Goal: Task Accomplishment & Management: Use online tool/utility

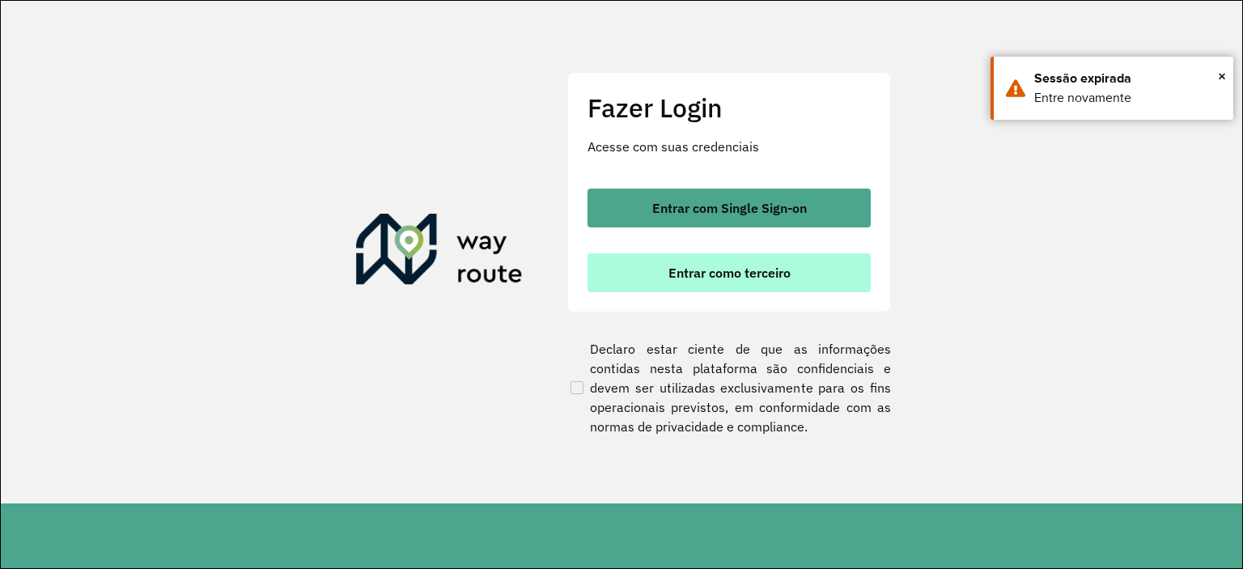
click at [752, 278] on span "Entrar como terceiro" at bounding box center [729, 272] width 122 height 13
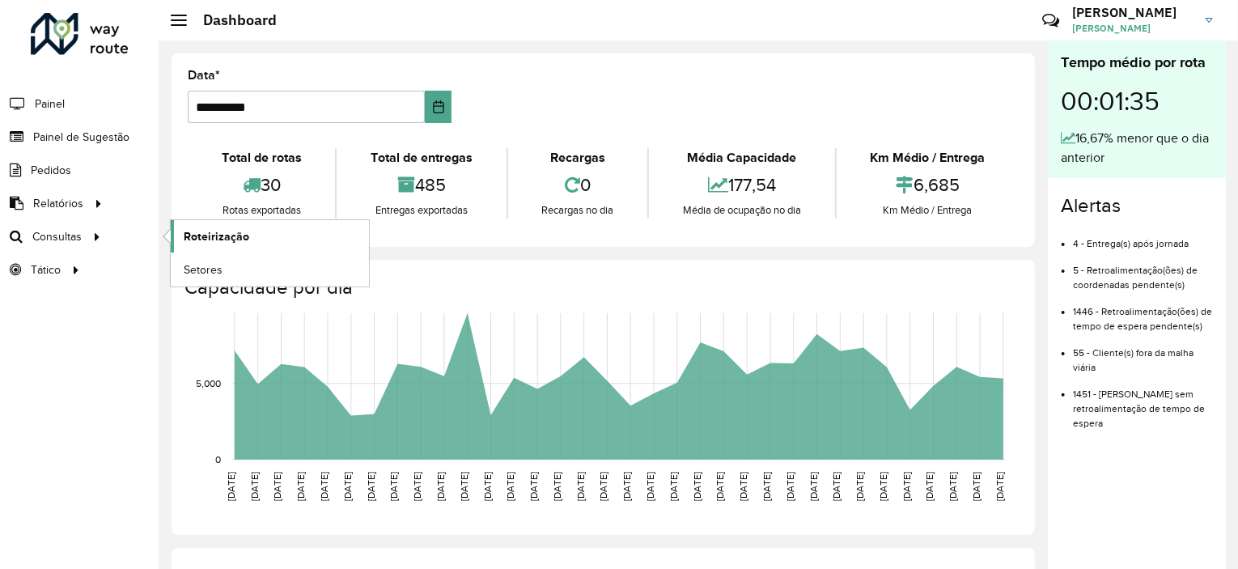
click at [220, 228] on span "Roteirização" at bounding box center [217, 236] width 66 height 17
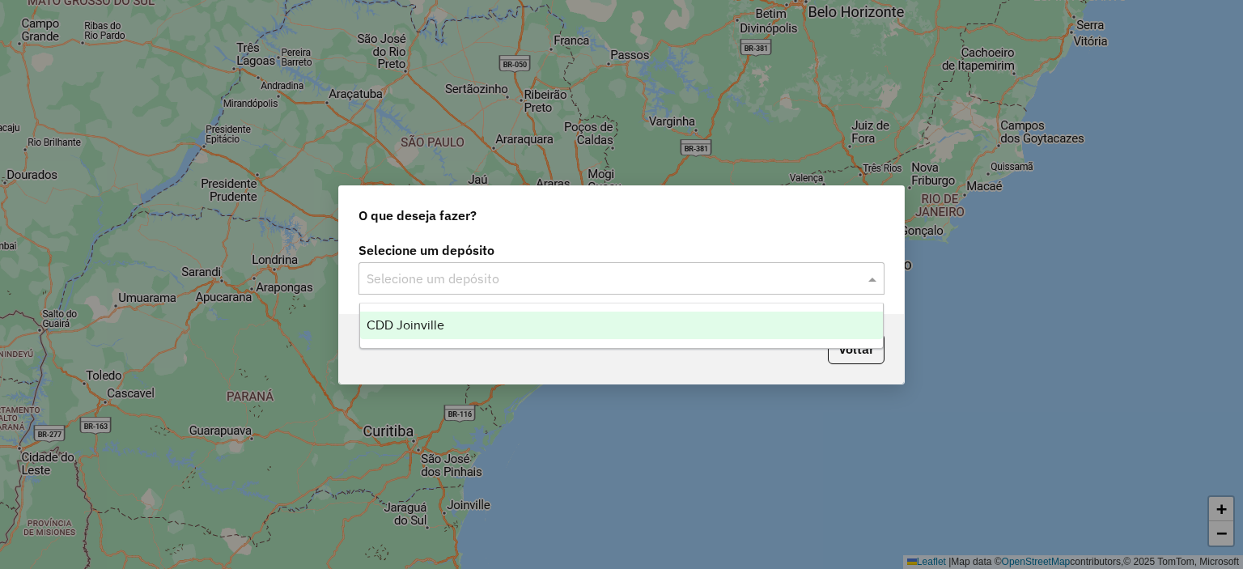
click at [630, 282] on input "text" at bounding box center [604, 278] width 477 height 19
click at [622, 329] on div "CDD Joinville" at bounding box center [621, 325] width 523 height 28
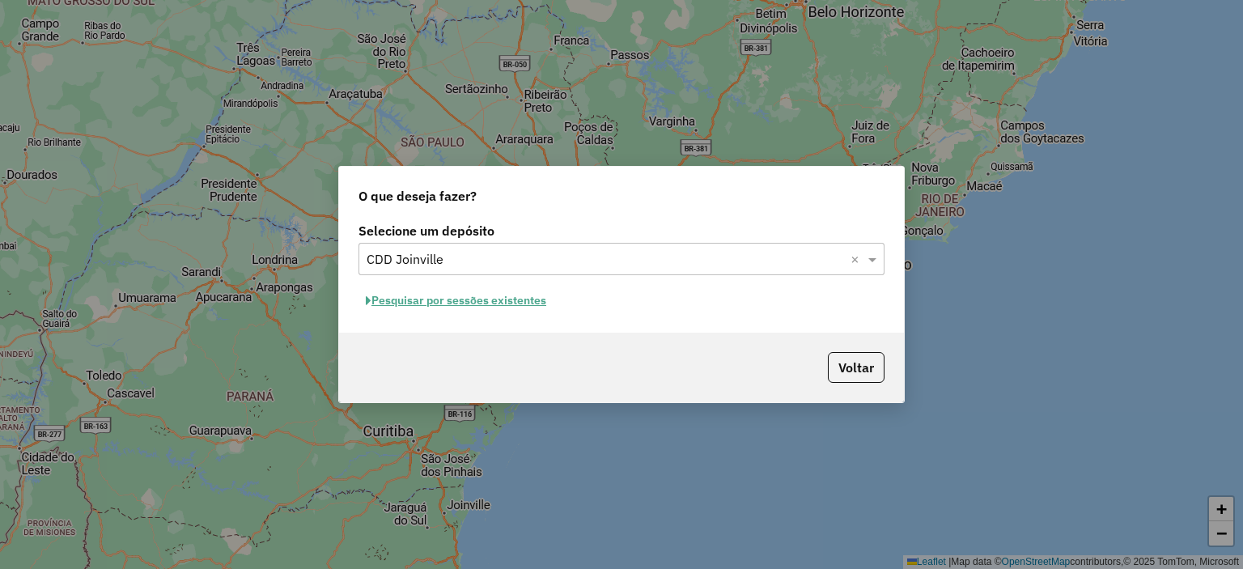
click at [465, 305] on button "Pesquisar por sessões existentes" at bounding box center [455, 300] width 195 height 25
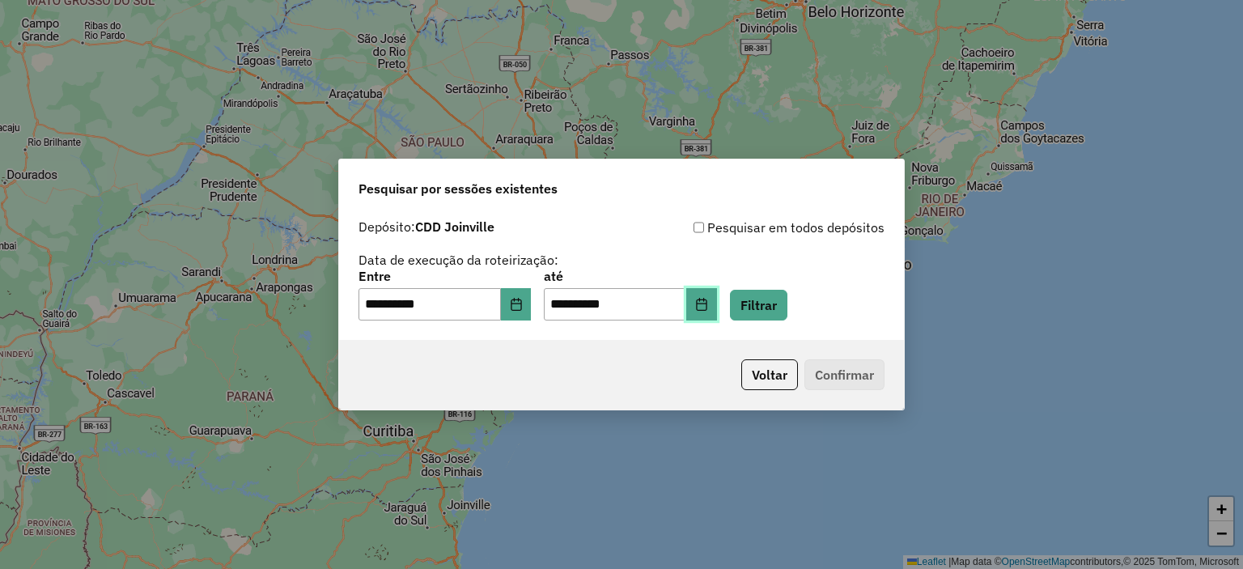
click at [708, 304] on icon "Choose Date" at bounding box center [701, 304] width 13 height 13
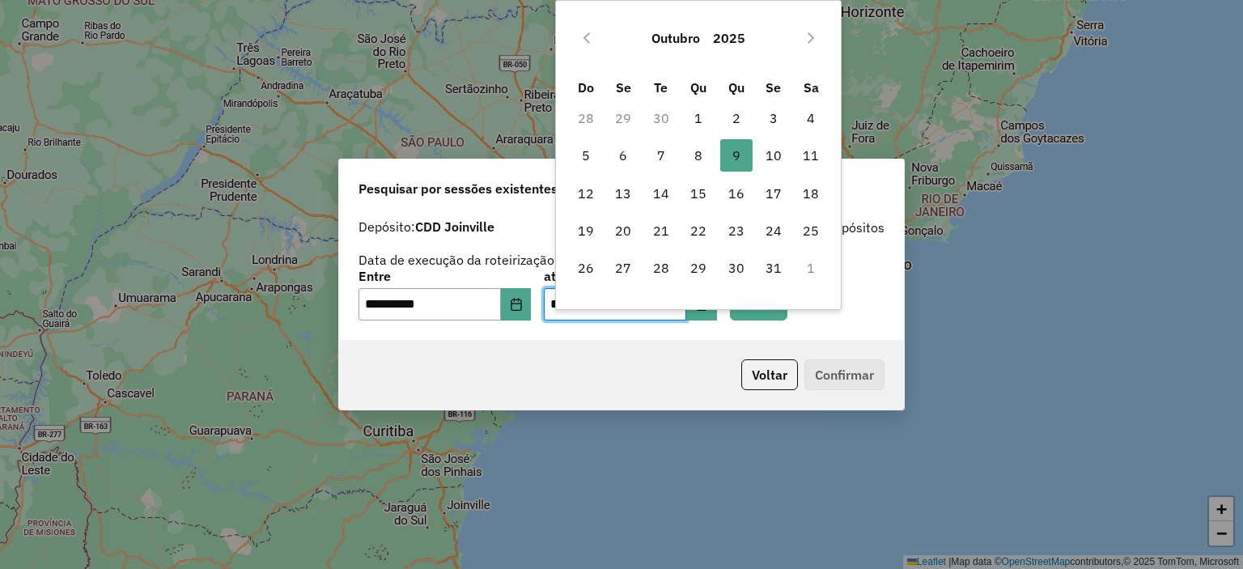
drag, startPoint x: 773, startPoint y: 156, endPoint x: 550, endPoint y: 287, distance: 258.9
click at [757, 173] on td "10" at bounding box center [773, 155] width 37 height 37
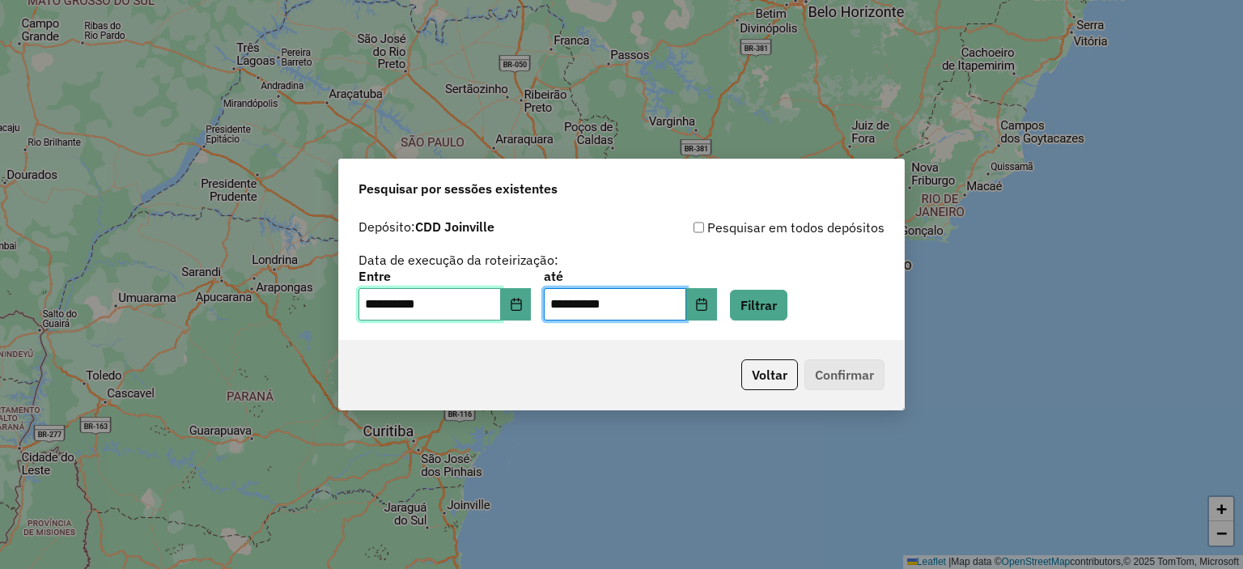
click at [501, 315] on input "**********" at bounding box center [429, 304] width 142 height 32
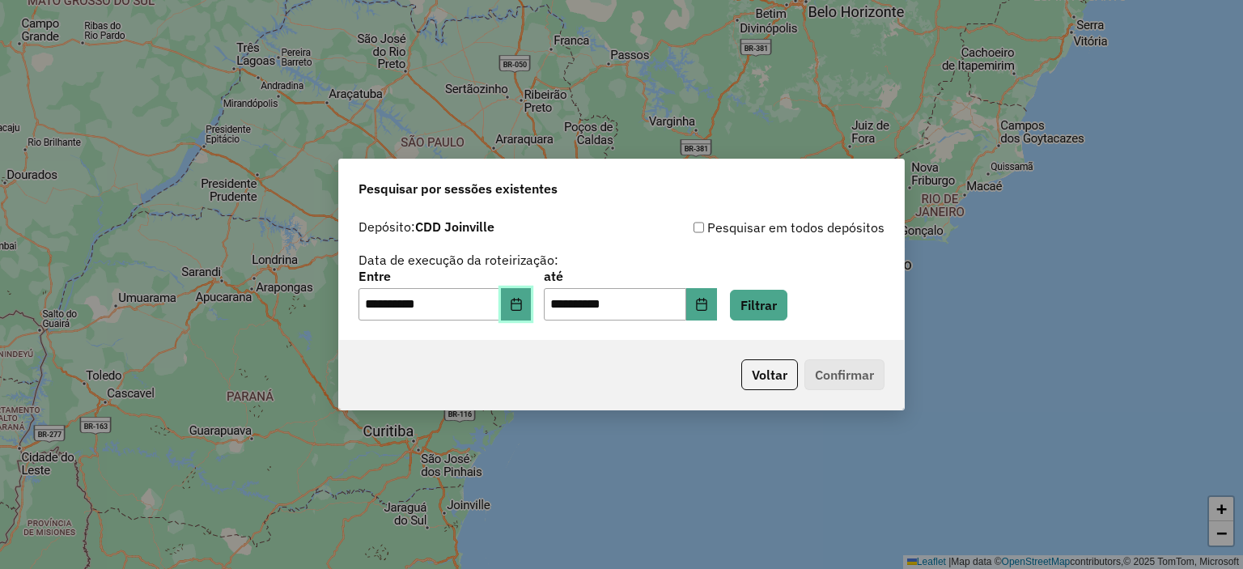
click at [520, 311] on button "Choose Date" at bounding box center [516, 304] width 31 height 32
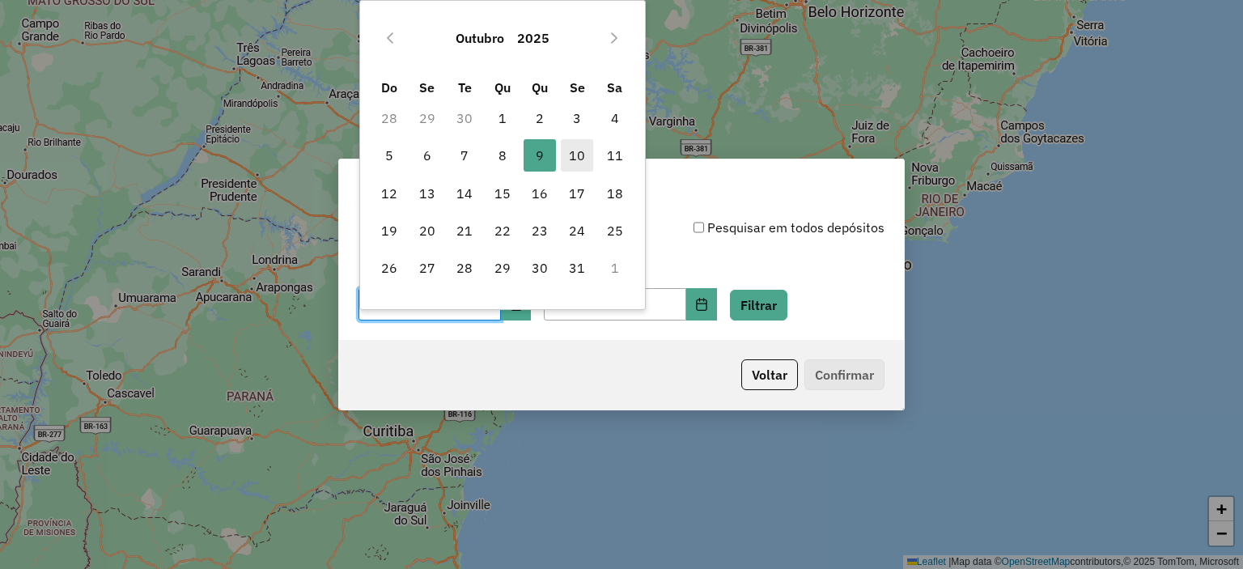
click at [582, 162] on span "10" at bounding box center [577, 155] width 32 height 32
type input "**********"
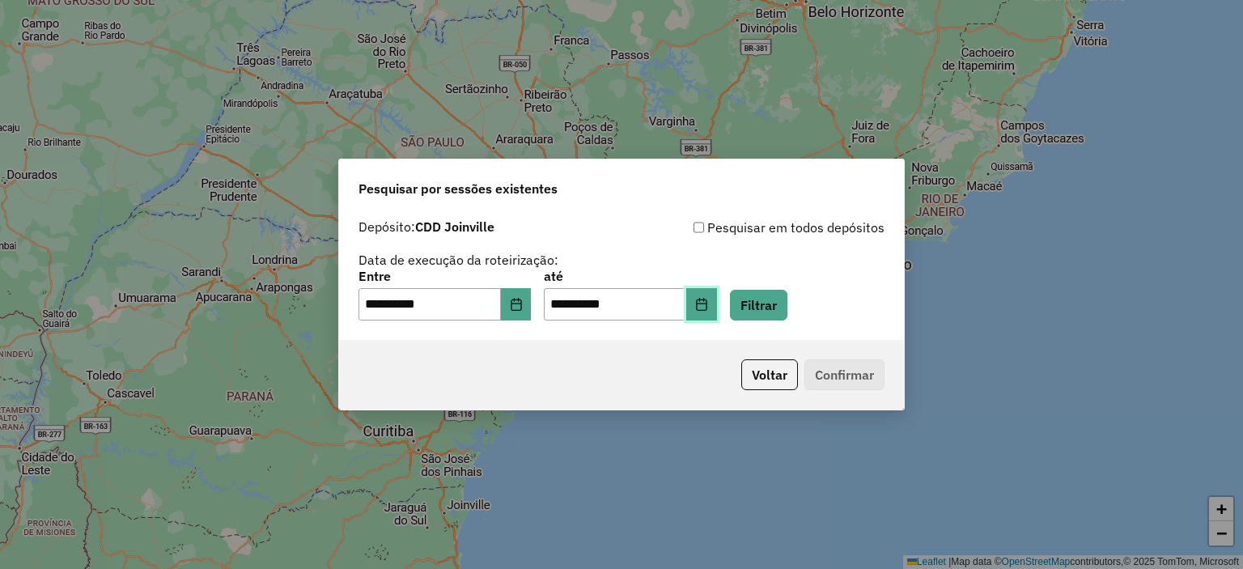
click at [712, 303] on button "Choose Date" at bounding box center [701, 304] width 31 height 32
click at [856, 318] on div "**********" at bounding box center [621, 295] width 526 height 50
click at [783, 322] on div "**********" at bounding box center [621, 275] width 565 height 129
click at [784, 305] on button "Filtrar" at bounding box center [758, 305] width 57 height 31
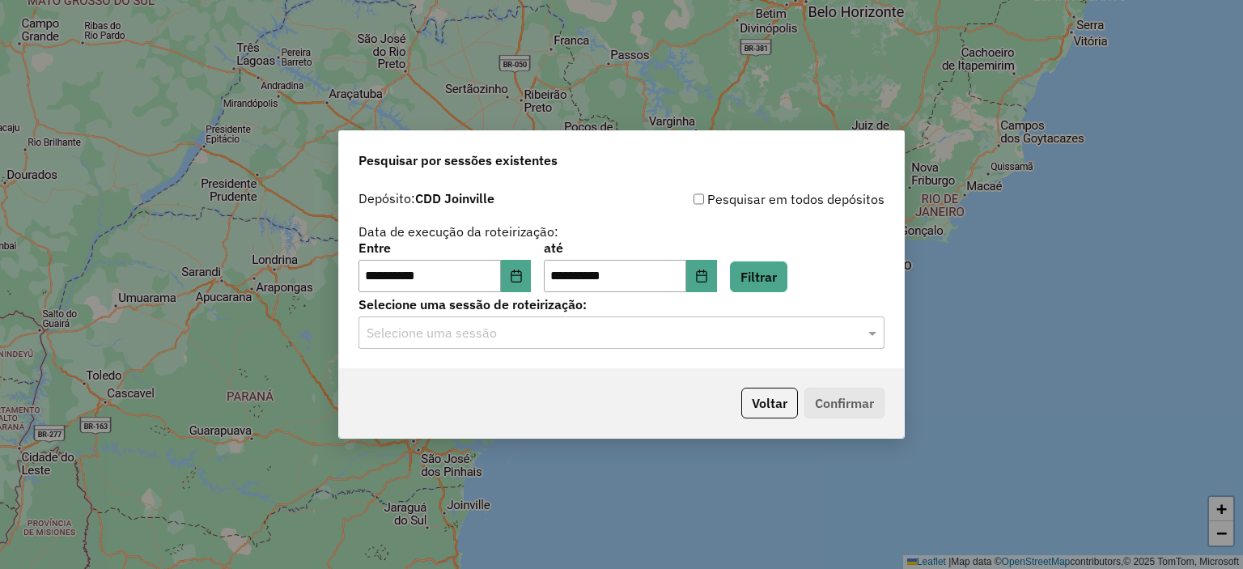
click at [563, 345] on div "Selecione uma sessão" at bounding box center [621, 332] width 526 height 32
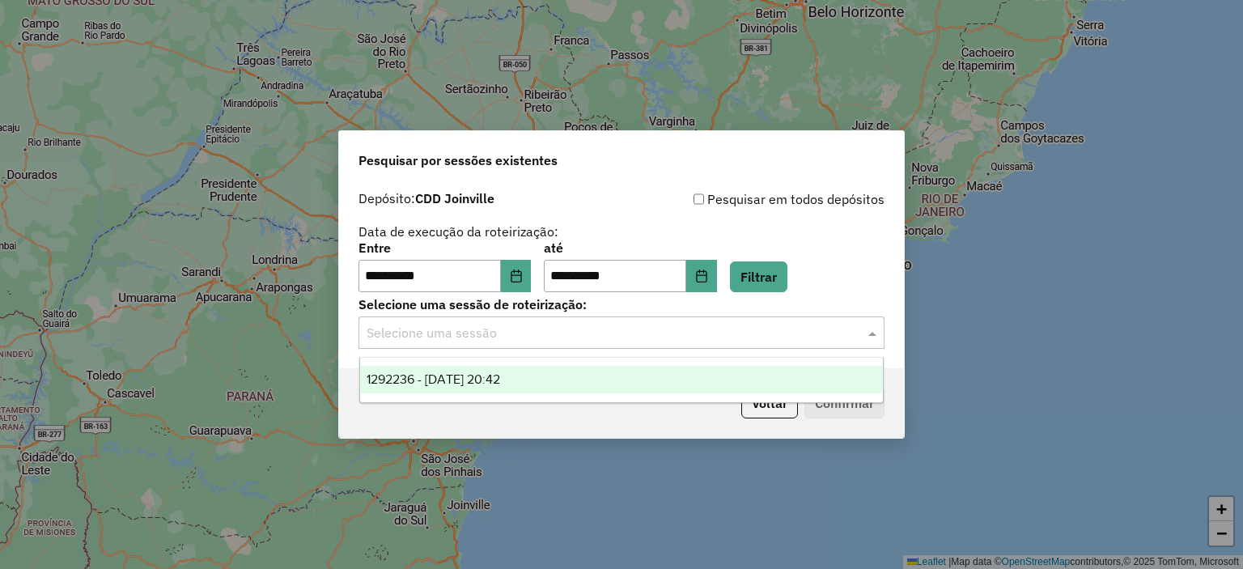
click at [539, 379] on div "1292236 - 10/10/2025 20:42" at bounding box center [621, 380] width 523 height 28
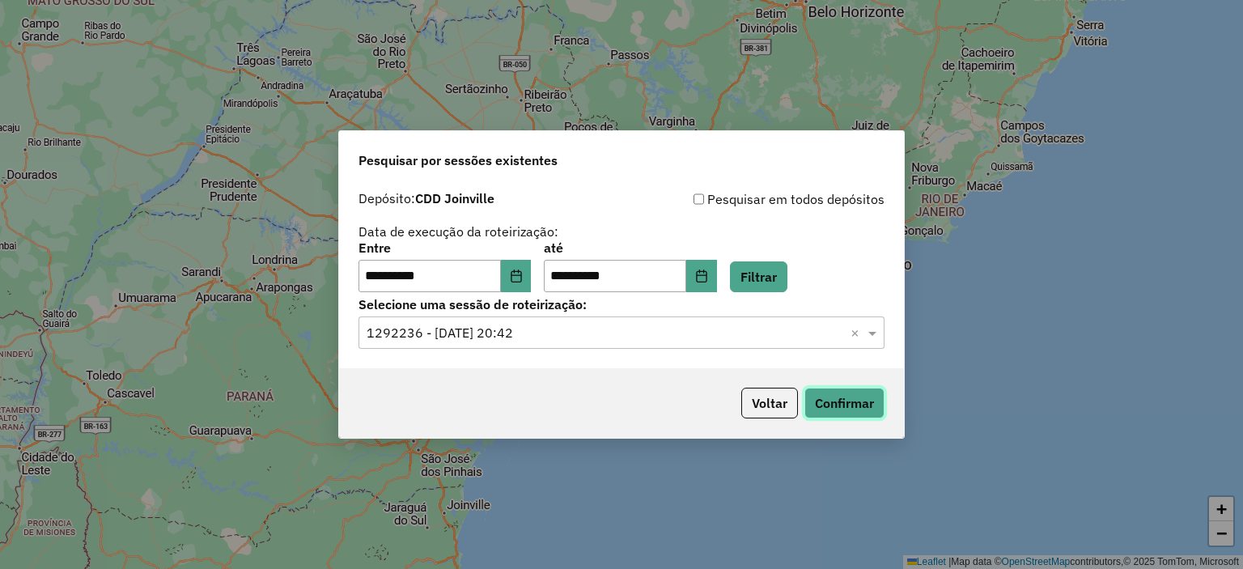
click at [853, 412] on button "Confirmar" at bounding box center [844, 402] width 80 height 31
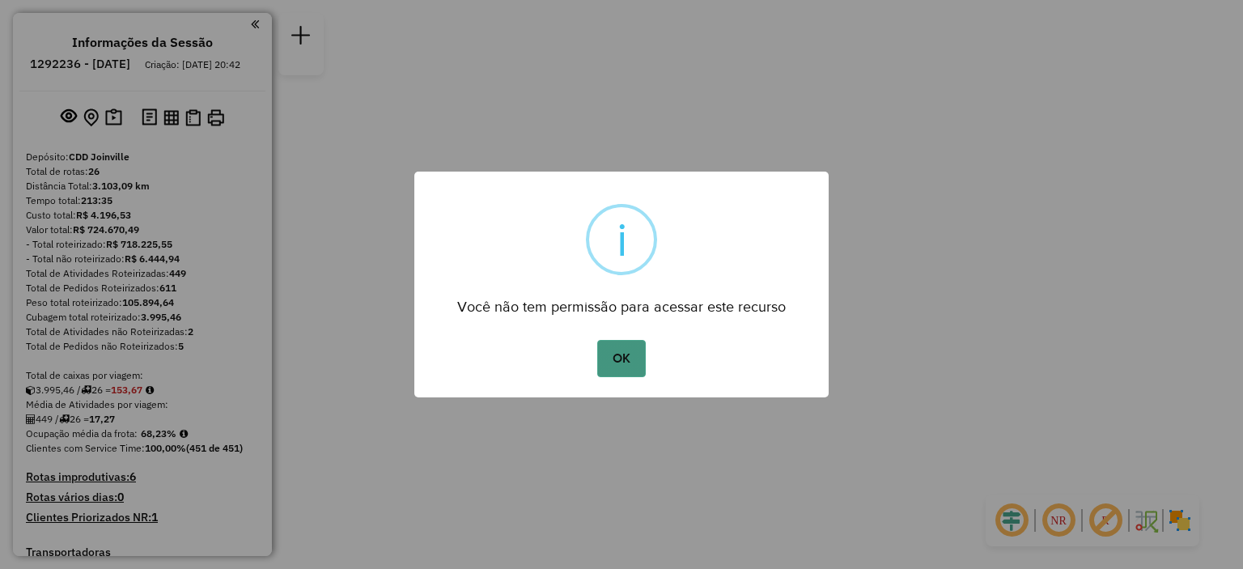
click at [641, 374] on button "OK" at bounding box center [621, 358] width 48 height 37
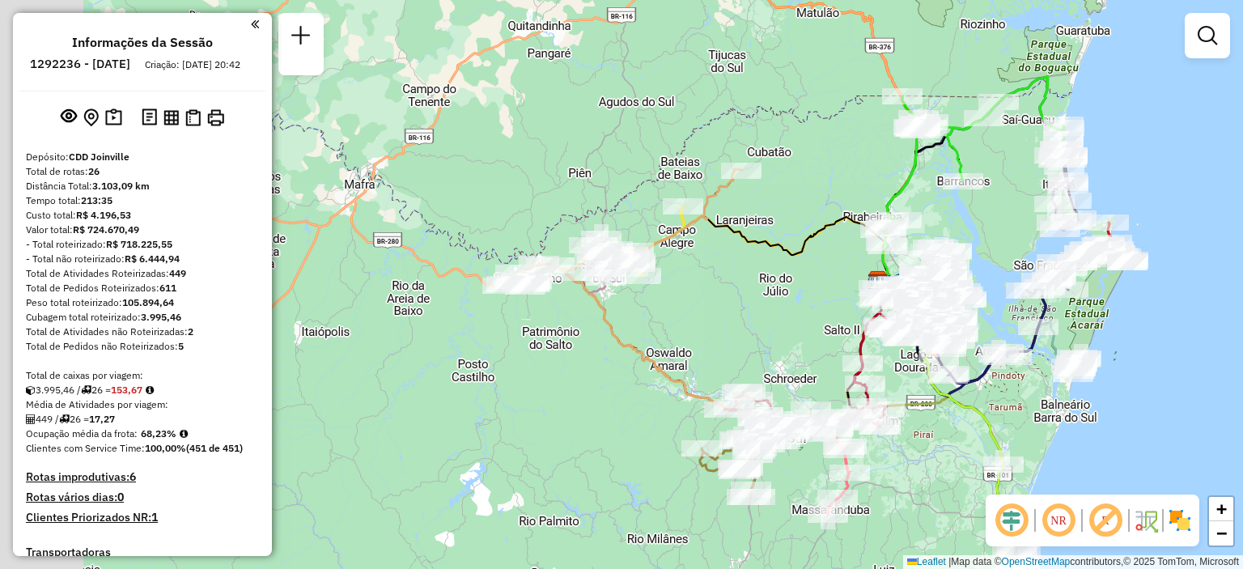
drag, startPoint x: 372, startPoint y: 305, endPoint x: 575, endPoint y: 311, distance: 203.1
click at [628, 301] on div "Janela de atendimento Grade de atendimento Capacidade Transportadoras Veículos …" at bounding box center [621, 284] width 1243 height 569
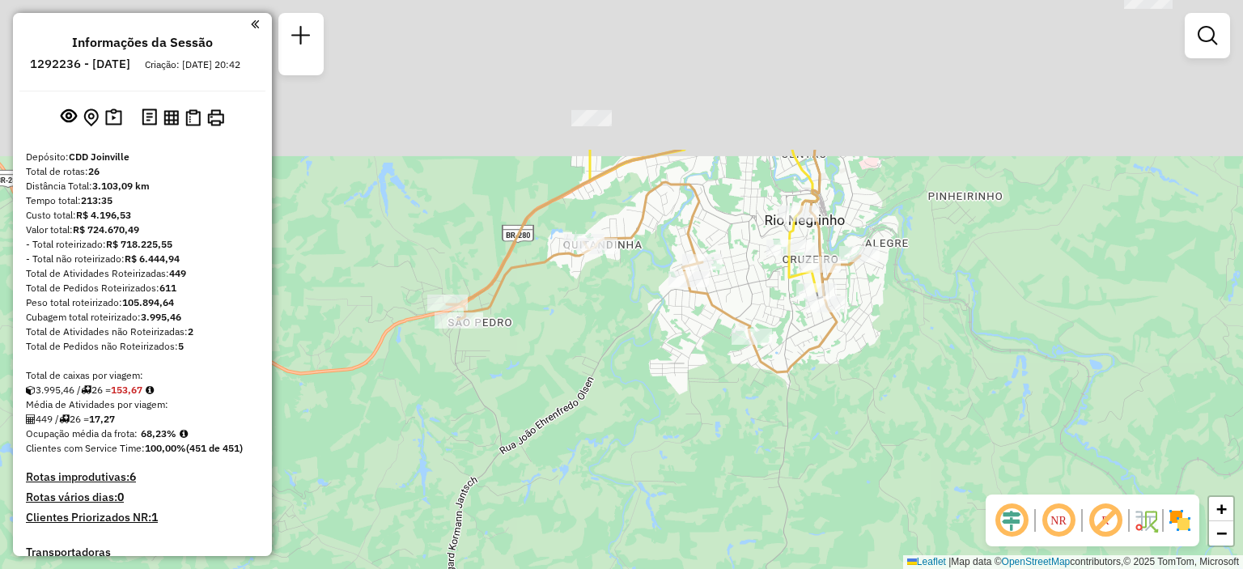
drag, startPoint x: 595, startPoint y: 129, endPoint x: 596, endPoint y: 339, distance: 210.3
click at [596, 339] on div "Janela de atendimento Grade de atendimento Capacidade Transportadoras Veículos …" at bounding box center [621, 284] width 1243 height 569
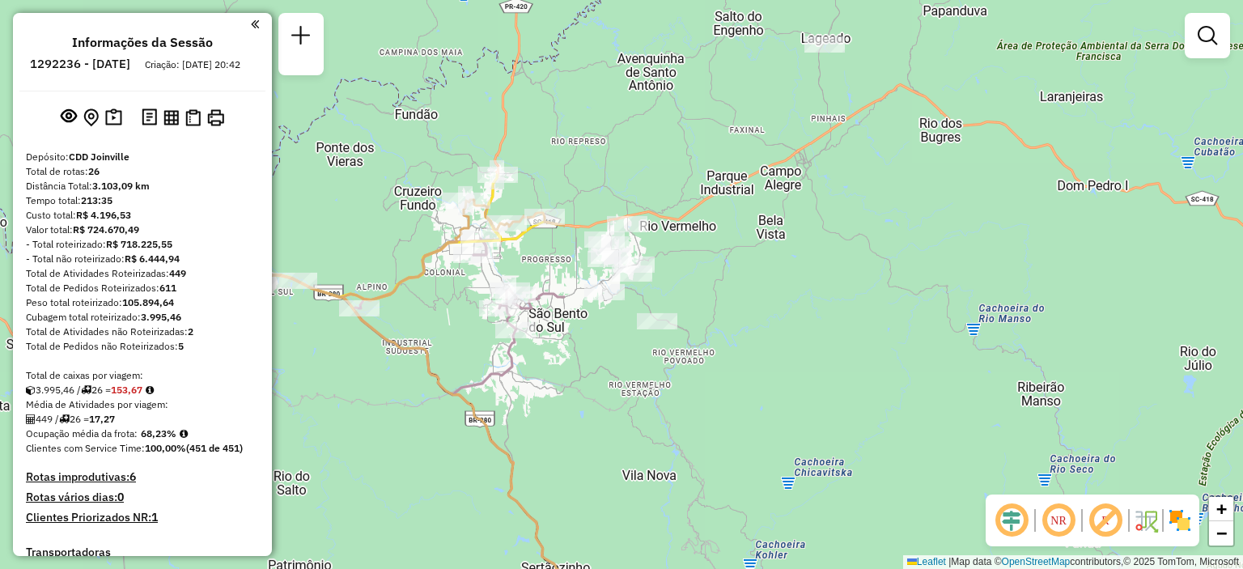
drag, startPoint x: 1056, startPoint y: 286, endPoint x: 315, endPoint y: 389, distance: 749.0
click at [315, 389] on div "Janela de atendimento Grade de atendimento Capacidade Transportadoras Veículos …" at bounding box center [621, 284] width 1243 height 569
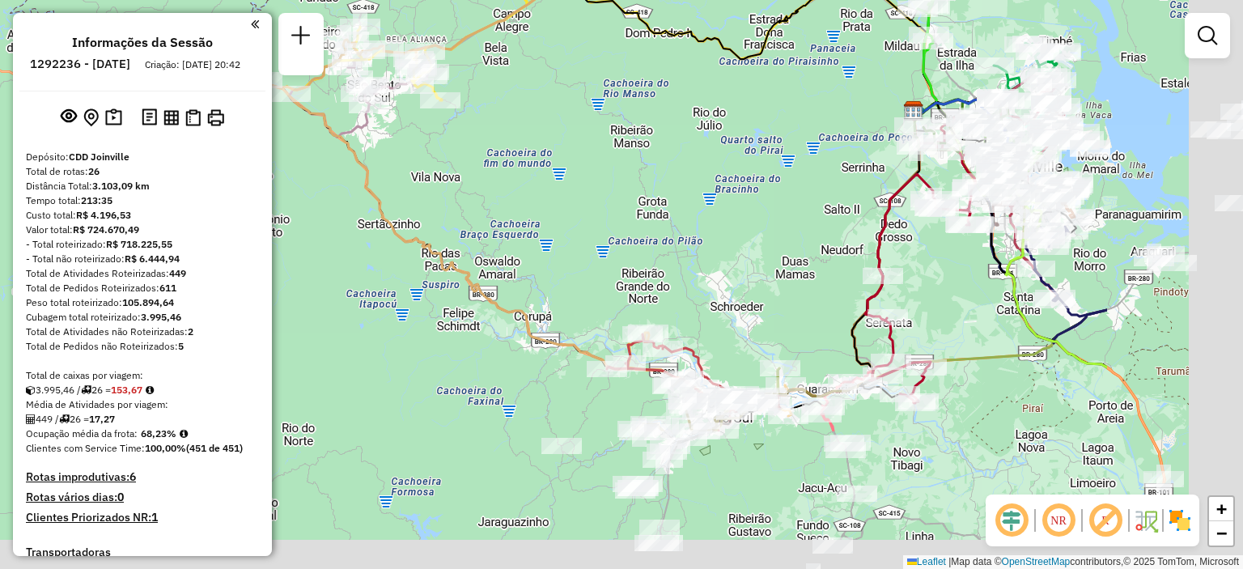
drag, startPoint x: 900, startPoint y: 467, endPoint x: 645, endPoint y: 271, distance: 322.0
click at [645, 271] on div "Janela de atendimento Grade de atendimento Capacidade Transportadoras Veículos …" at bounding box center [621, 284] width 1243 height 569
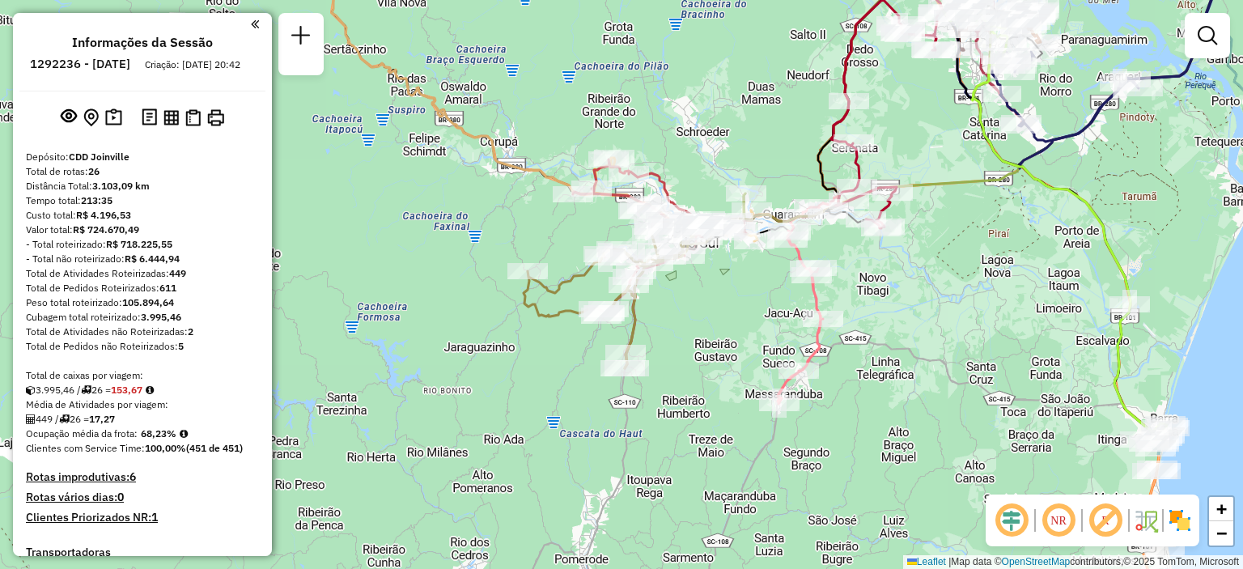
drag, startPoint x: 751, startPoint y: 422, endPoint x: 741, endPoint y: 287, distance: 135.4
click at [734, 286] on div "Janela de atendimento Grade de atendimento Capacidade Transportadoras Veículos …" at bounding box center [621, 284] width 1243 height 569
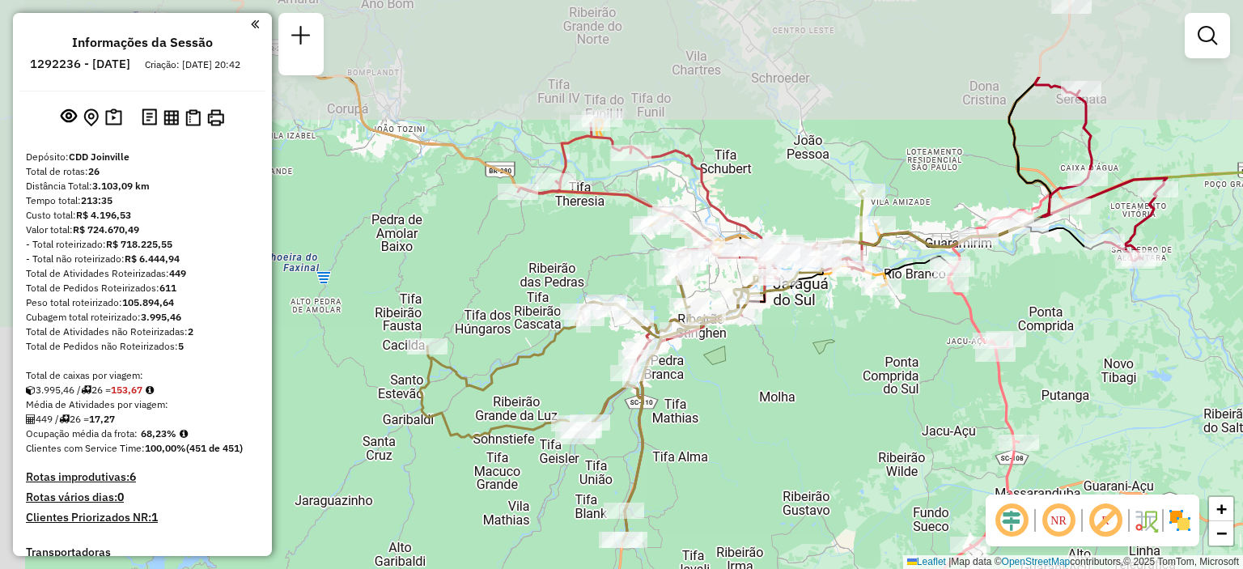
drag, startPoint x: 753, startPoint y: 207, endPoint x: 816, endPoint y: 309, distance: 119.9
click at [816, 309] on div "Janela de atendimento Grade de atendimento Capacidade Transportadoras Veículos …" at bounding box center [621, 284] width 1243 height 569
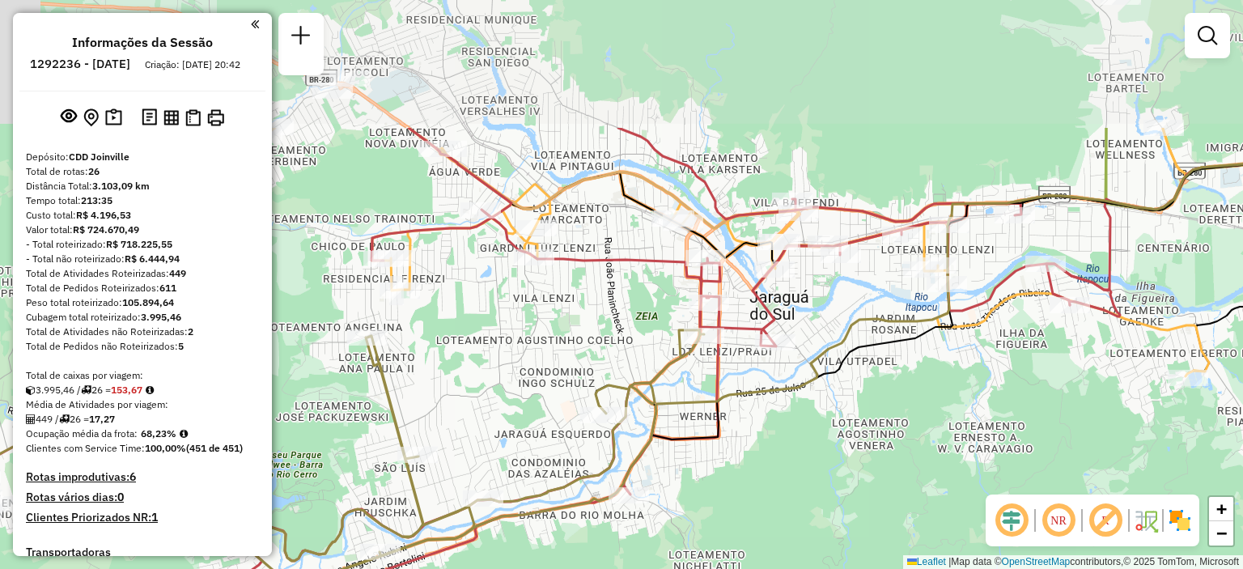
drag, startPoint x: 757, startPoint y: 312, endPoint x: 786, endPoint y: 492, distance: 181.9
click at [786, 493] on div "Janela de atendimento Grade de atendimento Capacidade Transportadoras Veículos …" at bounding box center [621, 284] width 1243 height 569
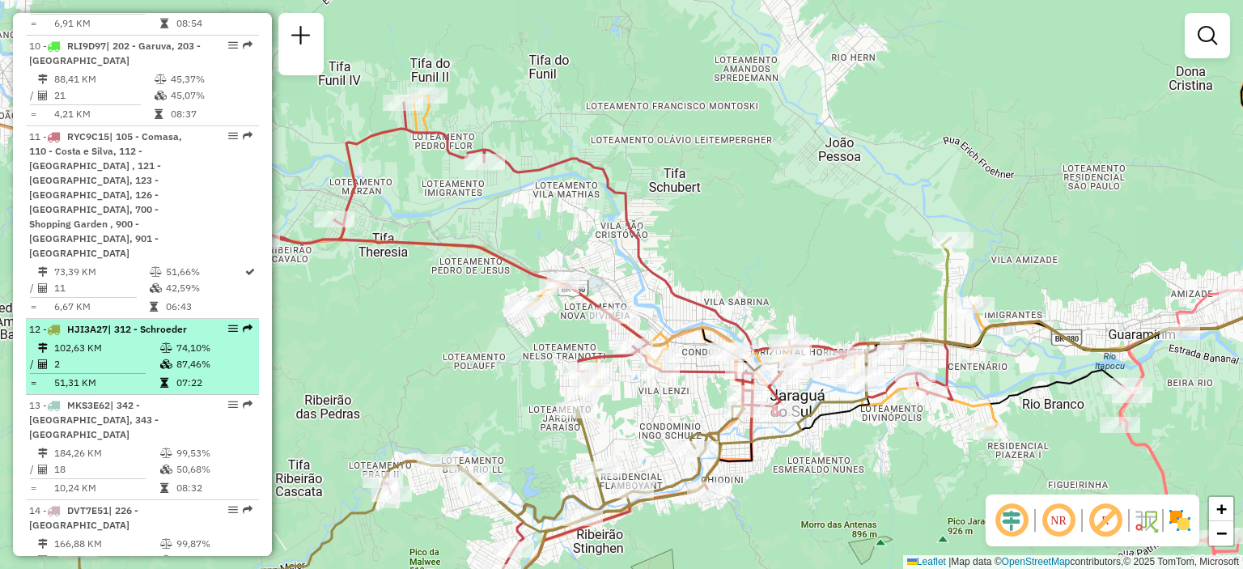
scroll to position [1618, 0]
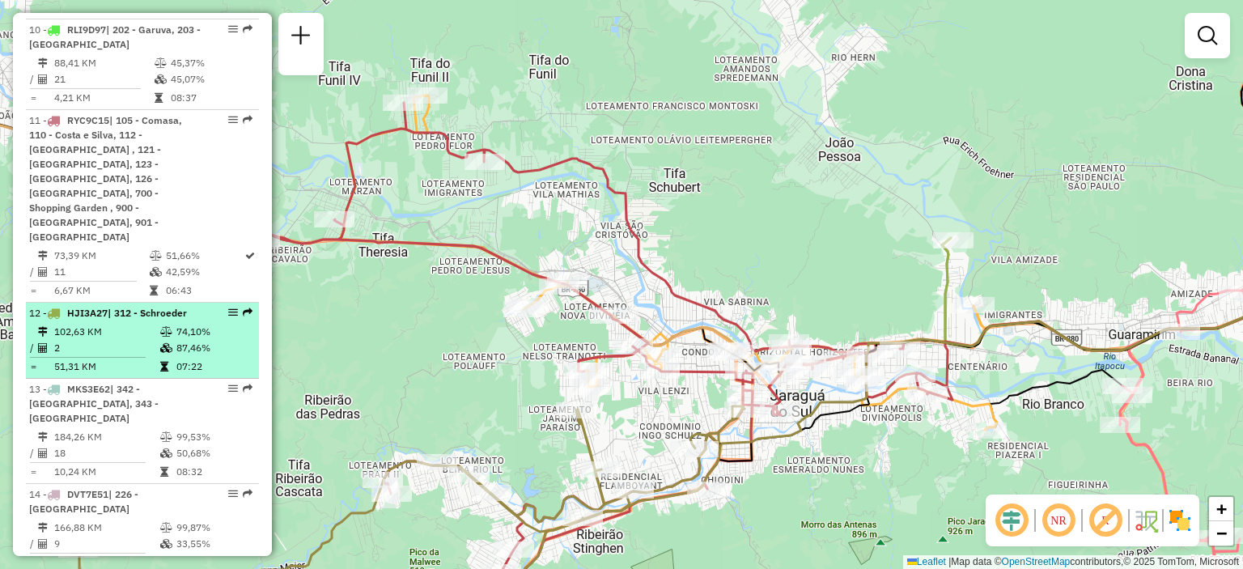
click at [233, 324] on td "74,10%" at bounding box center [214, 332] width 77 height 16
select select "**********"
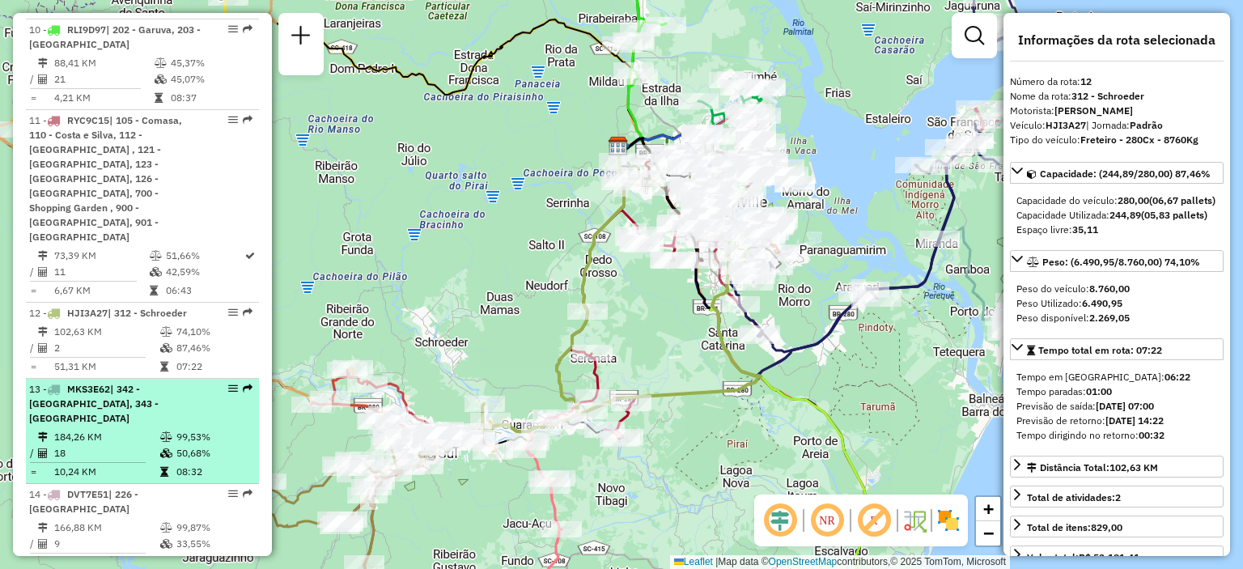
drag, startPoint x: 233, startPoint y: 181, endPoint x: 207, endPoint y: 268, distance: 90.3
click at [204, 429] on td "99,53%" at bounding box center [214, 437] width 77 height 16
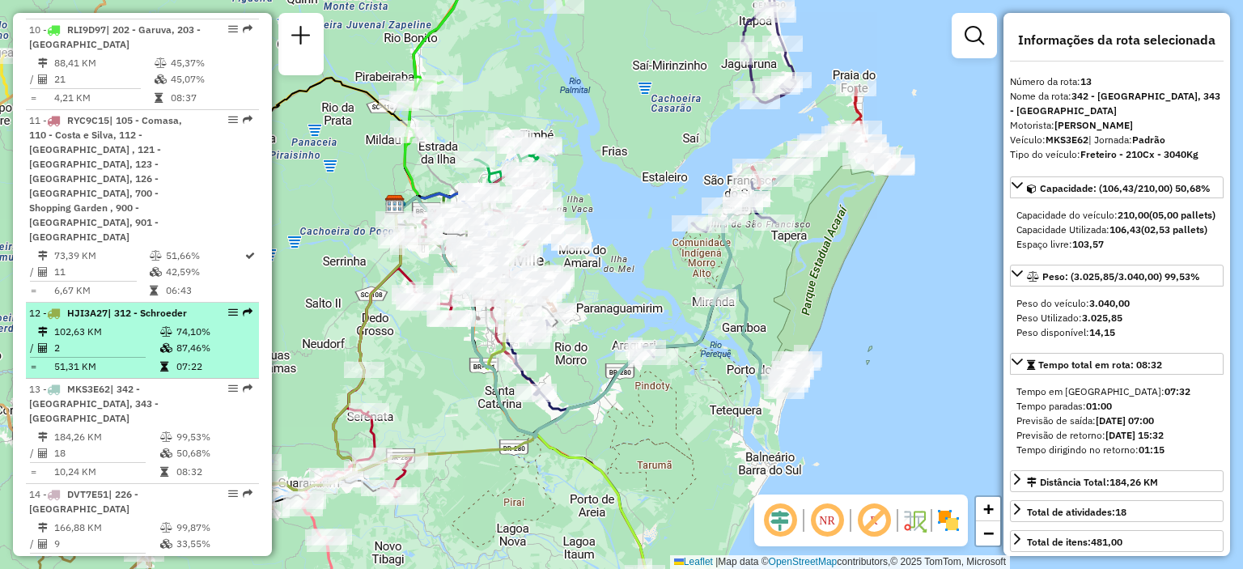
click at [217, 358] on td "07:22" at bounding box center [214, 366] width 77 height 16
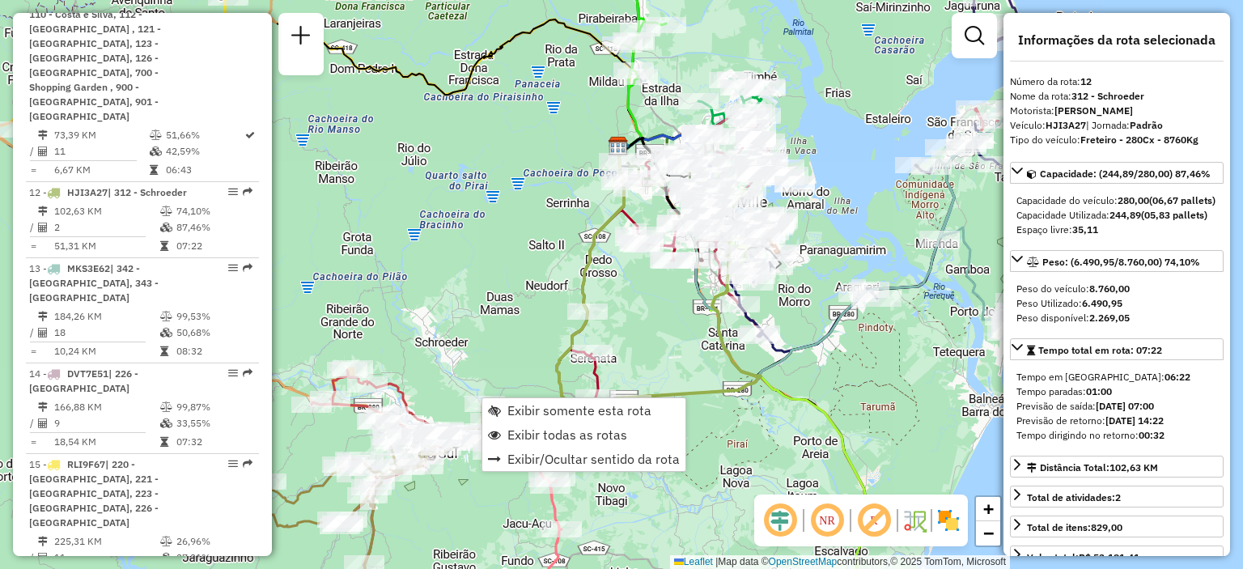
scroll to position [1759, 0]
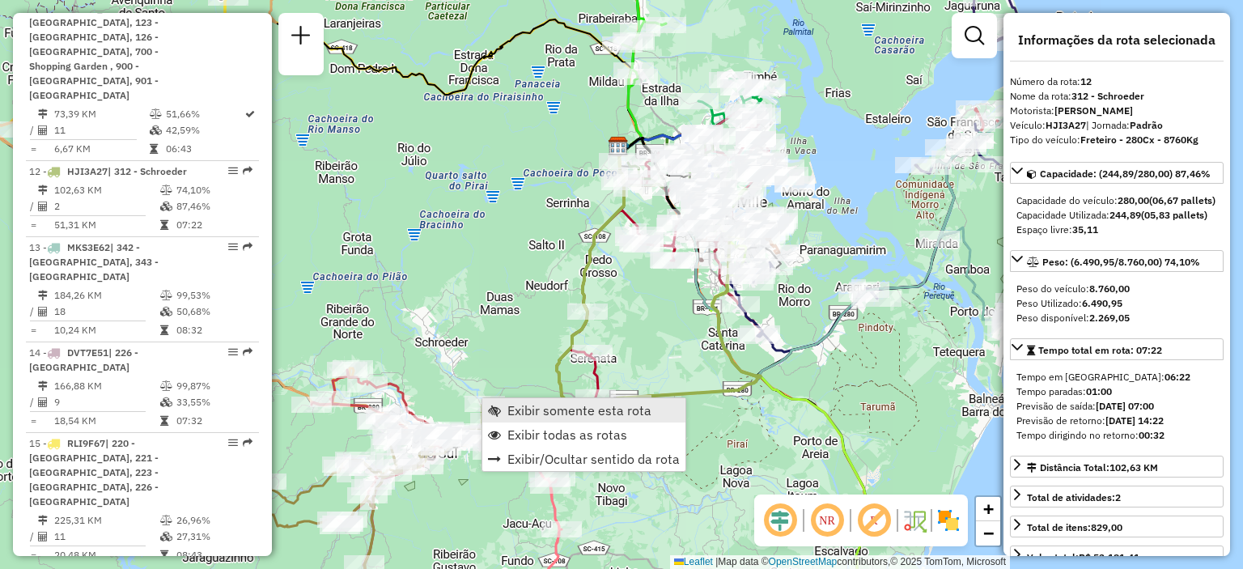
click at [530, 413] on span "Exibir somente esta rota" at bounding box center [579, 410] width 144 height 13
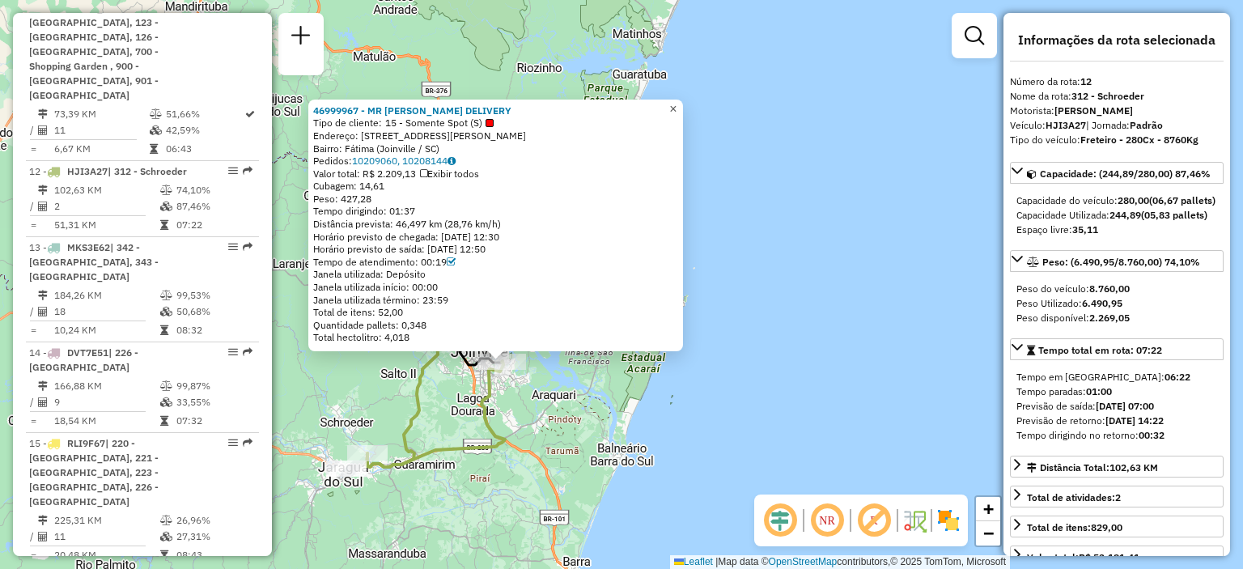
click at [676, 109] on span "×" at bounding box center [672, 109] width 7 height 14
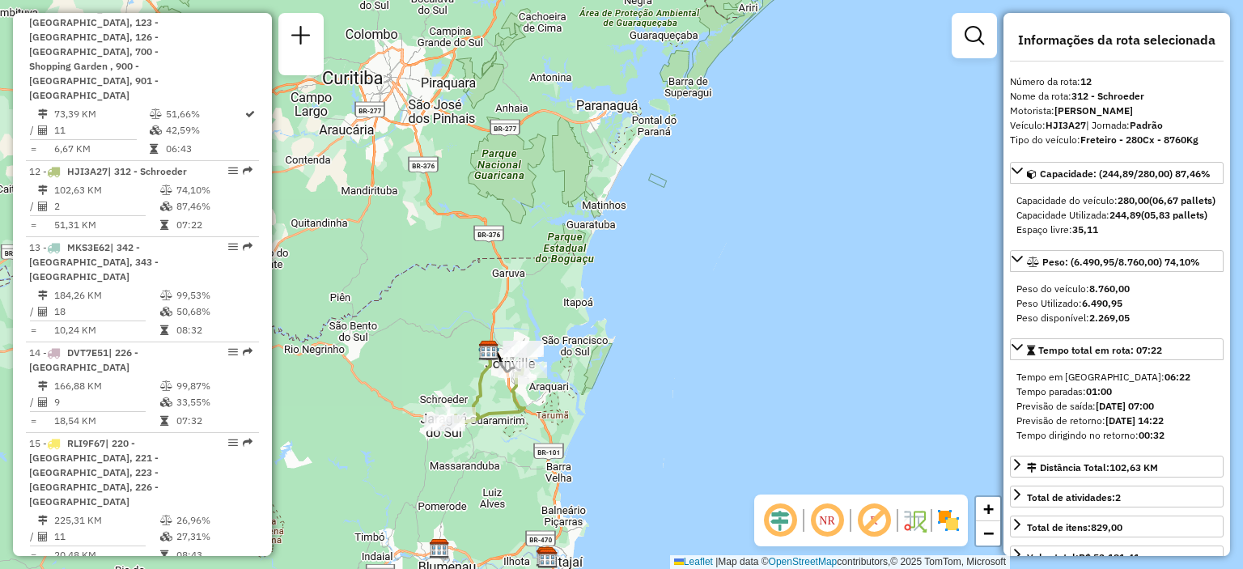
drag, startPoint x: 379, startPoint y: 290, endPoint x: 791, endPoint y: 417, distance: 431.4
click at [803, 426] on div "Janela de atendimento Grade de atendimento Capacidade Transportadoras Veículos …" at bounding box center [621, 284] width 1243 height 569
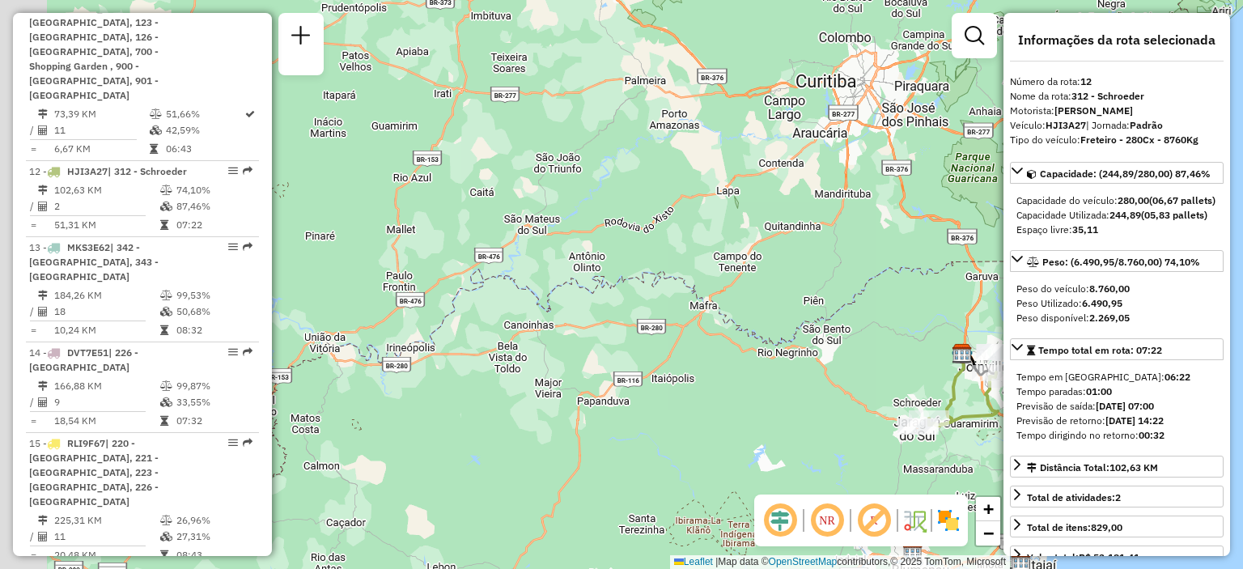
drag, startPoint x: 529, startPoint y: 362, endPoint x: 686, endPoint y: 255, distance: 189.8
click at [691, 255] on div "Janela de atendimento Grade de atendimento Capacidade Transportadoras Veículos …" at bounding box center [621, 284] width 1243 height 569
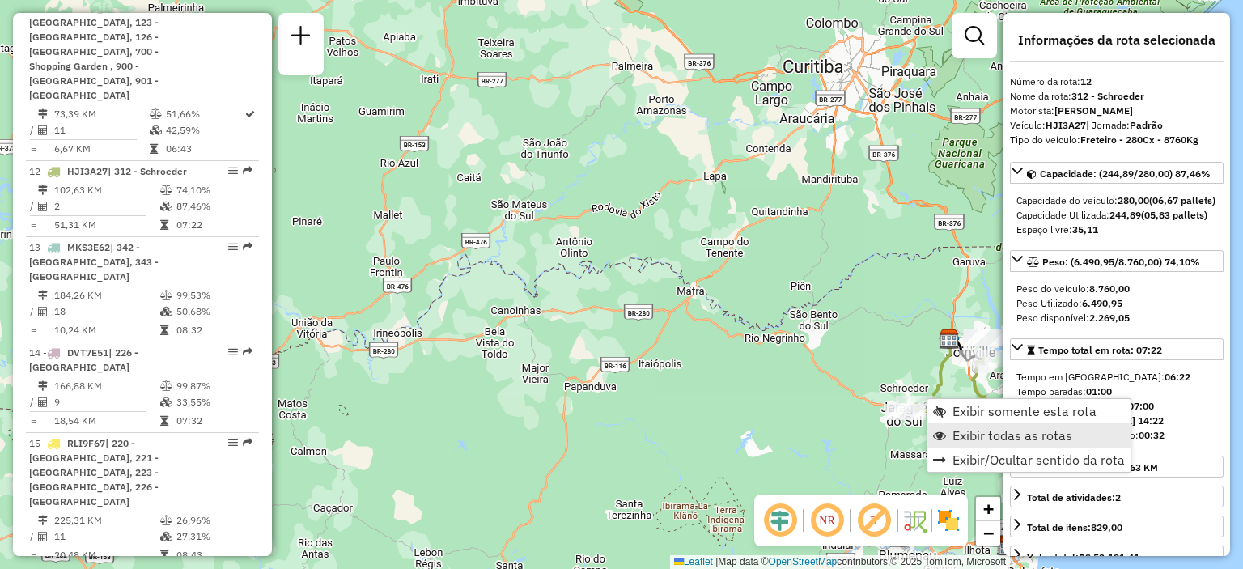
click at [975, 438] on span "Exibir todas as rotas" at bounding box center [1012, 435] width 120 height 13
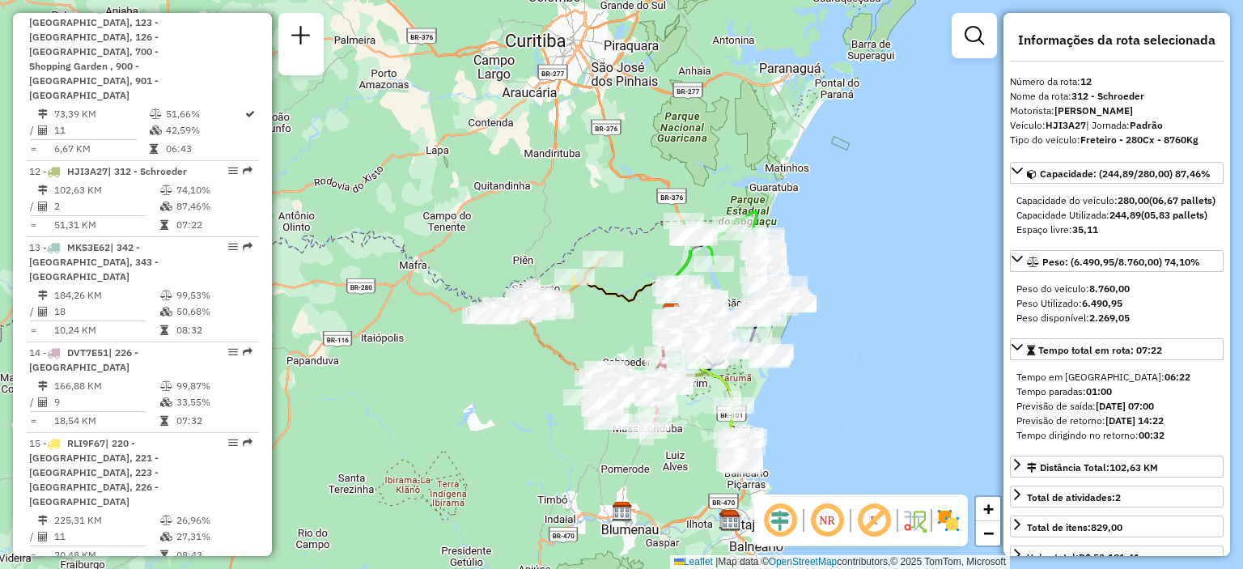
drag, startPoint x: 692, startPoint y: 433, endPoint x: 466, endPoint y: 409, distance: 227.7
click at [472, 414] on div "Janela de atendimento Grade de atendimento Capacidade Transportadoras Veículos …" at bounding box center [621, 284] width 1243 height 569
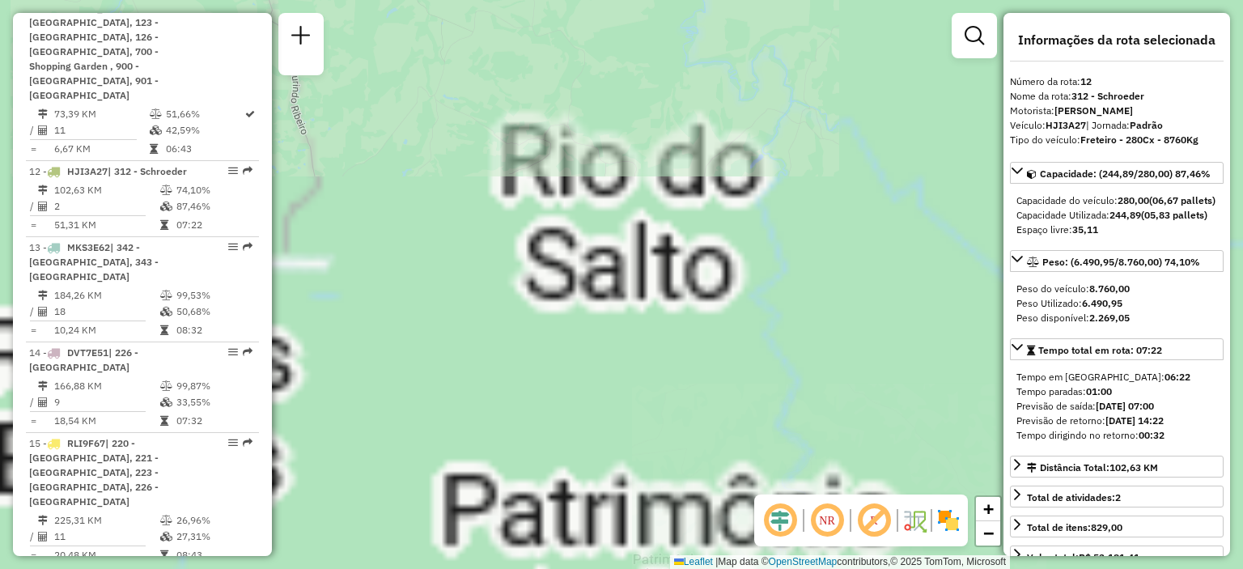
drag, startPoint x: 472, startPoint y: 277, endPoint x: 721, endPoint y: 446, distance: 300.6
click at [756, 501] on hb-router-mapa "Informações da Sessão 1292236 - [DATE] Criação: [DATE] 20:42 Depósito: CDD Join…" at bounding box center [621, 284] width 1243 height 569
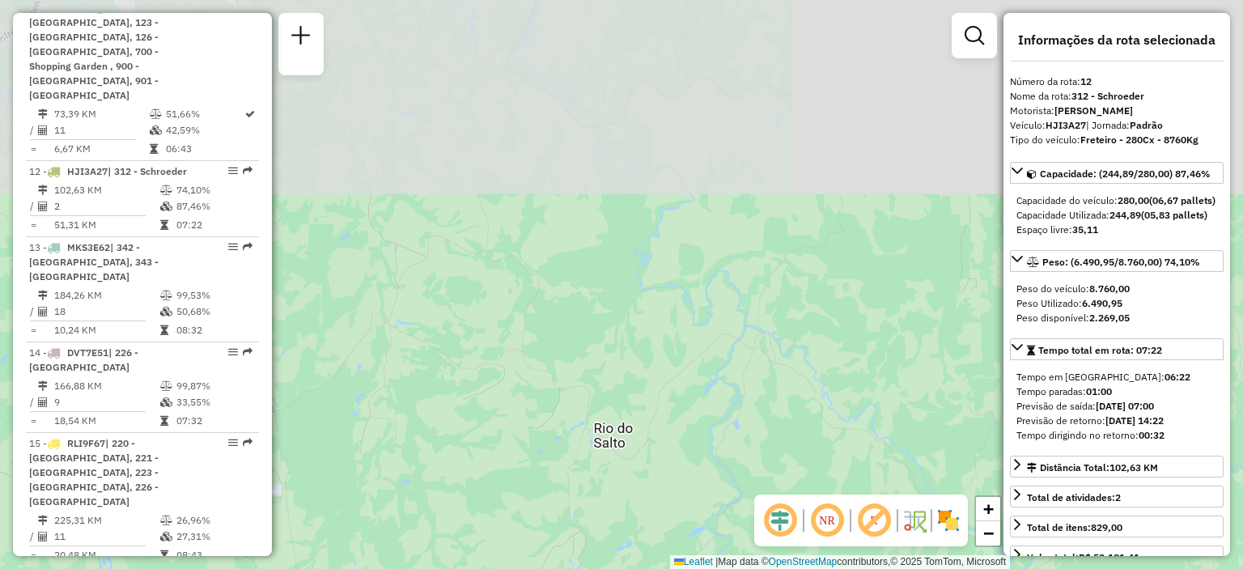
drag, startPoint x: 650, startPoint y: 258, endPoint x: 560, endPoint y: 597, distance: 350.8
click at [560, 568] on html "Aguarde... Pop-up bloqueado! Seu navegador bloqueou automáticamente a abertura …" at bounding box center [621, 284] width 1243 height 569
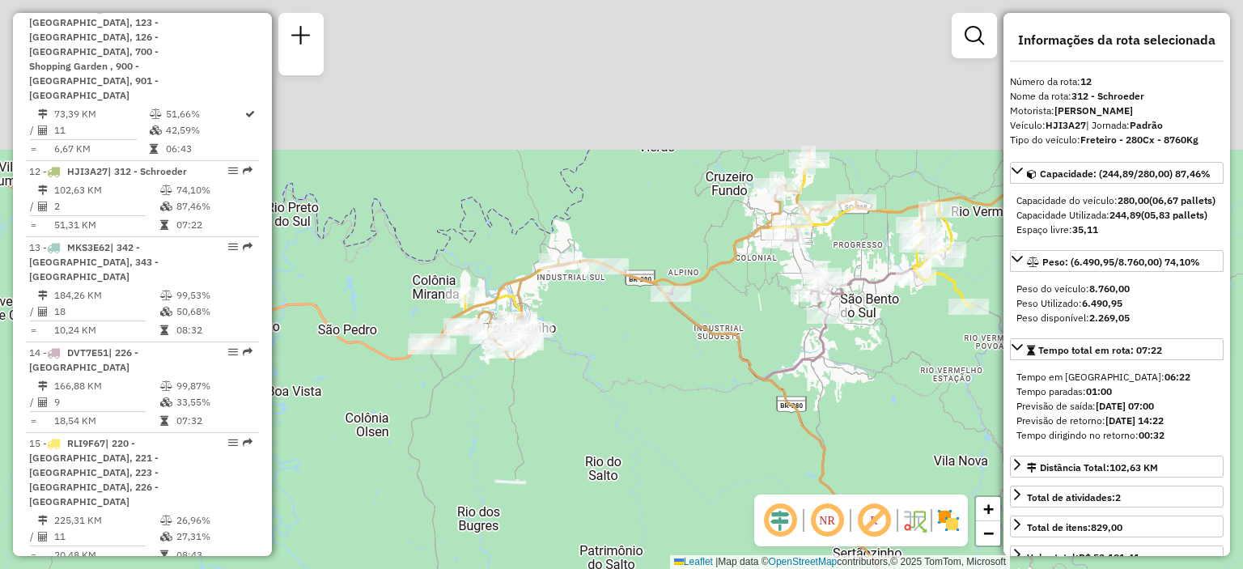
drag, startPoint x: 597, startPoint y: 218, endPoint x: 625, endPoint y: 586, distance: 369.1
click at [625, 568] on html "Aguarde... Pop-up bloqueado! Seu navegador bloqueou automáticamente a abertura …" at bounding box center [621, 284] width 1243 height 569
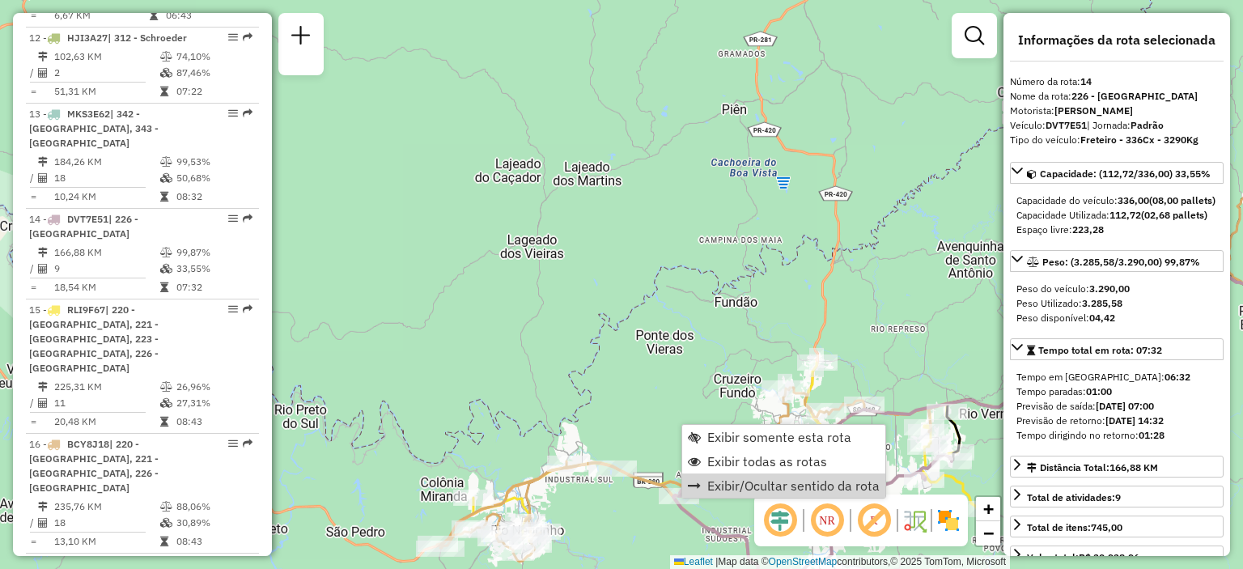
scroll to position [1925, 0]
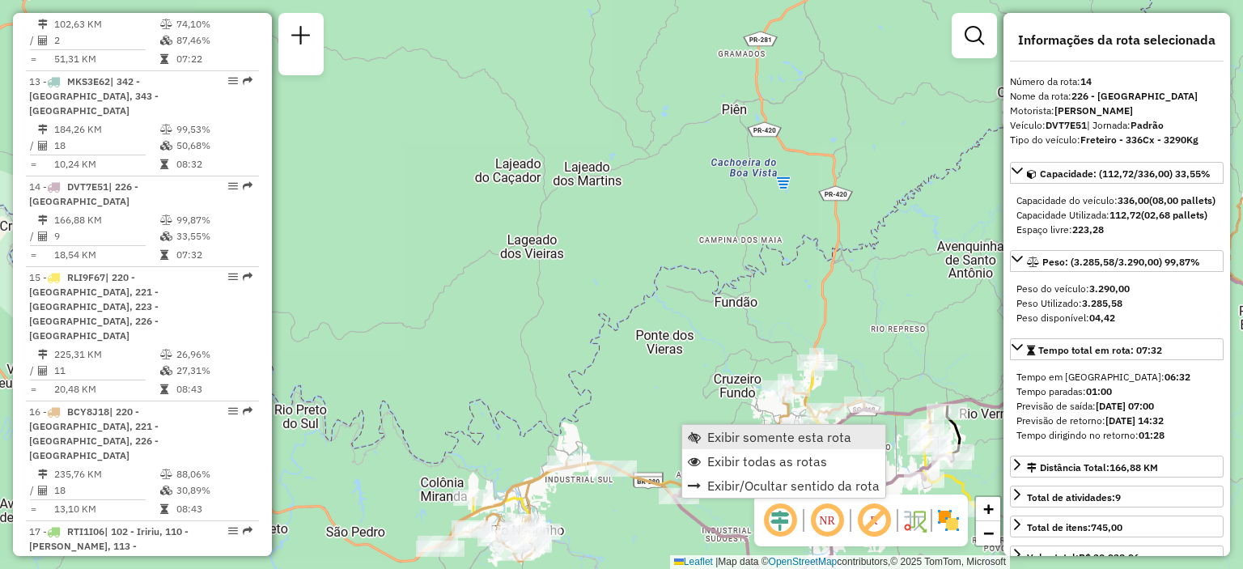
click at [768, 441] on span "Exibir somente esta rota" at bounding box center [779, 436] width 144 height 13
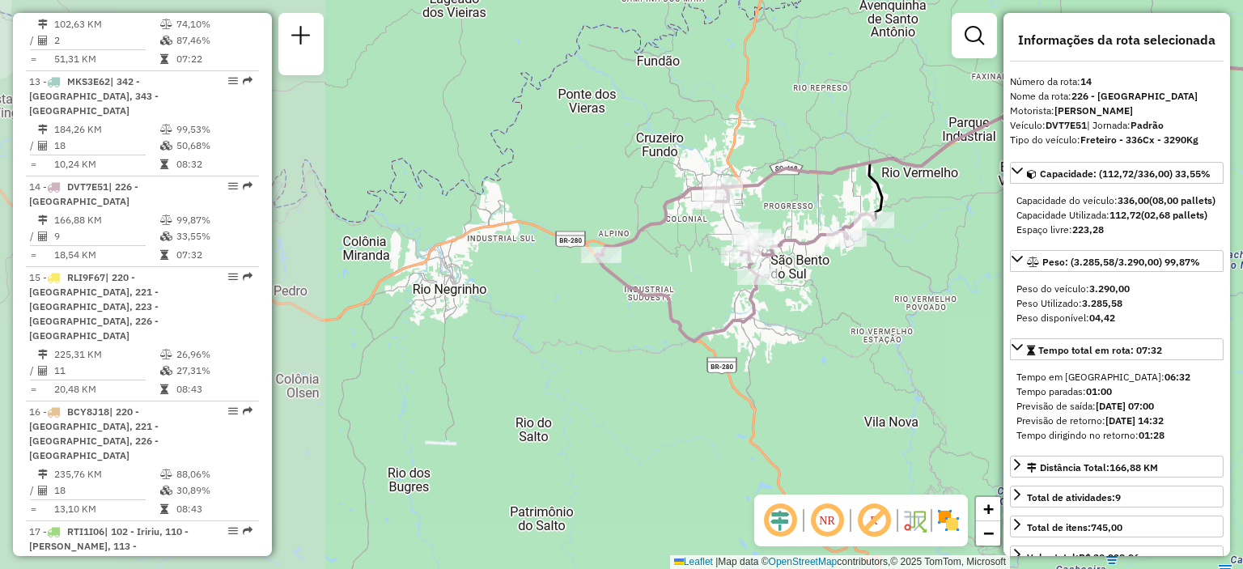
drag, startPoint x: 421, startPoint y: 348, endPoint x: 775, endPoint y: 307, distance: 356.6
click at [775, 307] on div "Janela de atendimento Grade de atendimento Capacidade Transportadoras Veículos …" at bounding box center [621, 284] width 1243 height 569
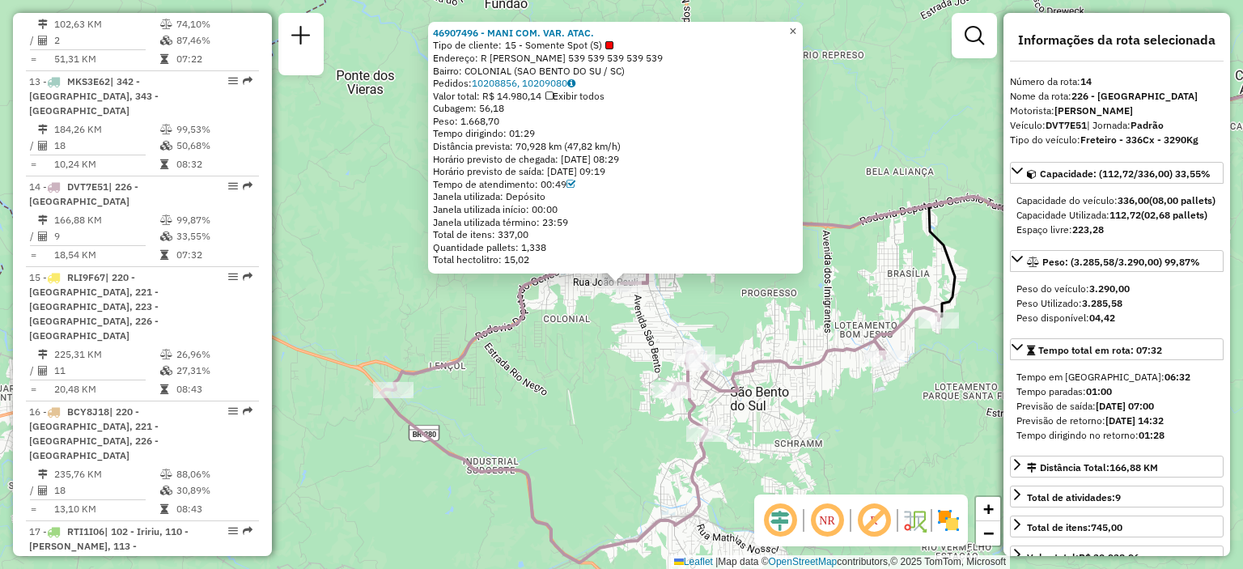
click at [796, 25] on span "×" at bounding box center [792, 31] width 7 height 14
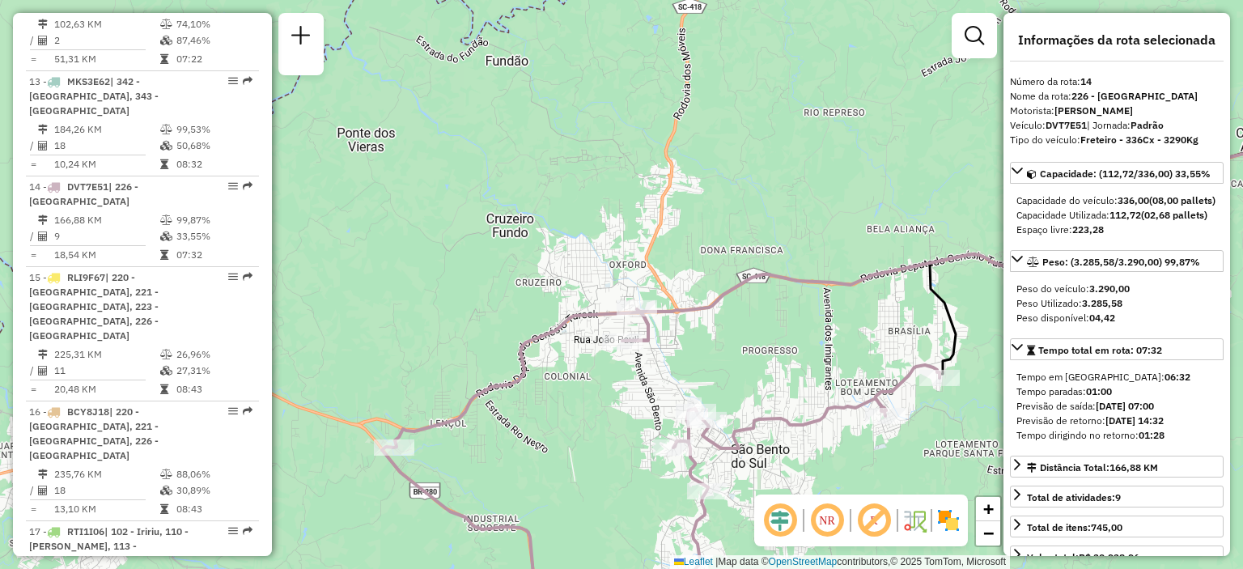
drag, startPoint x: 811, startPoint y: 413, endPoint x: 692, endPoint y: 316, distance: 154.1
click at [692, 316] on div "Janela de atendimento Grade de atendimento Capacidade Transportadoras Veículos …" at bounding box center [621, 284] width 1243 height 569
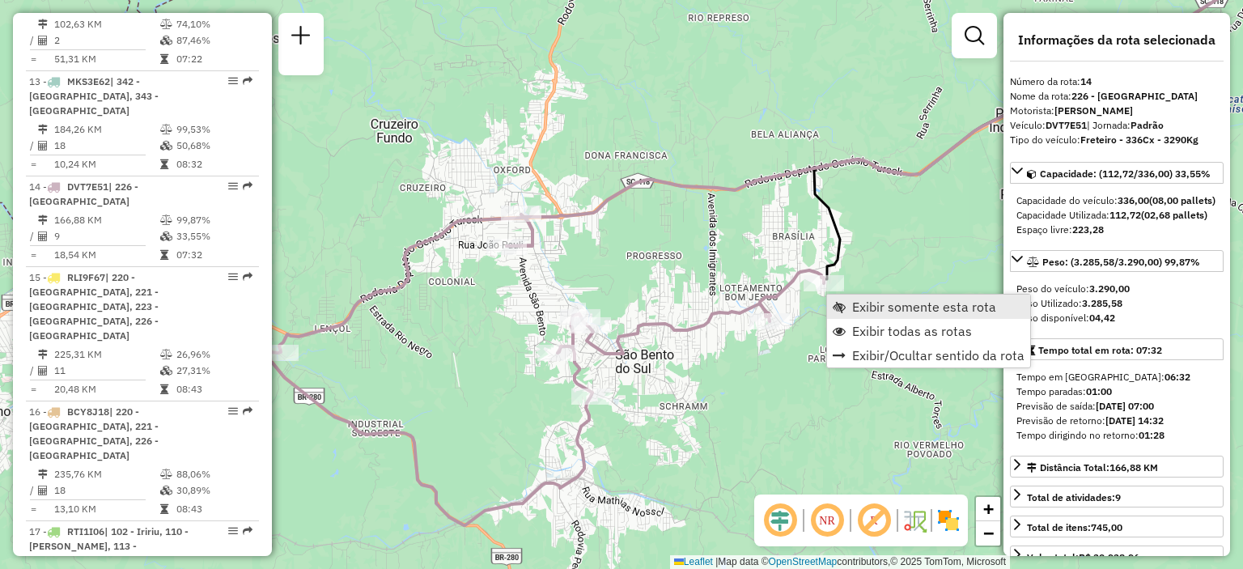
click at [879, 305] on span "Exibir somente esta rota" at bounding box center [924, 306] width 144 height 13
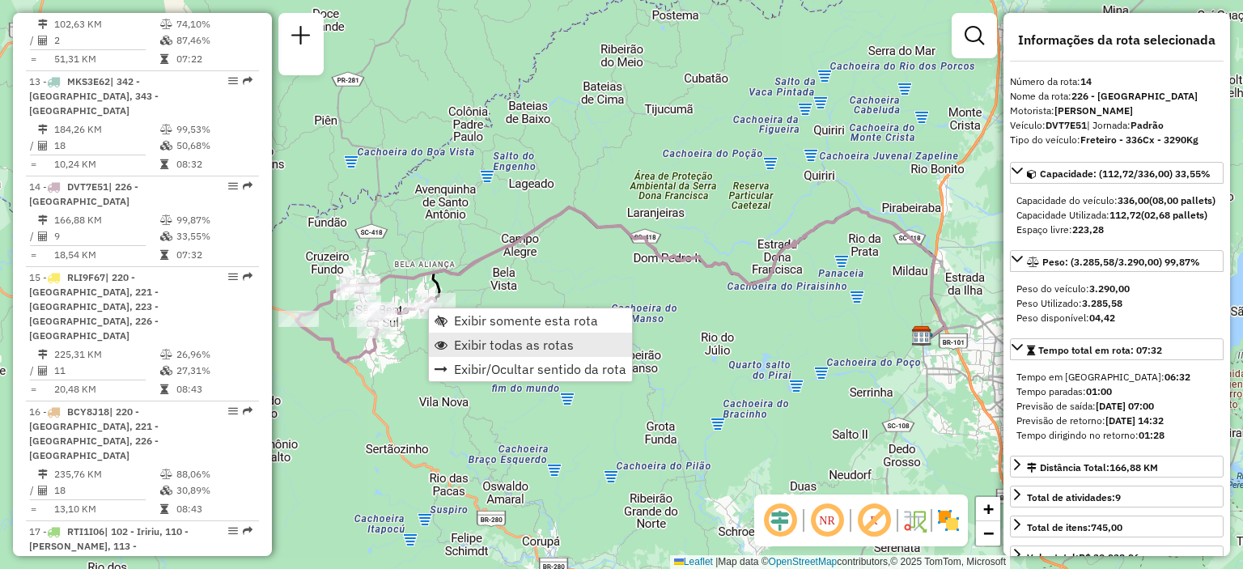
click at [537, 338] on span "Exibir todas as rotas" at bounding box center [514, 344] width 120 height 13
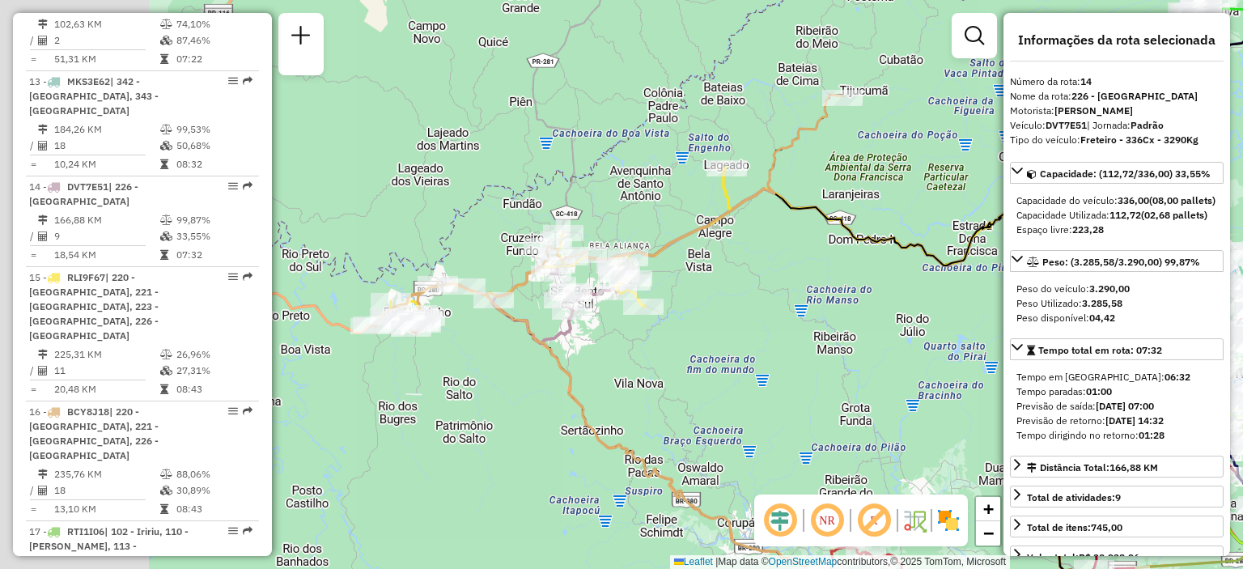
drag, startPoint x: 474, startPoint y: 396, endPoint x: 680, endPoint y: 355, distance: 210.2
click at [680, 371] on div "Janela de atendimento Grade de atendimento Capacidade Transportadoras Veículos …" at bounding box center [621, 284] width 1243 height 569
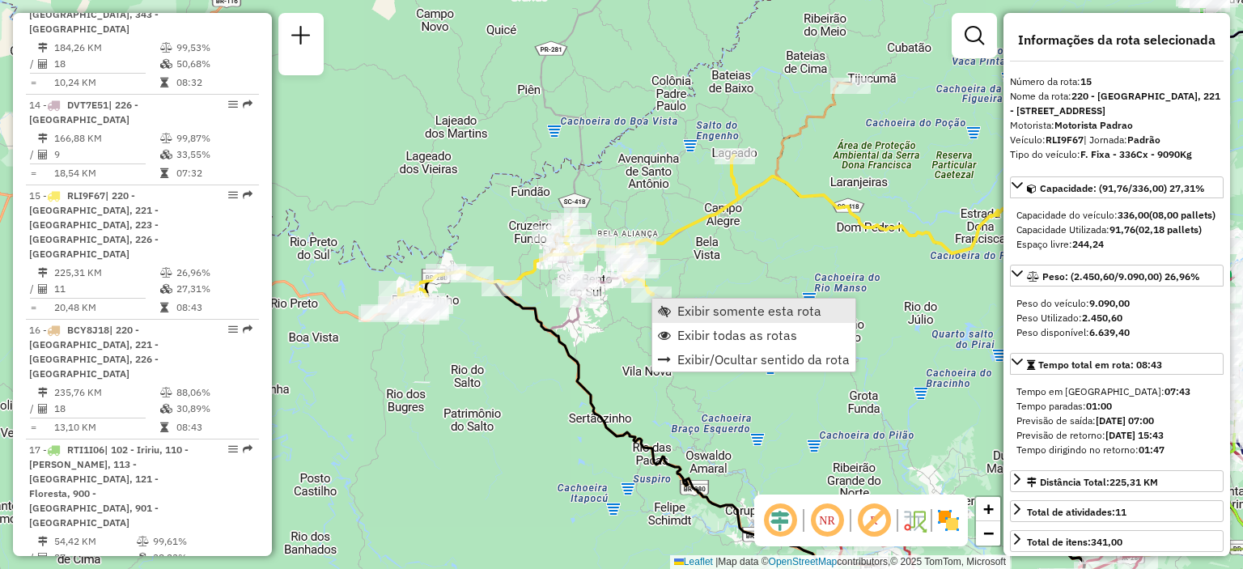
scroll to position [2016, 0]
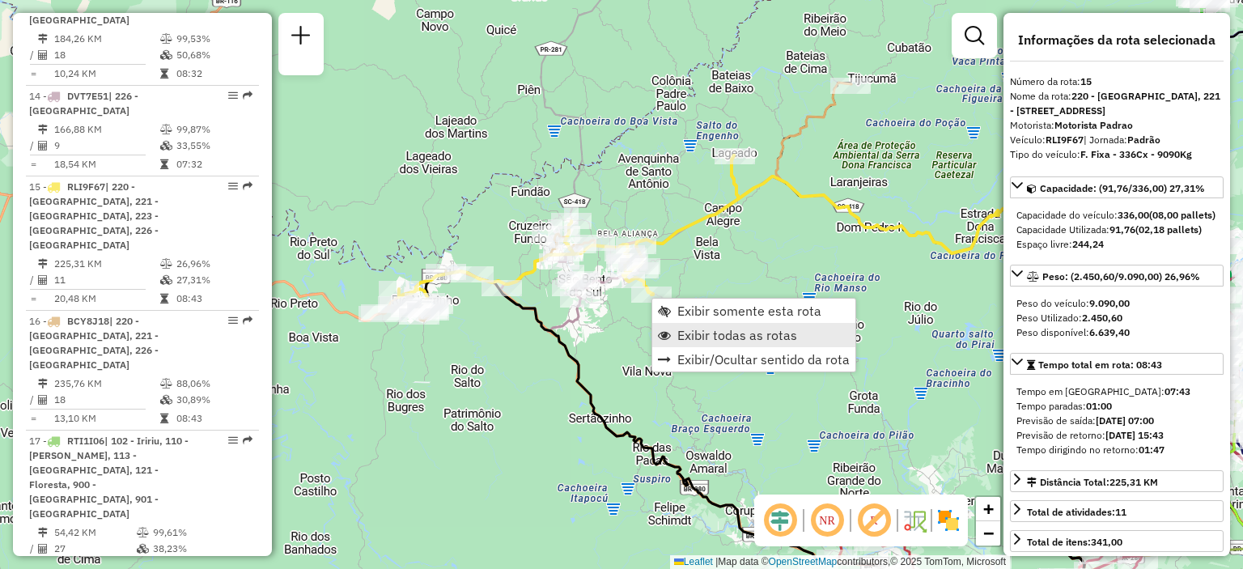
click at [709, 323] on link "Exibir todas as rotas" at bounding box center [753, 335] width 203 height 24
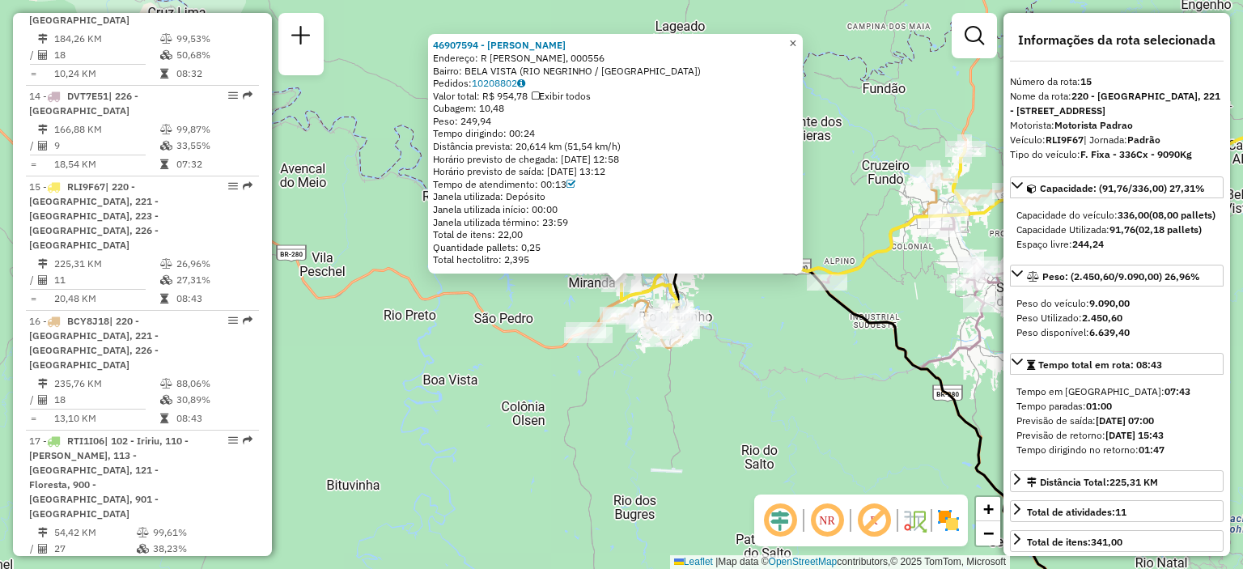
click at [796, 36] on span "×" at bounding box center [792, 43] width 7 height 14
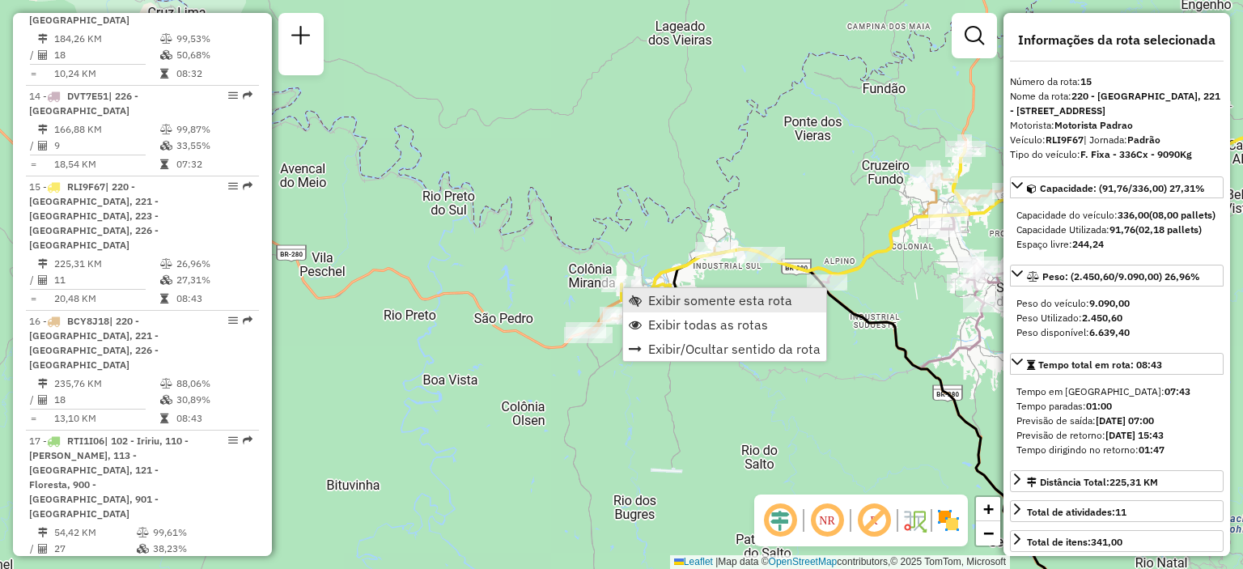
click at [675, 304] on span "Exibir somente esta rota" at bounding box center [720, 300] width 144 height 13
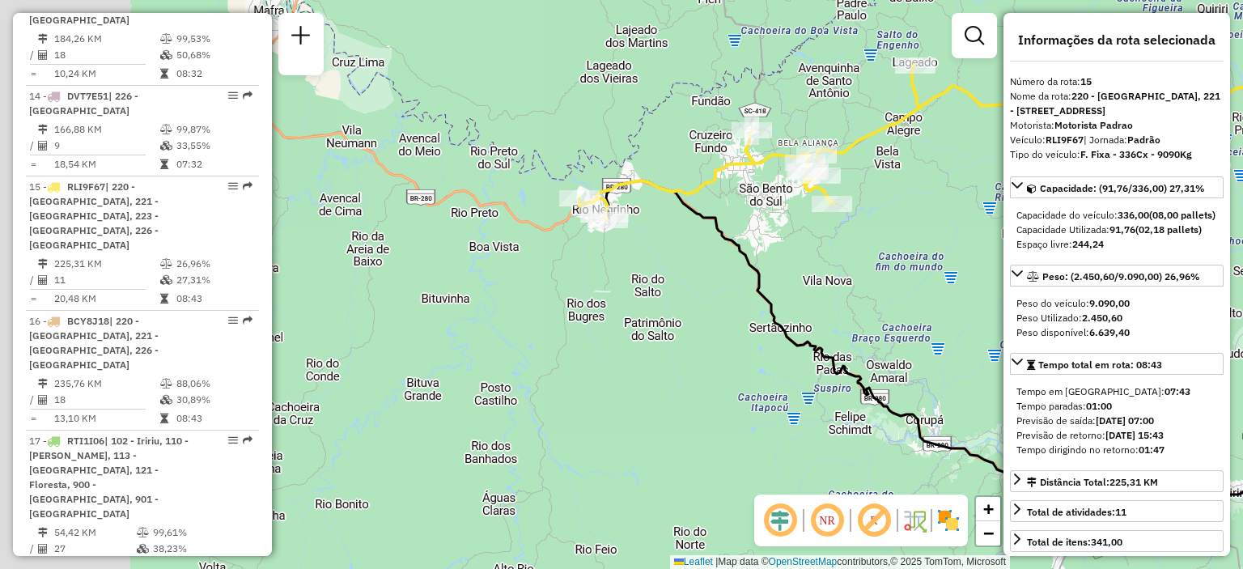
drag, startPoint x: 565, startPoint y: 324, endPoint x: 898, endPoint y: 324, distance: 333.3
click at [898, 324] on div "Janela de atendimento Grade de atendimento Capacidade Transportadoras Veículos …" at bounding box center [621, 284] width 1243 height 569
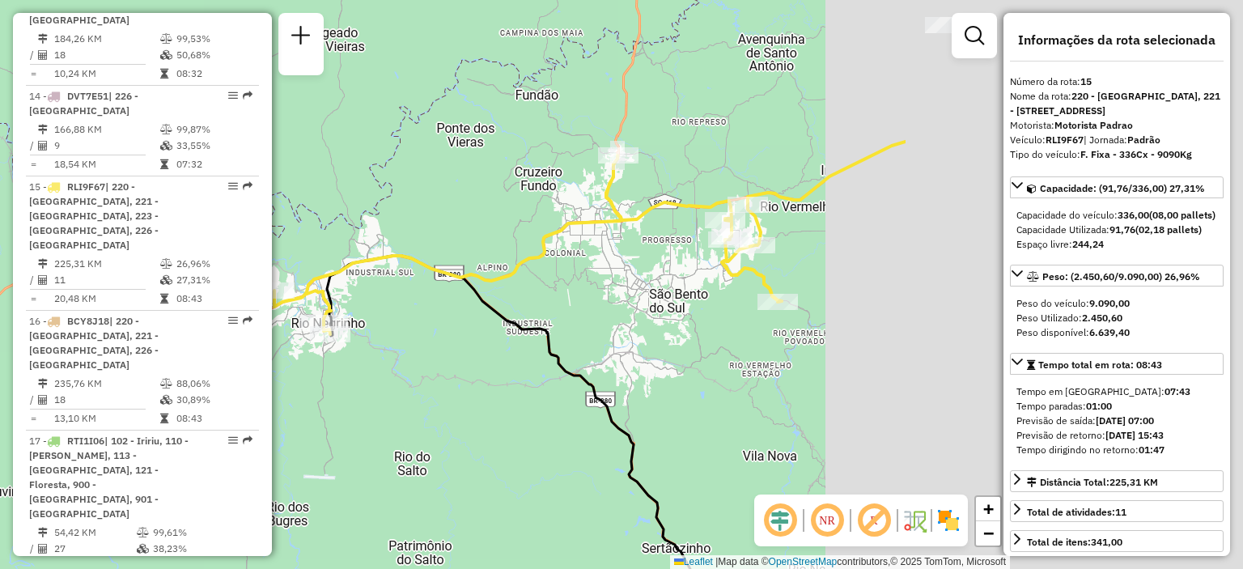
drag, startPoint x: 869, startPoint y: 261, endPoint x: 395, endPoint y: 329, distance: 478.9
click at [395, 329] on div "Janela de atendimento Grade de atendimento Capacidade Transportadoras Veículos …" at bounding box center [621, 284] width 1243 height 569
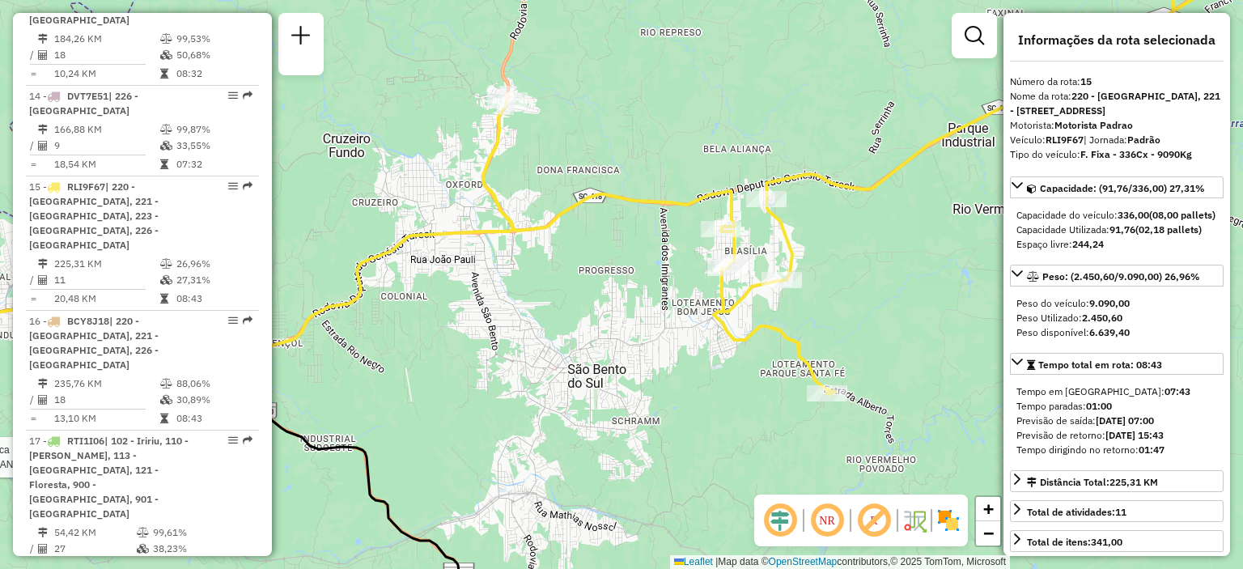
drag, startPoint x: 894, startPoint y: 357, endPoint x: 825, endPoint y: 301, distance: 88.6
click at [824, 294] on div "Rota 15 - Placa RLI9F67 46921292 - LANCHONETE 5 ESTRELA Janela de atendimento G…" at bounding box center [621, 284] width 1243 height 569
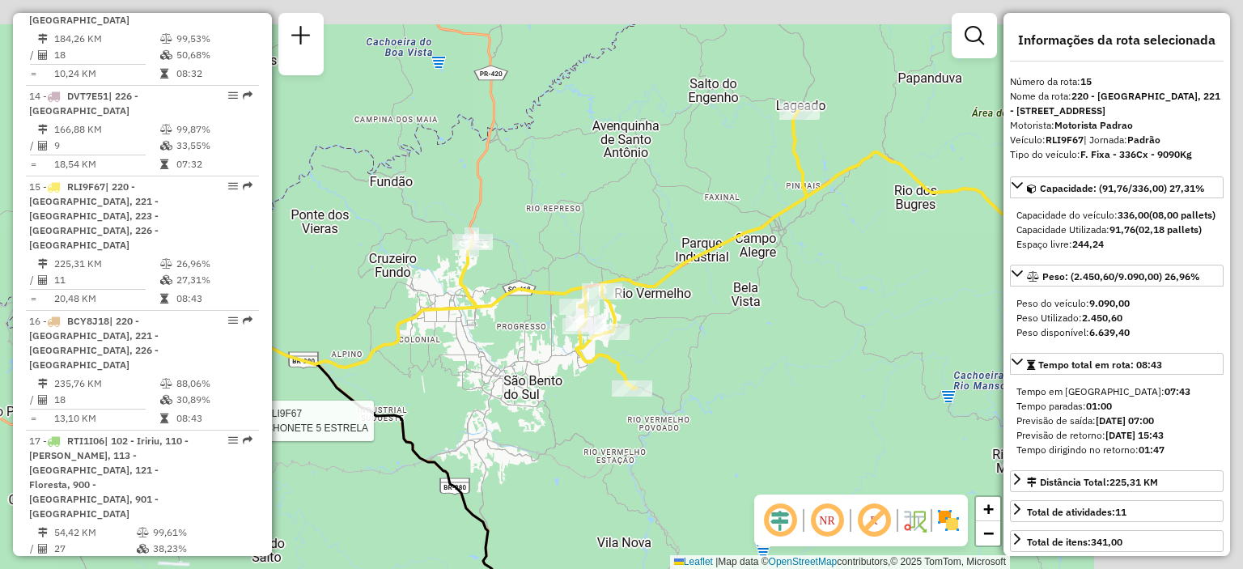
drag, startPoint x: 892, startPoint y: 258, endPoint x: 688, endPoint y: 319, distance: 212.7
click at [688, 319] on div "Rota 15 - Placa RLI9F67 46921292 - LANCHONETE 5 ESTRELA Janela de atendimento G…" at bounding box center [621, 284] width 1243 height 569
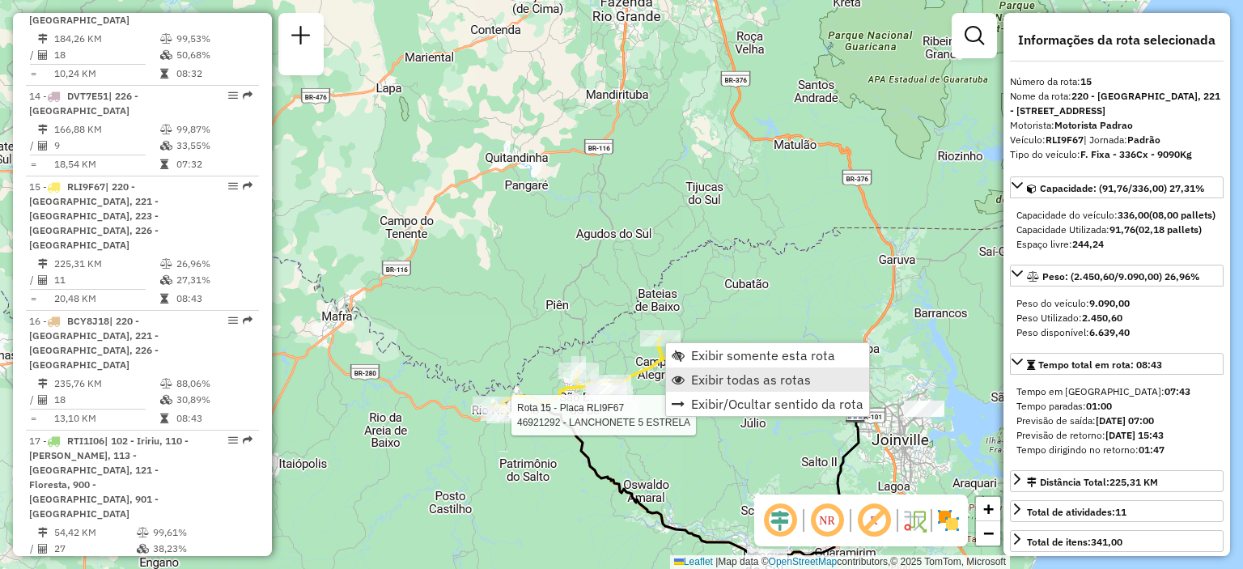
click at [723, 379] on span "Exibir todas as rotas" at bounding box center [751, 379] width 120 height 13
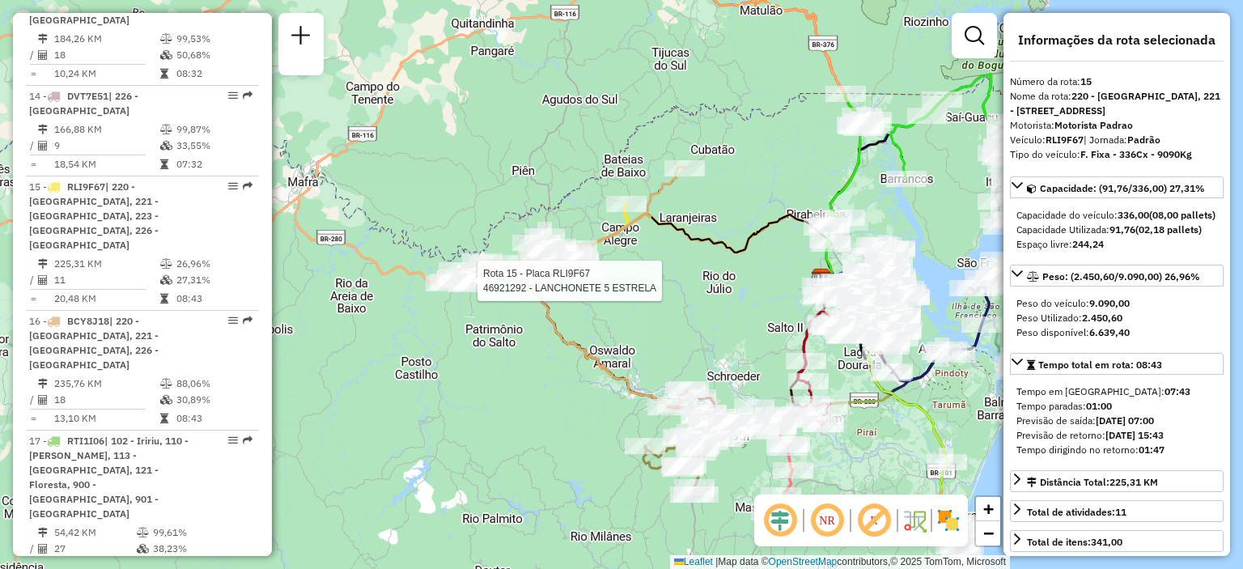
drag, startPoint x: 709, startPoint y: 459, endPoint x: 667, endPoint y: 300, distance: 164.8
click at [667, 300] on div "Rota 15 - Placa RLI9F67 46921292 - LANCHONETE 5 ESTRELA Janela de atendimento G…" at bounding box center [621, 284] width 1243 height 569
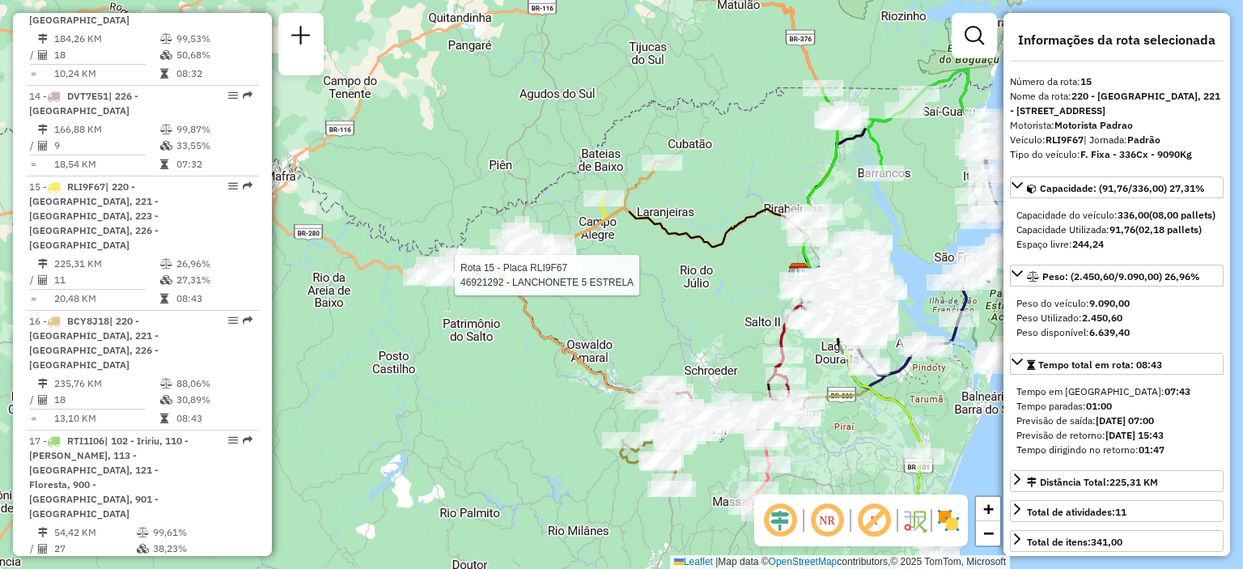
drag, startPoint x: 725, startPoint y: 271, endPoint x: 686, endPoint y: 251, distance: 43.8
click at [715, 273] on div "Rota 15 - Placa RLI9F67 46921292 - LANCHONETE 5 ESTRELA Janela de atendimento G…" at bounding box center [621, 284] width 1243 height 569
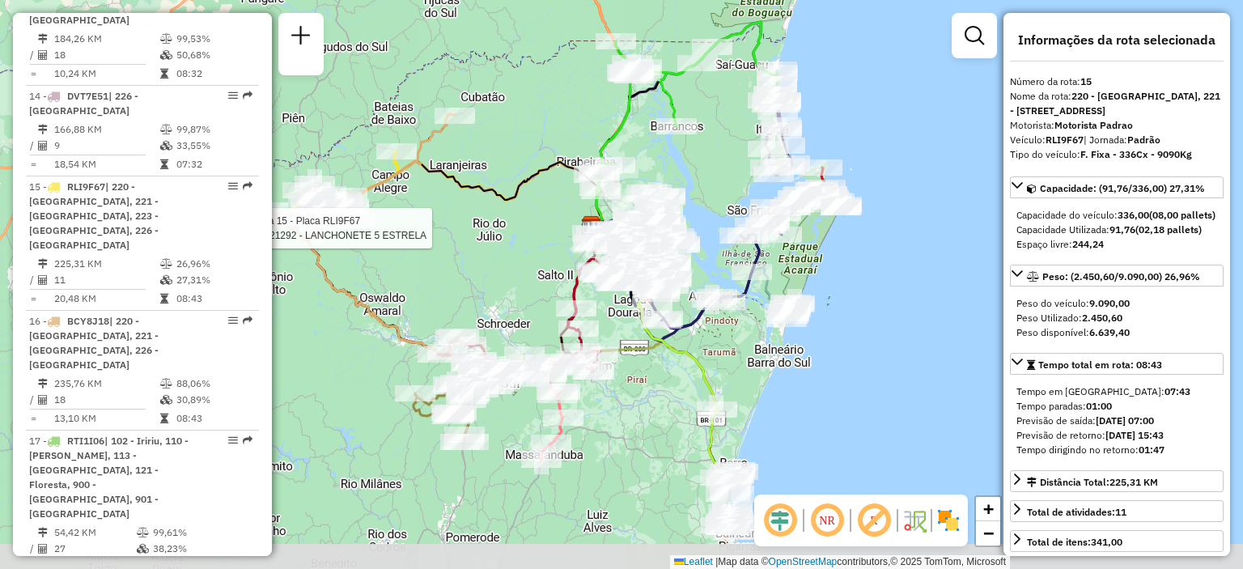
drag, startPoint x: 719, startPoint y: 268, endPoint x: 523, endPoint y: 219, distance: 201.7
click at [523, 219] on div "Rota 15 - Placa RLI9F67 46921292 - LANCHONETE 5 ESTRELA Janela de atendimento G…" at bounding box center [621, 284] width 1243 height 569
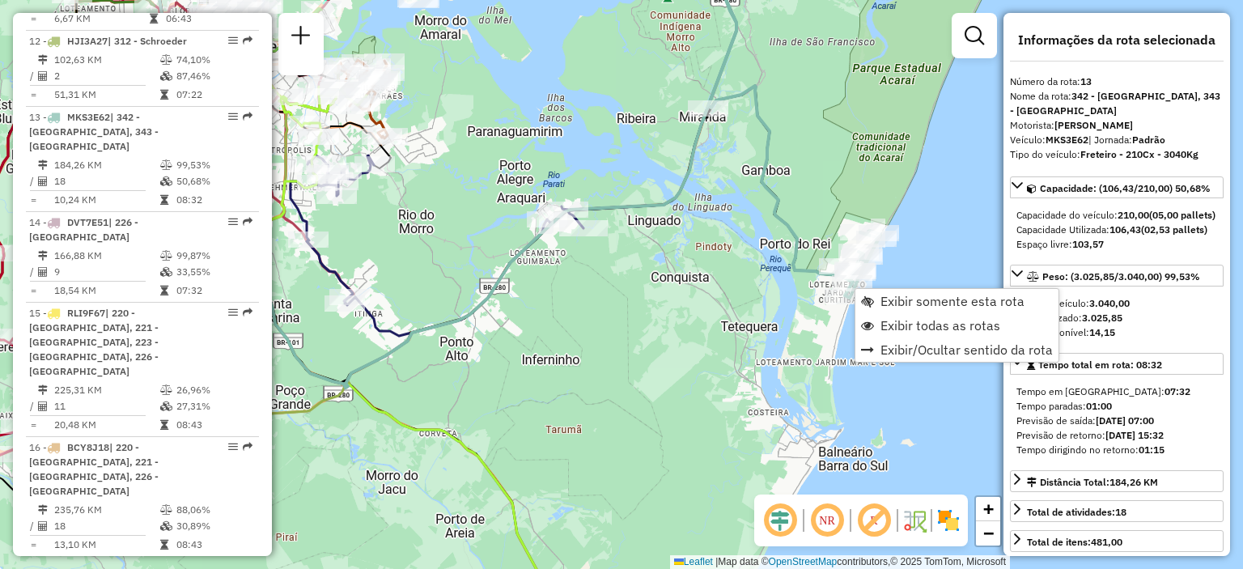
scroll to position [1835, 0]
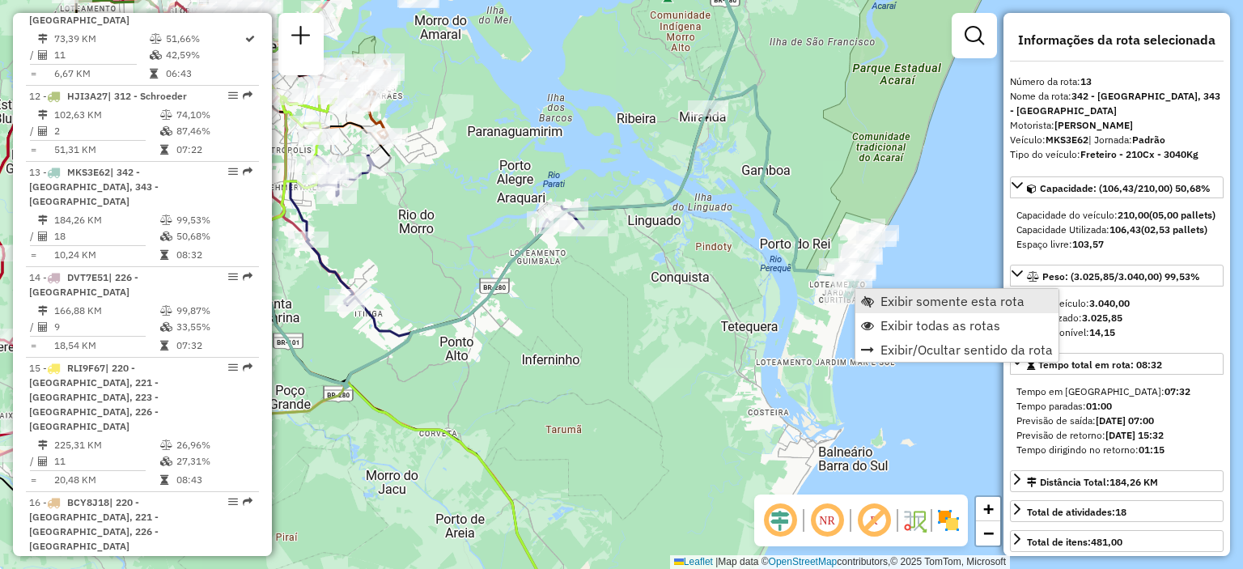
click at [917, 302] on span "Exibir somente esta rota" at bounding box center [952, 300] width 144 height 13
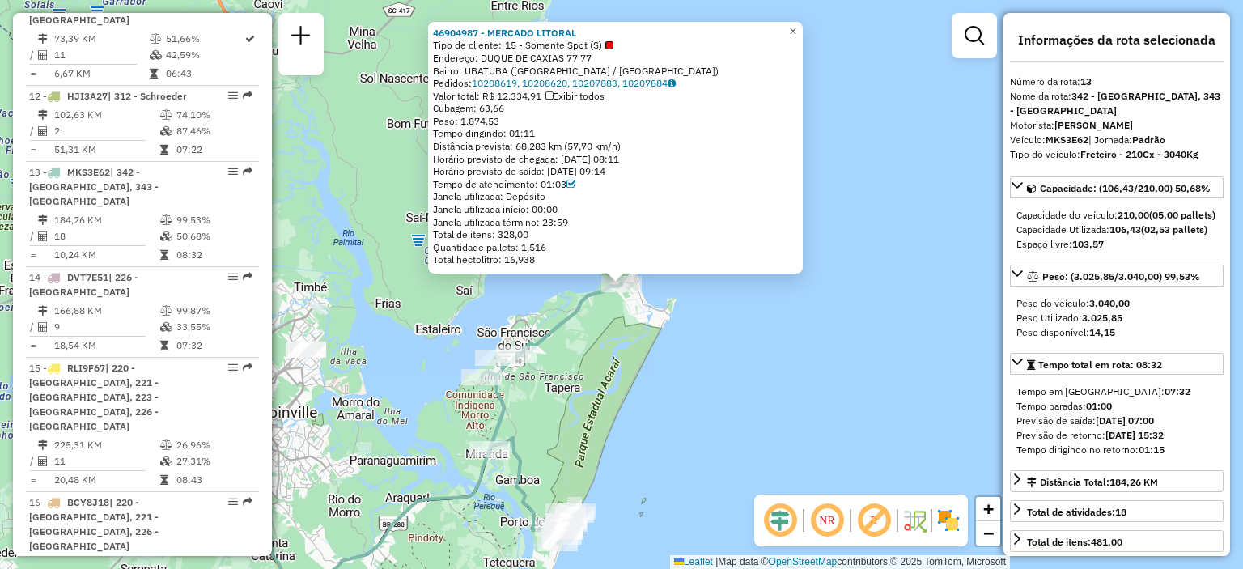
click at [798, 28] on link "×" at bounding box center [792, 31] width 19 height 19
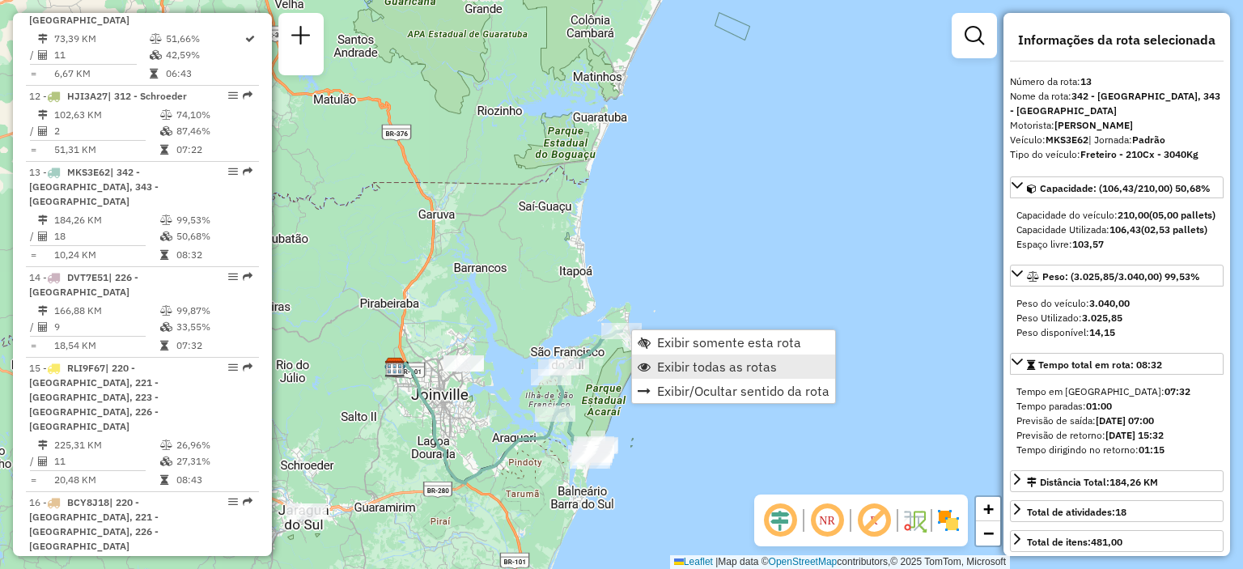
click at [712, 367] on span "Exibir todas as rotas" at bounding box center [717, 366] width 120 height 13
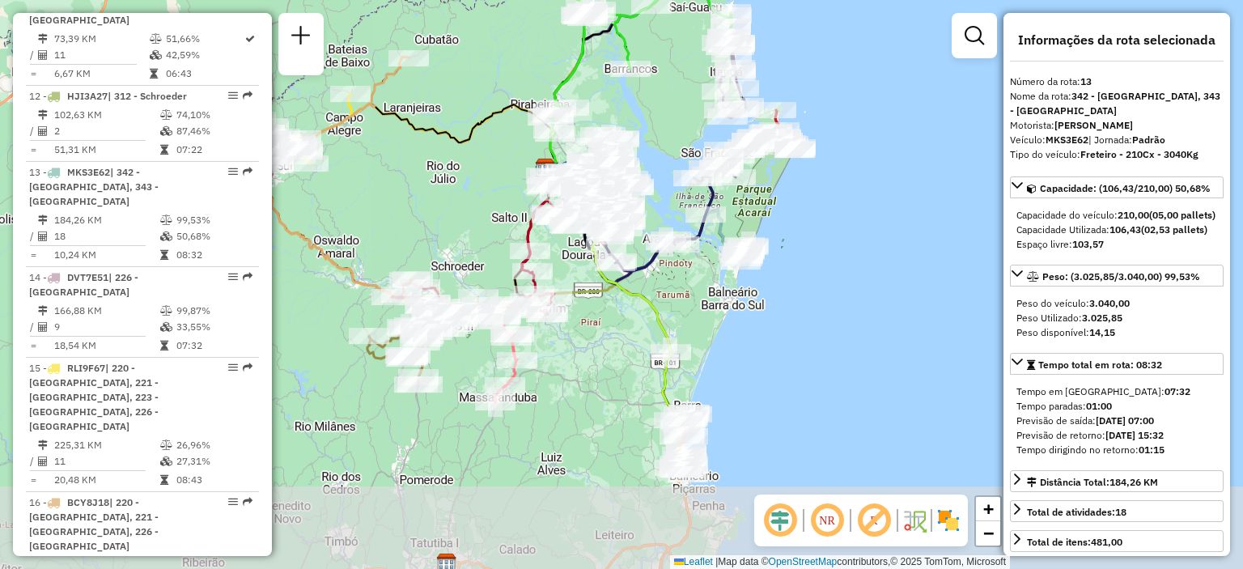
drag, startPoint x: 569, startPoint y: 227, endPoint x: 692, endPoint y: 134, distance: 154.3
click at [679, 96] on div "Janela de atendimento Grade de atendimento Capacidade Transportadoras Veículos …" at bounding box center [621, 284] width 1243 height 569
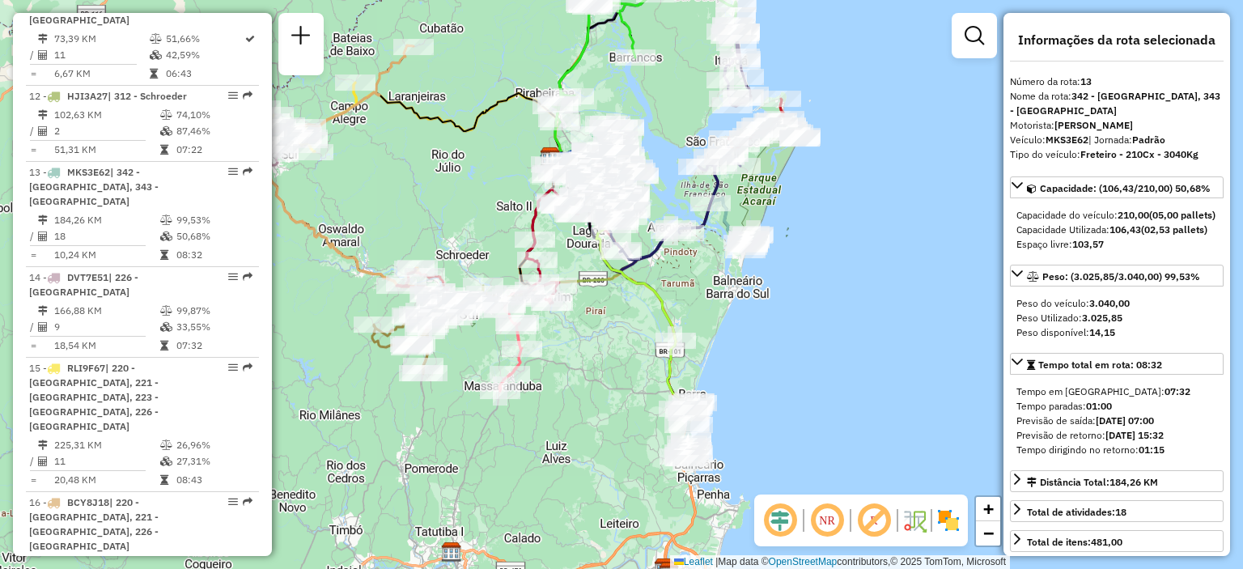
drag, startPoint x: 611, startPoint y: 432, endPoint x: 621, endPoint y: 274, distance: 158.1
click at [607, 260] on div "Janela de atendimento Grade de atendimento Capacidade Transportadoras Veículos …" at bounding box center [621, 284] width 1243 height 569
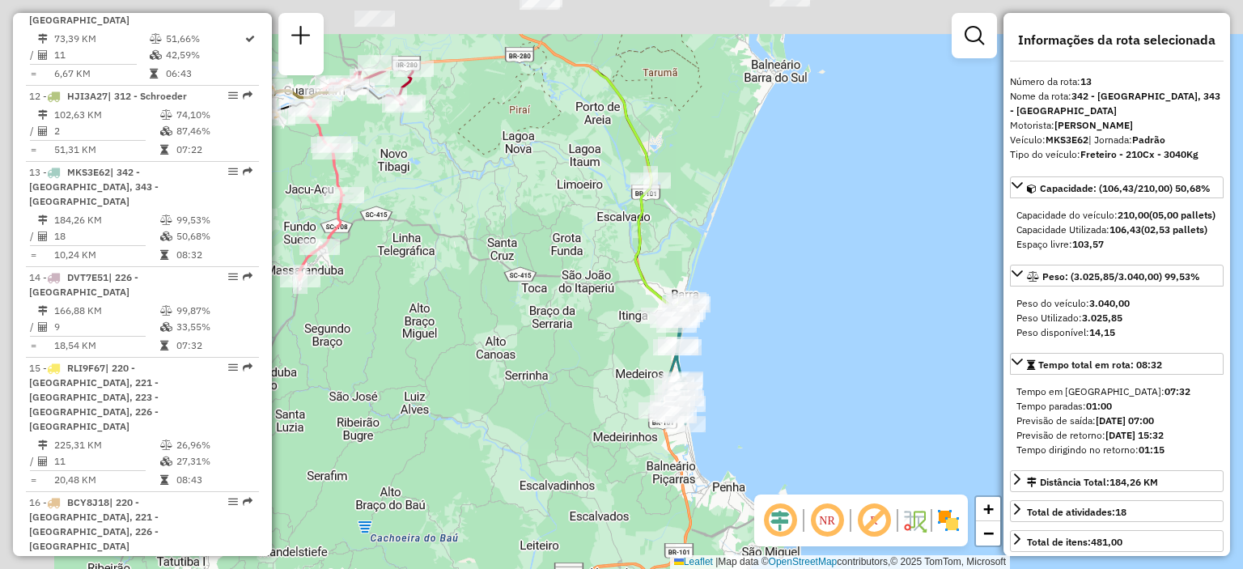
drag, startPoint x: 472, startPoint y: 171, endPoint x: 561, endPoint y: 290, distance: 148.7
click at [570, 289] on div "Janela de atendimento Grade de atendimento Capacidade Transportadoras Veículos …" at bounding box center [621, 284] width 1243 height 569
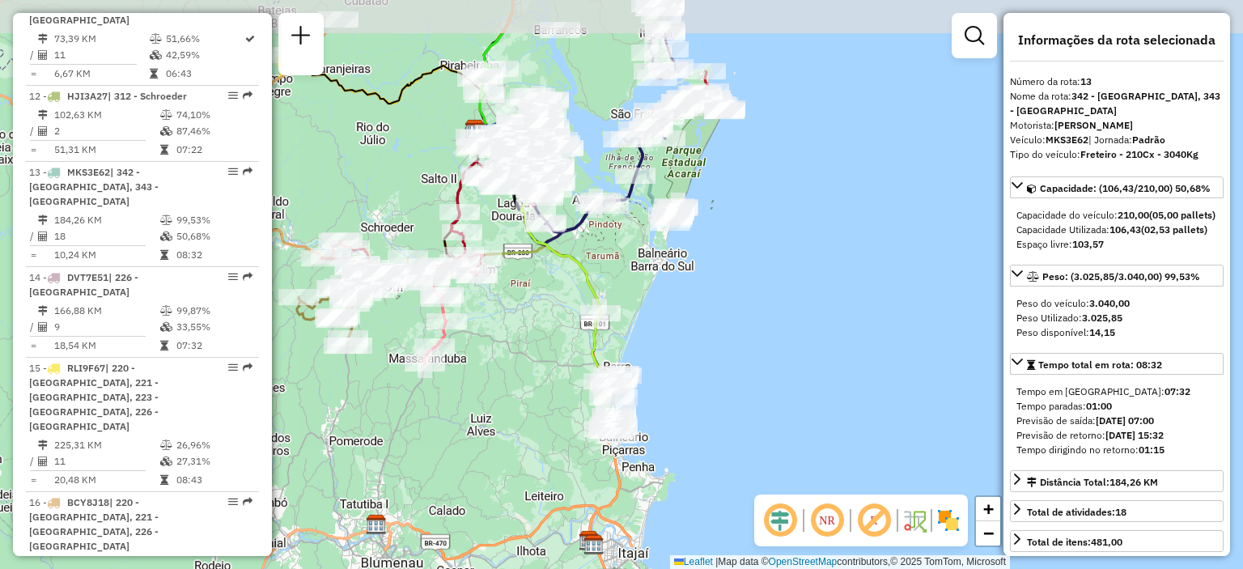
drag, startPoint x: 366, startPoint y: 222, endPoint x: 397, endPoint y: 312, distance: 95.2
click at [397, 312] on div "Janela de atendimento Grade de atendimento Capacidade Transportadoras Veículos …" at bounding box center [621, 284] width 1243 height 569
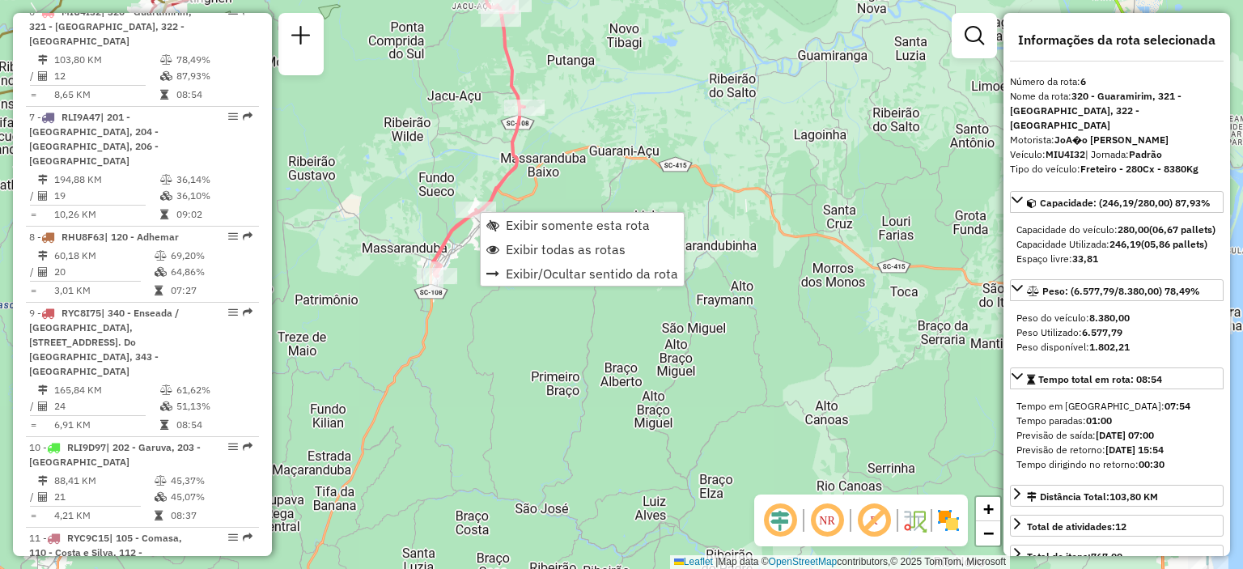
scroll to position [1129, 0]
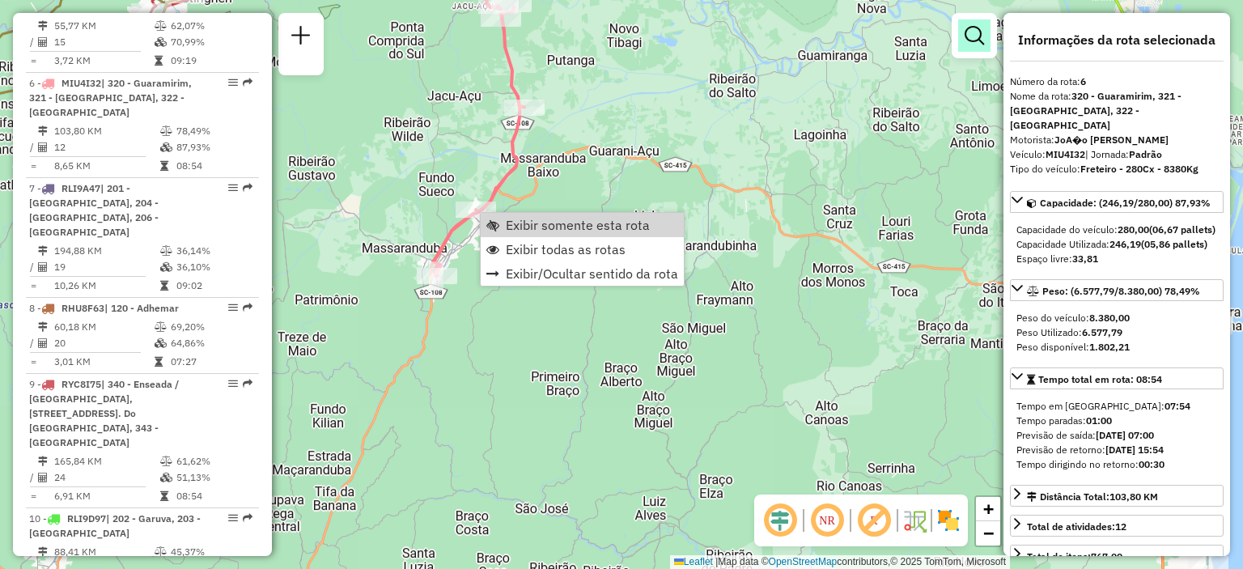
click at [984, 28] on link at bounding box center [974, 35] width 32 height 32
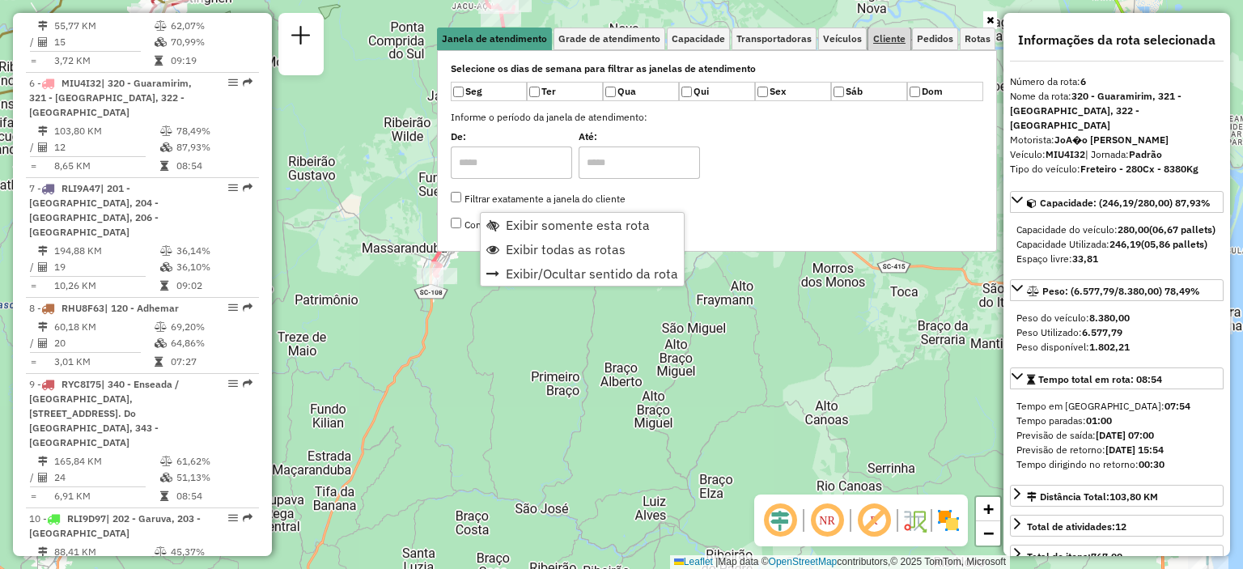
click at [895, 45] on link "Cliente" at bounding box center [889, 39] width 42 height 23
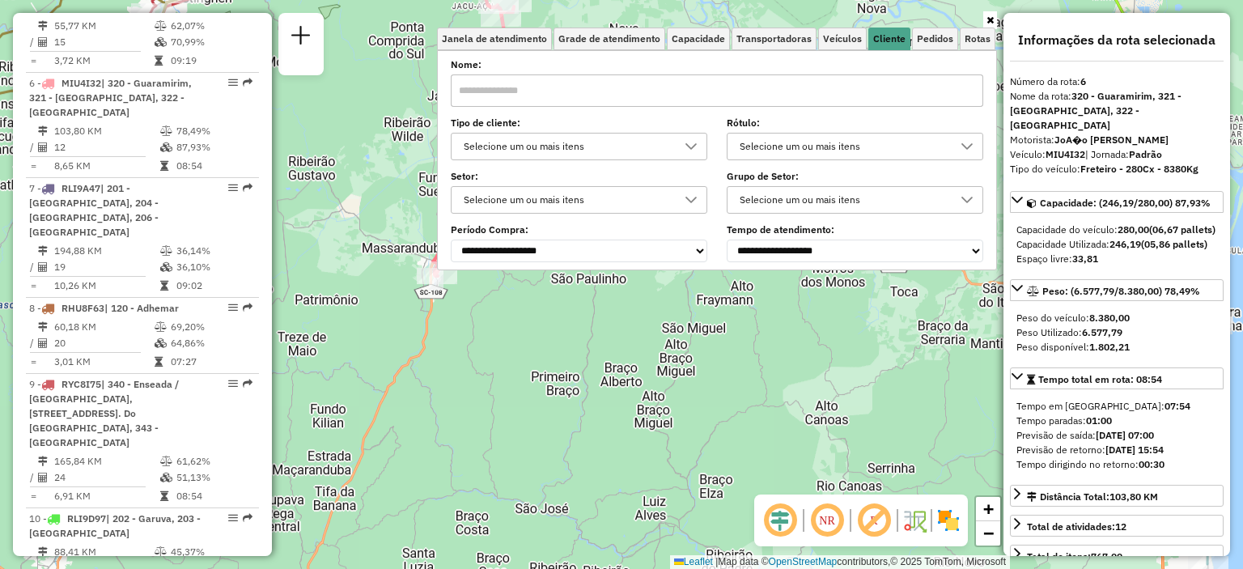
click at [557, 145] on div "Selecione um ou mais itens" at bounding box center [567, 146] width 218 height 26
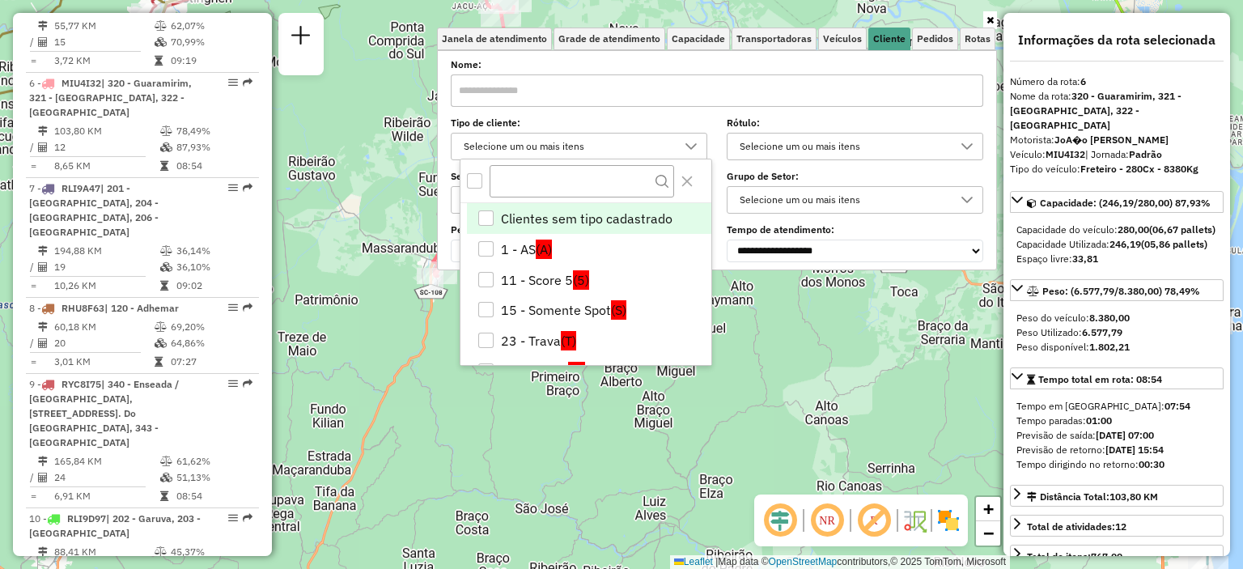
scroll to position [9, 57]
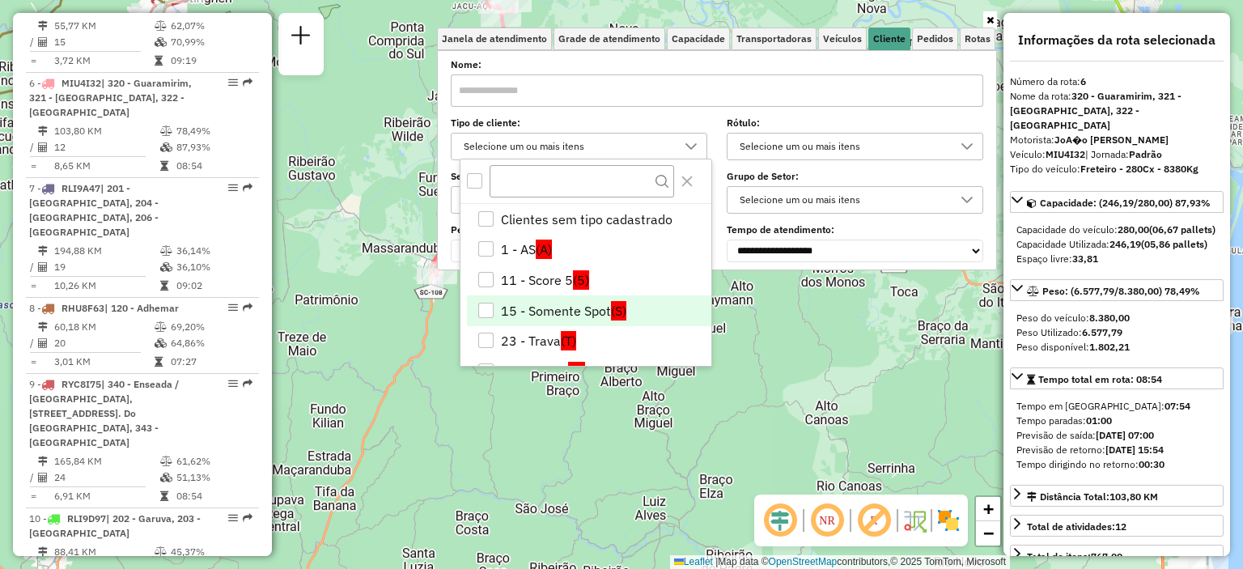
click at [574, 308] on li "15 - Somente Spot (S)" at bounding box center [589, 310] width 244 height 31
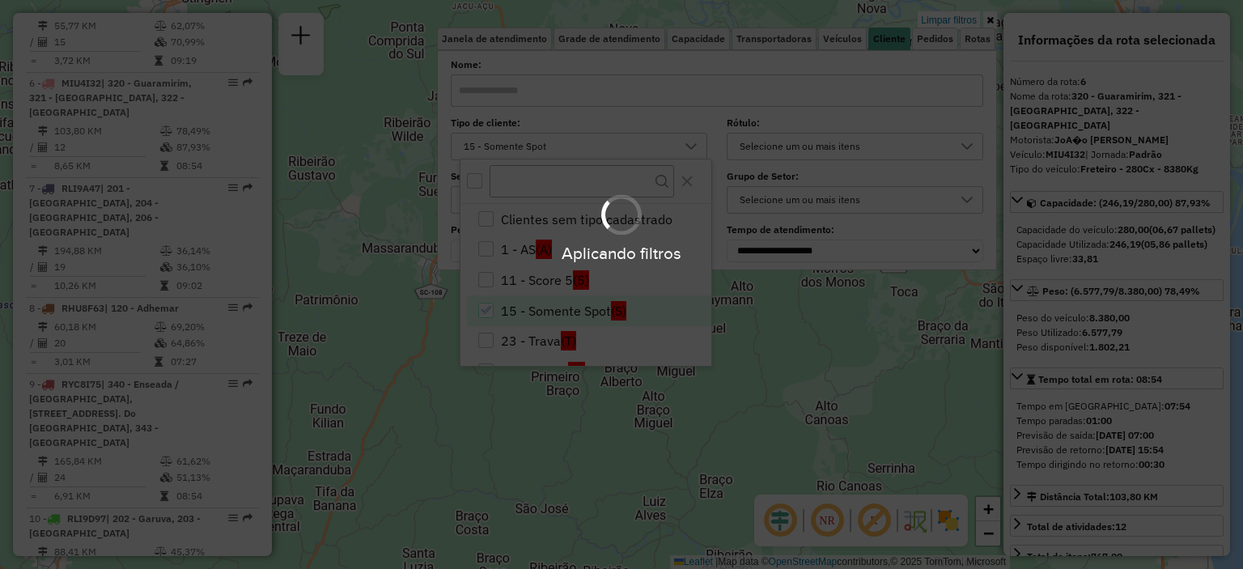
click at [767, 309] on div "Aplicando filtros" at bounding box center [621, 284] width 1243 height 569
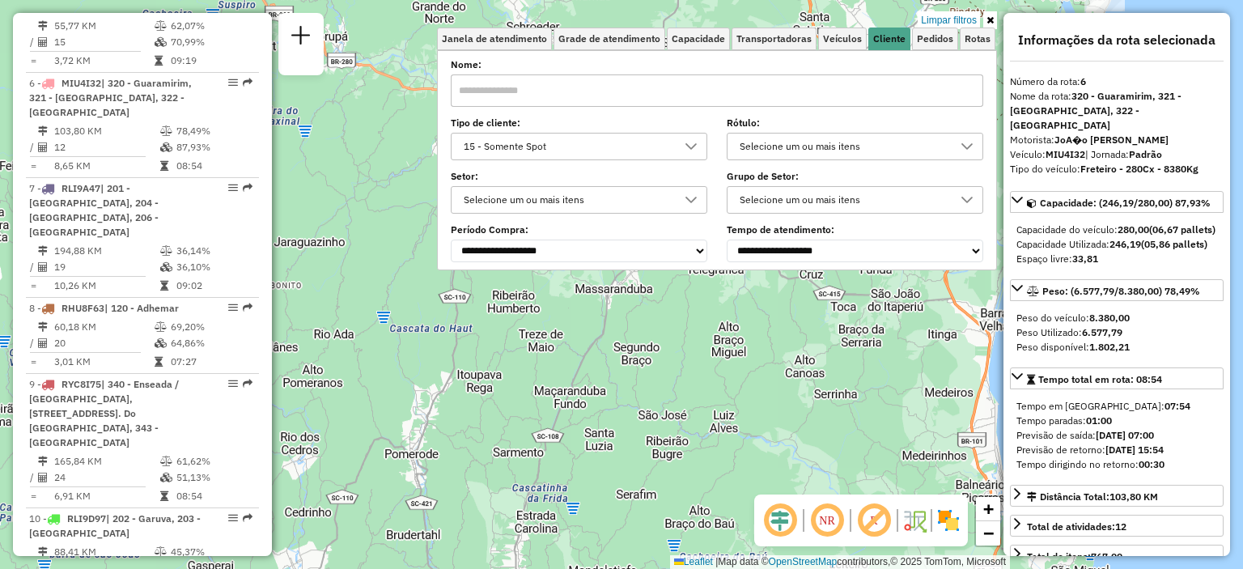
click at [987, 15] on icon at bounding box center [989, 20] width 7 height 10
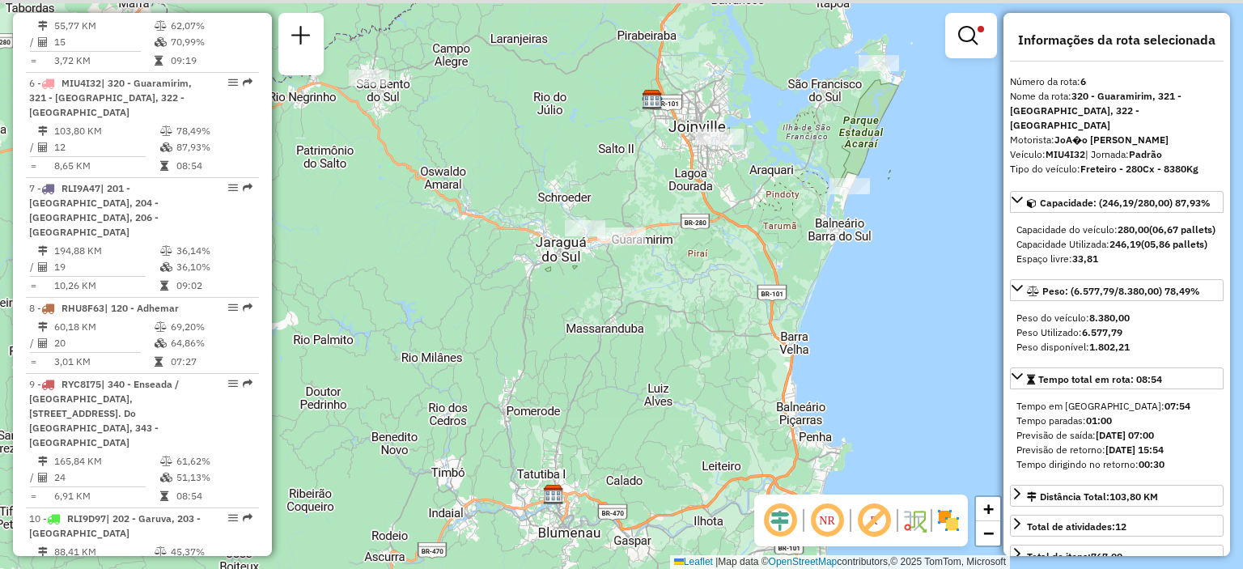
drag, startPoint x: 759, startPoint y: 378, endPoint x: 566, endPoint y: 362, distance: 193.1
click at [647, 446] on div "Limpar filtros Janela de atendimento Grade de atendimento Capacidade Transporta…" at bounding box center [621, 284] width 1243 height 569
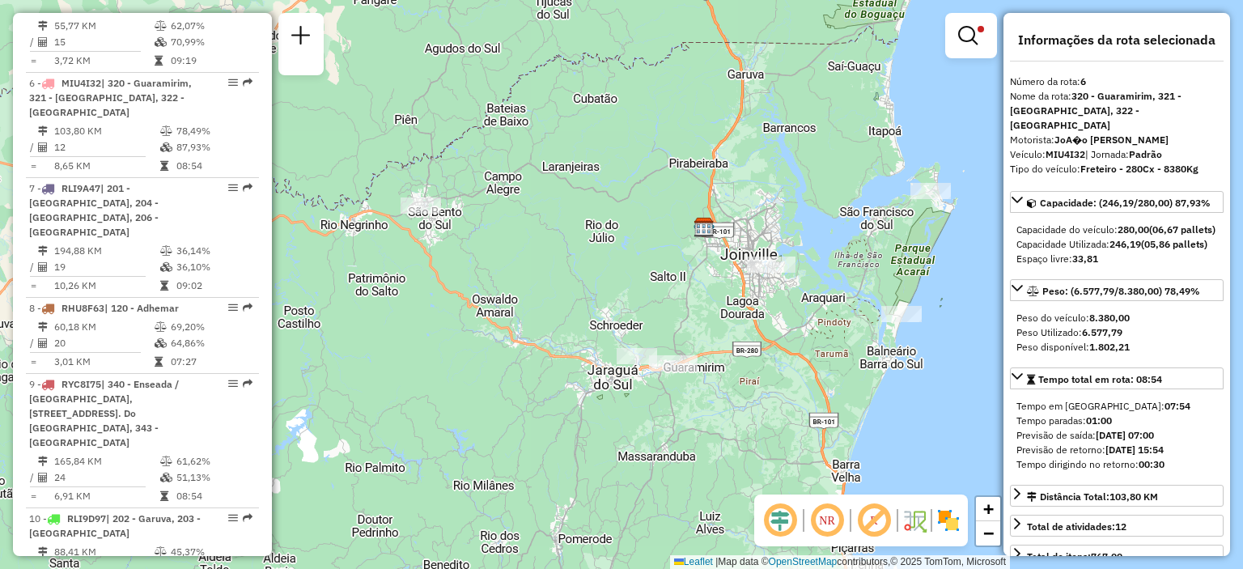
drag, startPoint x: 715, startPoint y: 257, endPoint x: 597, endPoint y: 284, distance: 121.1
click at [781, 345] on div "Limpar filtros Janela de atendimento Grade de atendimento Capacidade Transporta…" at bounding box center [621, 284] width 1243 height 569
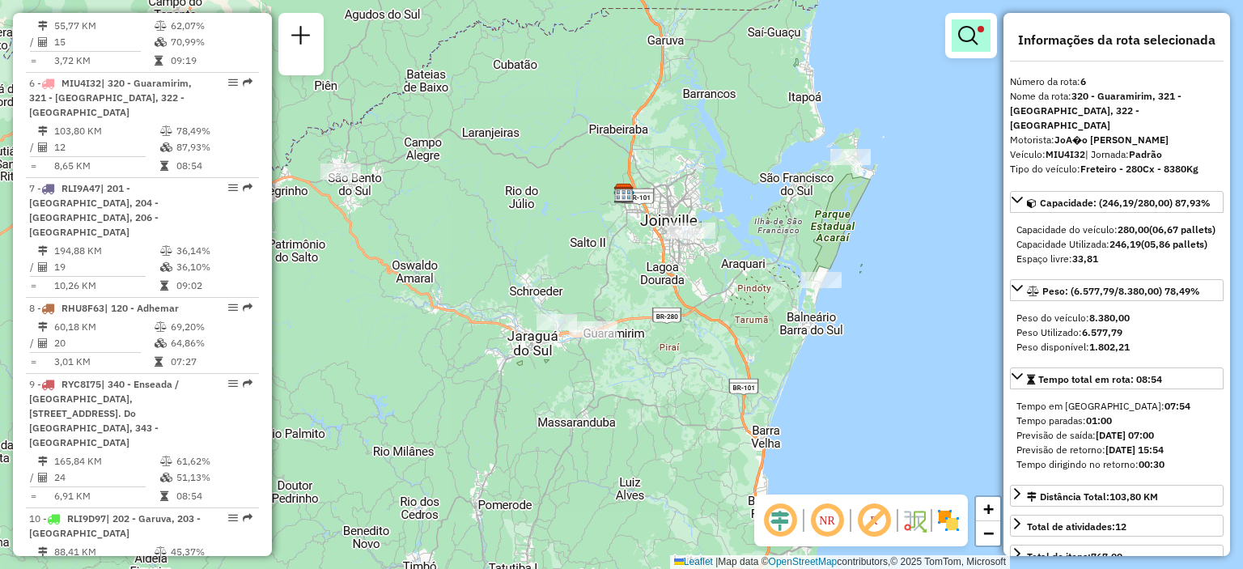
click at [967, 43] on em at bounding box center [967, 35] width 19 height 19
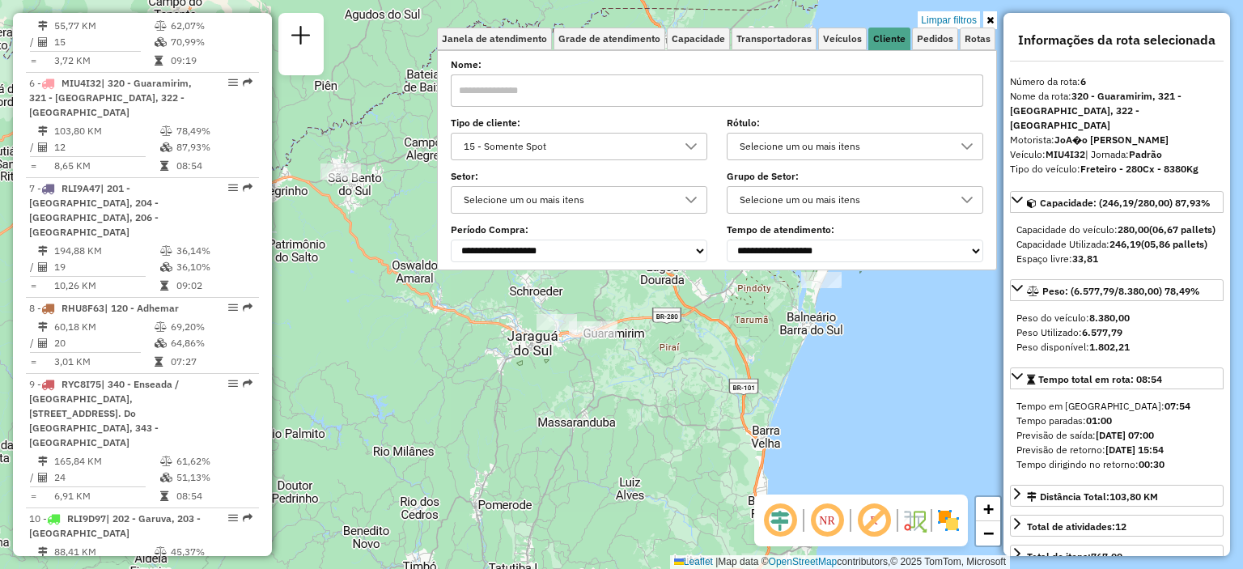
click at [624, 155] on div "15 - Somente Spot" at bounding box center [567, 146] width 218 height 26
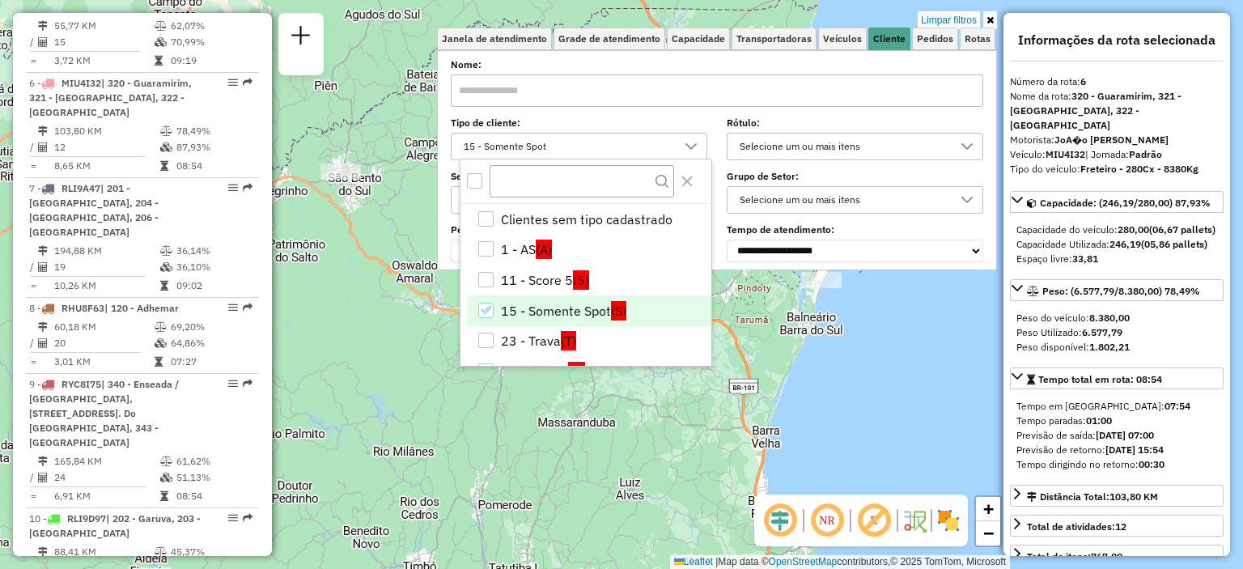
click at [488, 311] on icon "15 - Somente Spot" at bounding box center [485, 309] width 11 height 11
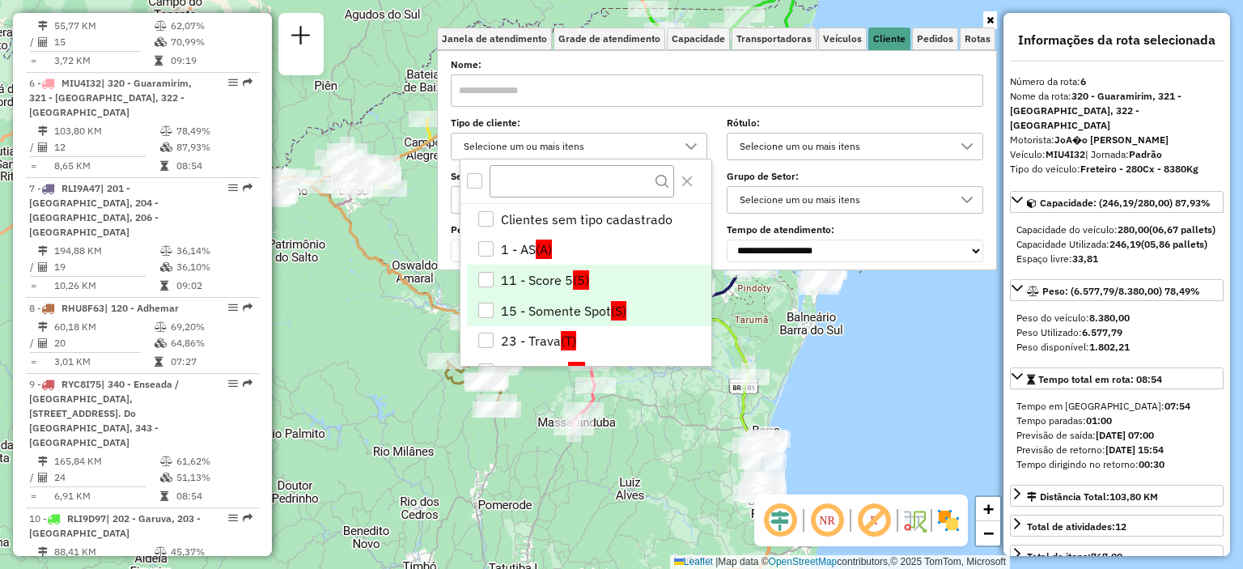
scroll to position [81, 0]
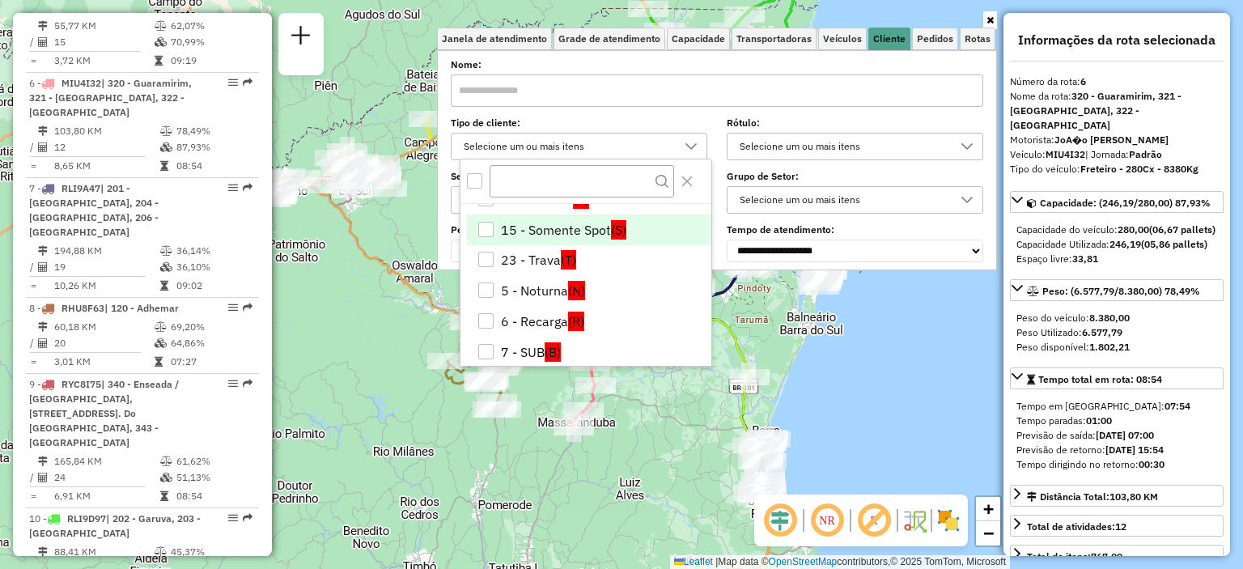
click at [647, 400] on div "Rota 21 - Placa RLI9F77 46904002 - LANCHERIA E REST. SI [PERSON_NAME] de atendi…" at bounding box center [621, 284] width 1243 height 569
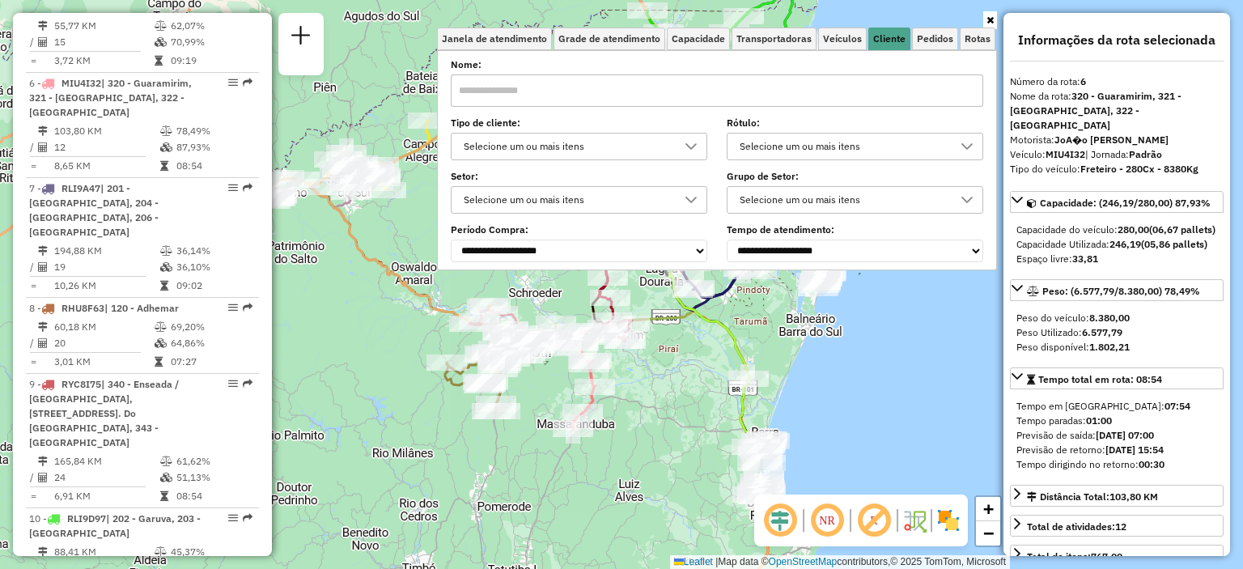
click at [993, 19] on icon at bounding box center [989, 20] width 7 height 10
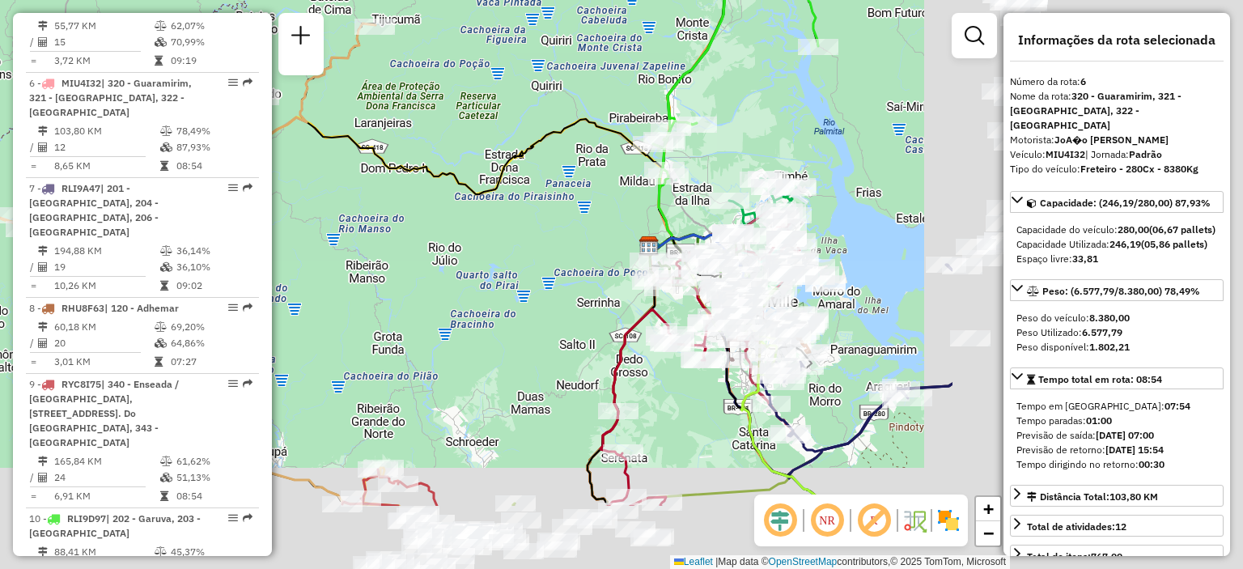
drag, startPoint x: 806, startPoint y: 370, endPoint x: 385, endPoint y: 230, distance: 443.6
click at [382, 235] on div "Janela de atendimento Grade de atendimento Capacidade Transportadoras Veículos …" at bounding box center [621, 284] width 1243 height 569
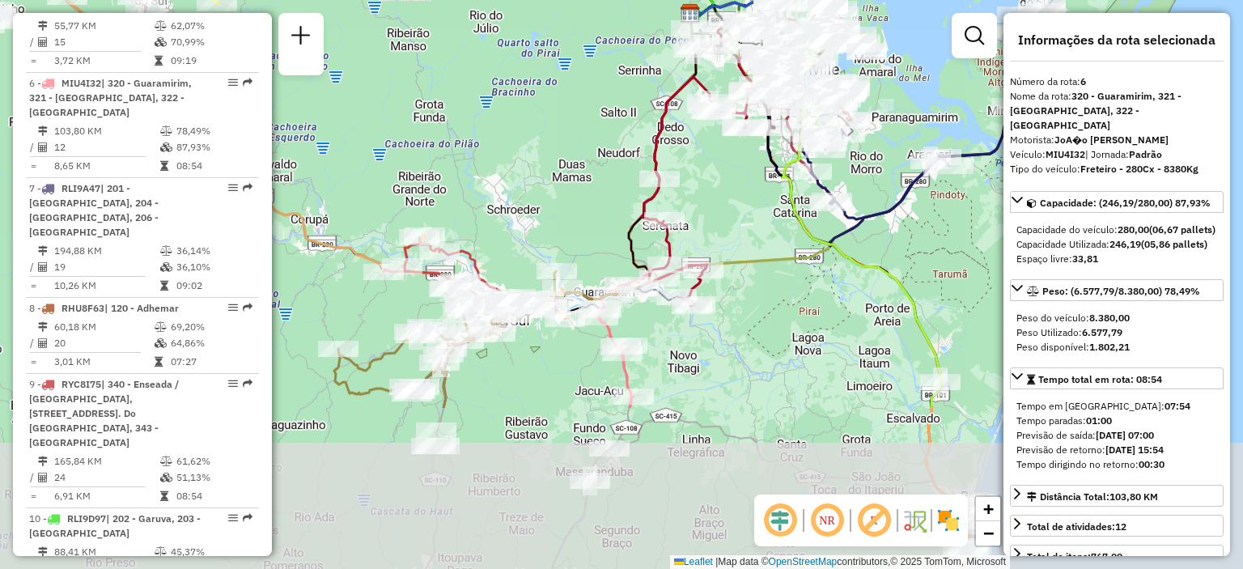
drag, startPoint x: 670, startPoint y: 525, endPoint x: 727, endPoint y: 307, distance: 225.8
click at [727, 307] on div "Janela de atendimento Grade de atendimento Capacidade Transportadoras Veículos …" at bounding box center [621, 284] width 1243 height 569
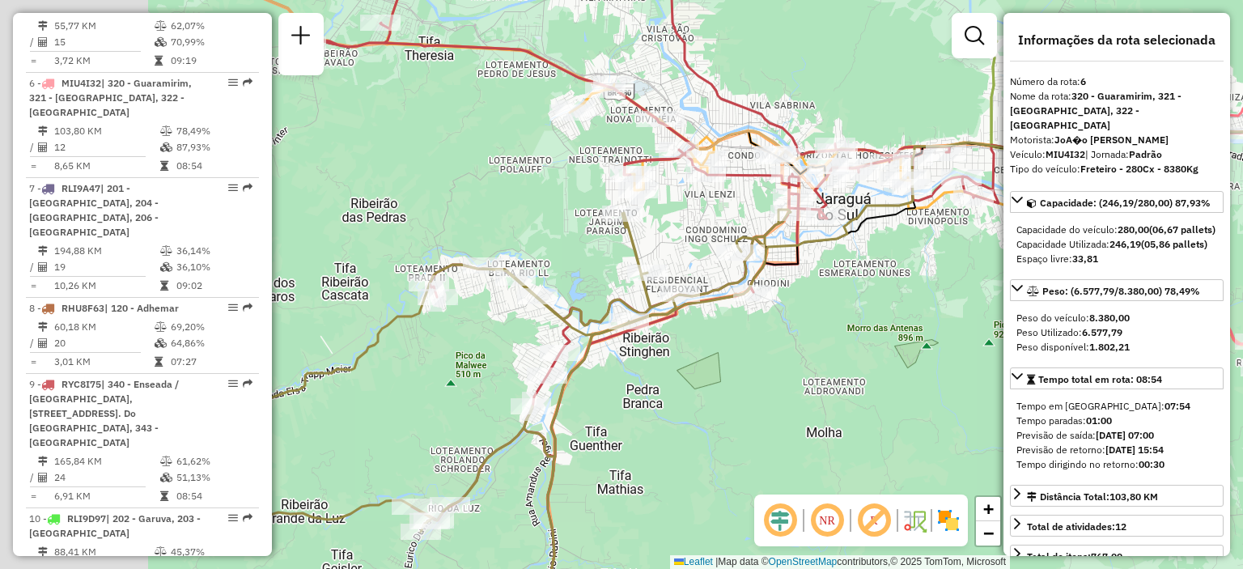
drag, startPoint x: 451, startPoint y: 341, endPoint x: 712, endPoint y: 386, distance: 264.3
click at [712, 386] on div "Janela de atendimento Grade de atendimento Capacidade Transportadoras Veículos …" at bounding box center [621, 284] width 1243 height 569
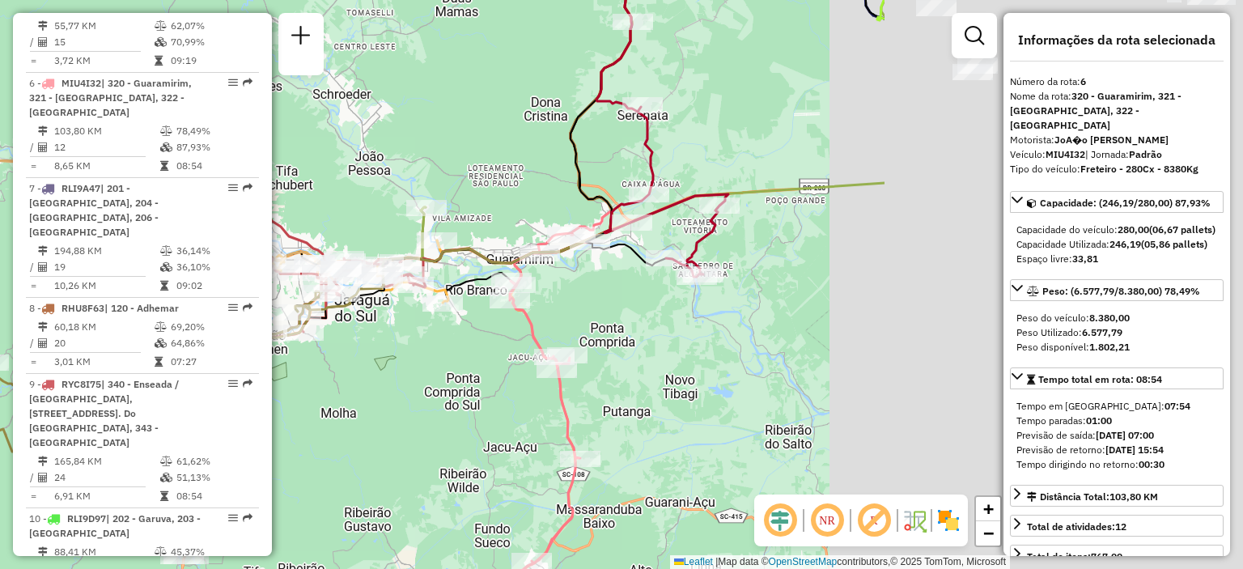
drag, startPoint x: 900, startPoint y: 384, endPoint x: 417, endPoint y: 375, distance: 482.2
click at [417, 375] on div "Janela de atendimento Grade de atendimento Capacidade Transportadoras Veículos …" at bounding box center [621, 284] width 1243 height 569
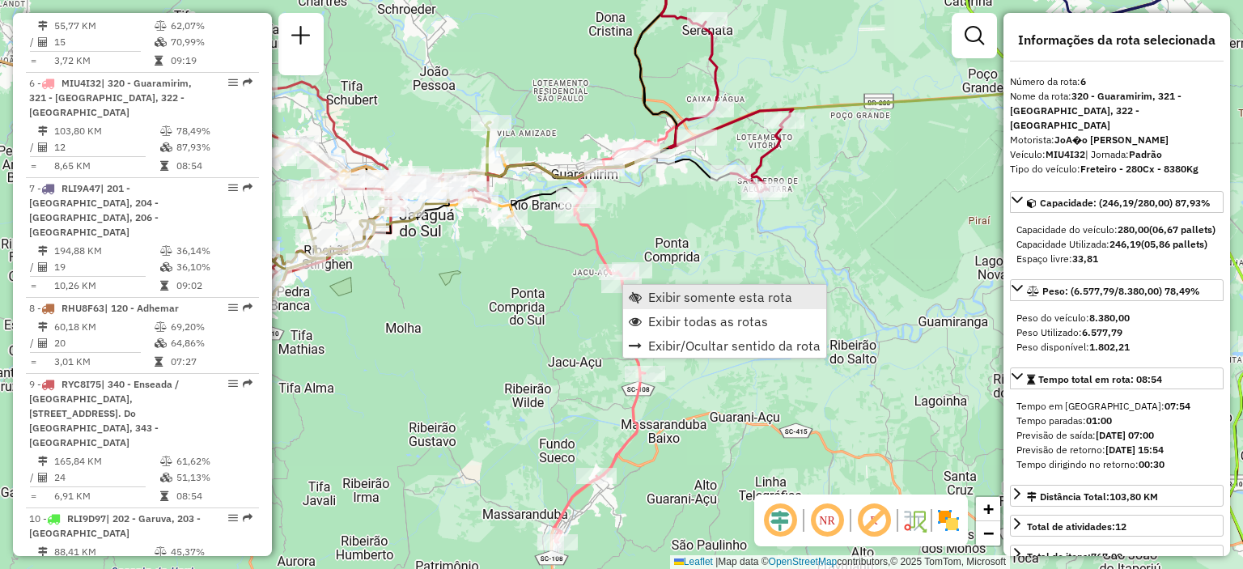
click at [684, 297] on span "Exibir somente esta rota" at bounding box center [720, 296] width 144 height 13
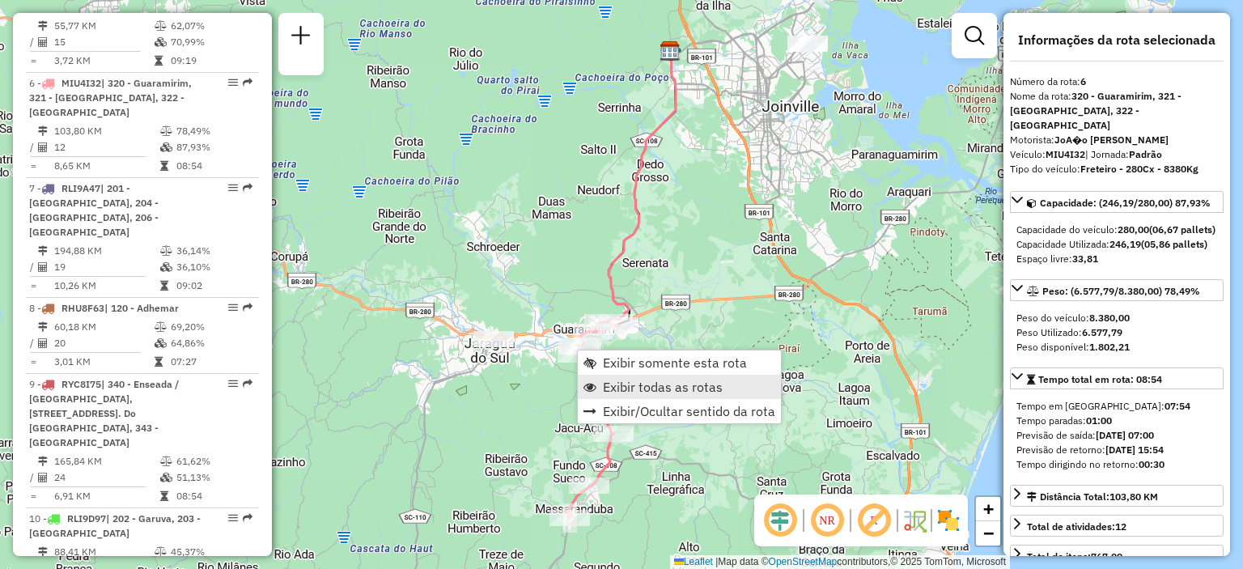
click at [663, 386] on span "Exibir todas as rotas" at bounding box center [663, 386] width 120 height 13
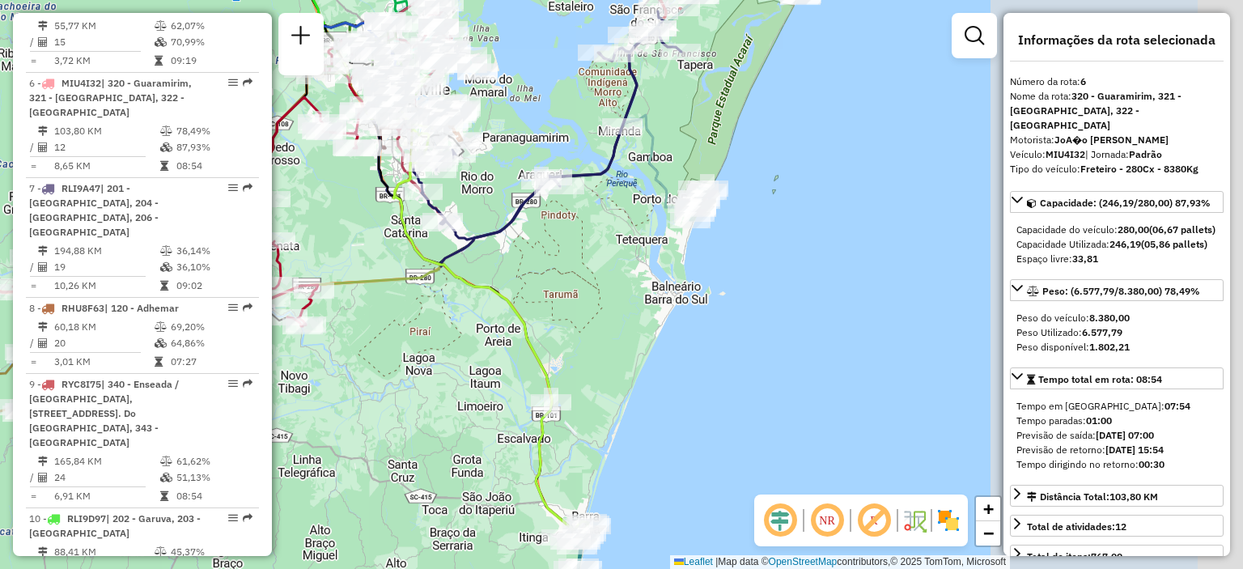
drag, startPoint x: 833, startPoint y: 359, endPoint x: 650, endPoint y: 268, distance: 204.4
click at [463, 342] on div "Janela de atendimento Grade de atendimento Capacidade Transportadoras Veículos …" at bounding box center [621, 284] width 1243 height 569
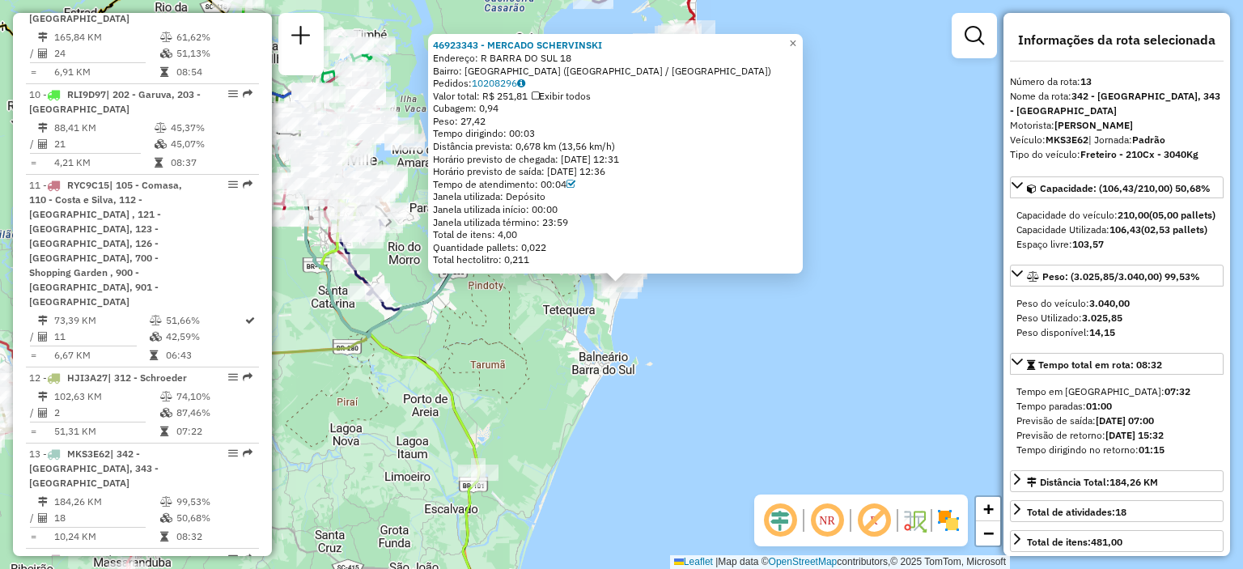
scroll to position [1835, 0]
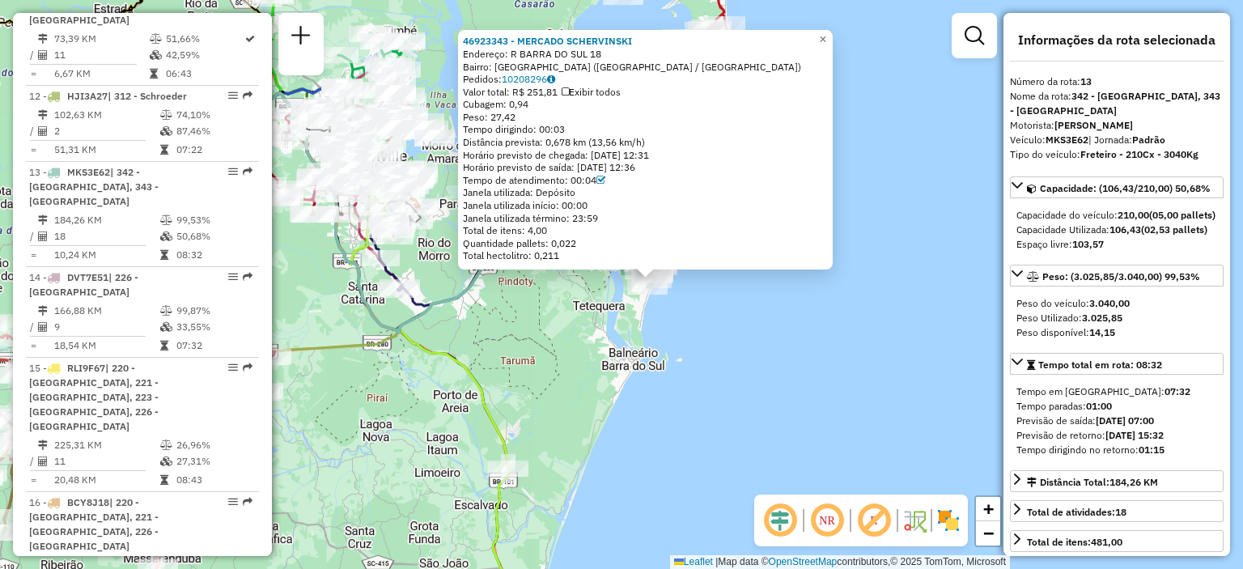
drag, startPoint x: 593, startPoint y: 342, endPoint x: 626, endPoint y: 342, distance: 33.2
click at [626, 342] on div "46923343 - MERCADO SCHERVINSKI Endereço: [GEOGRAPHIC_DATA] 18 Bairro: [GEOGRAPH…" at bounding box center [621, 284] width 1243 height 569
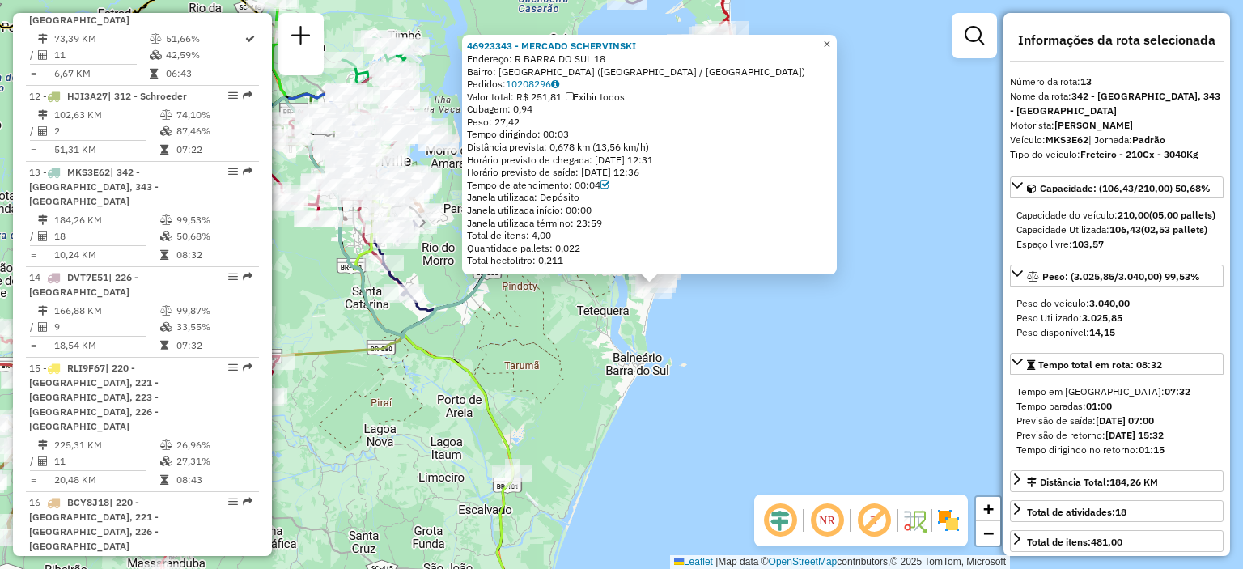
click at [830, 37] on span "×" at bounding box center [826, 44] width 7 height 14
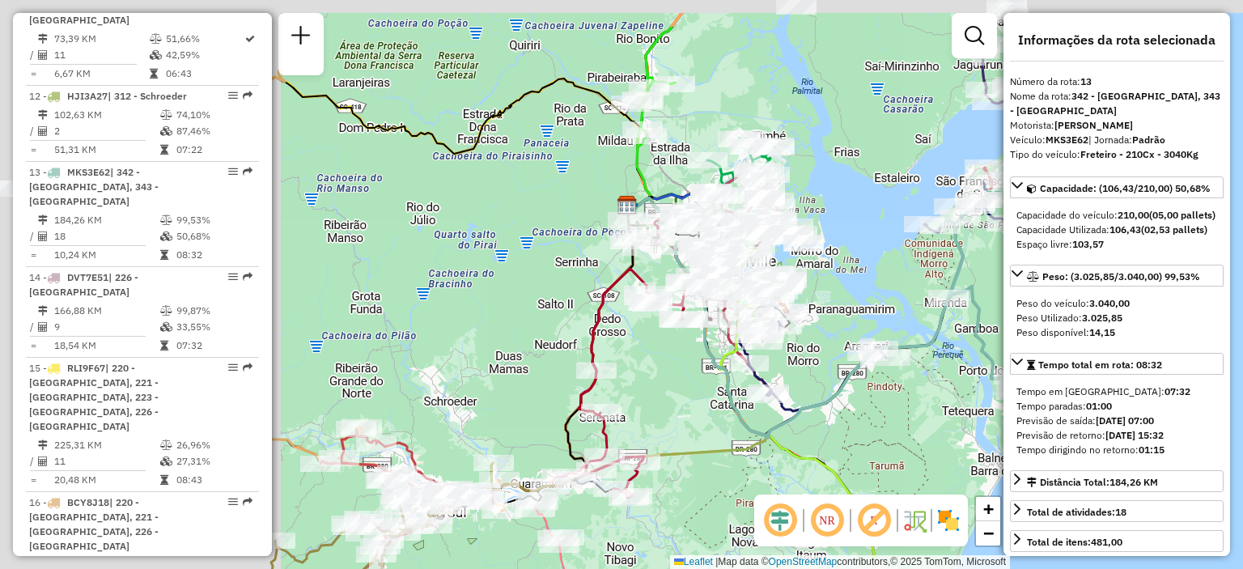
drag, startPoint x: 618, startPoint y: 409, endPoint x: 854, endPoint y: 474, distance: 244.9
click at [854, 474] on div "Janela de atendimento Grade de atendimento Capacidade Transportadoras Veículos …" at bounding box center [621, 284] width 1243 height 569
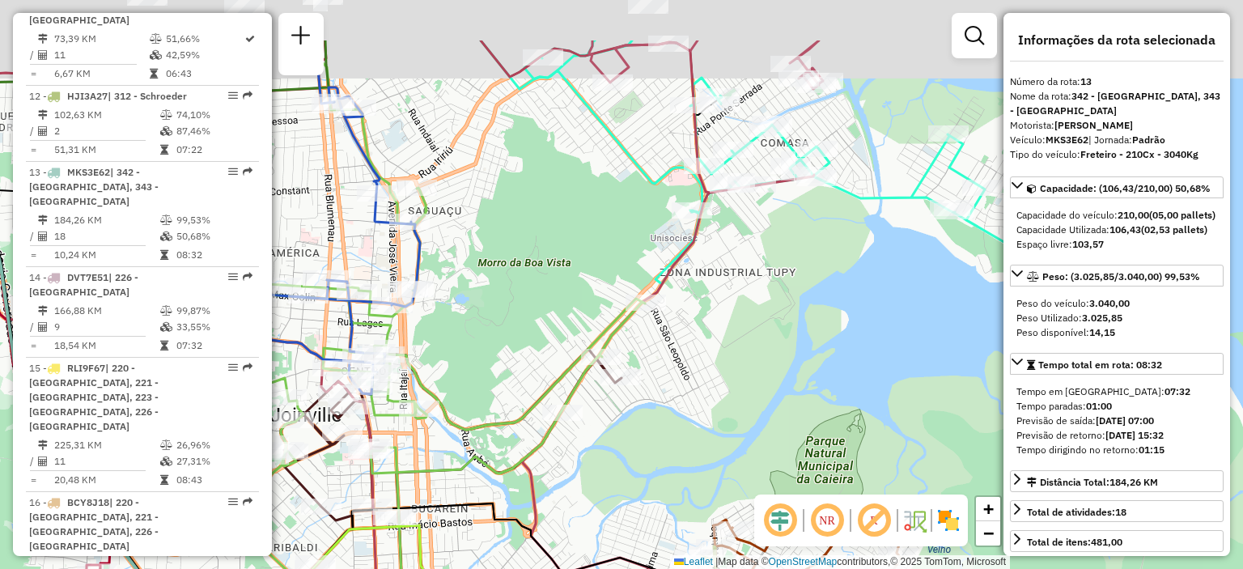
drag, startPoint x: 746, startPoint y: 290, endPoint x: 790, endPoint y: 358, distance: 80.5
click at [789, 354] on div "Janela de atendimento Grade de atendimento Capacidade Transportadoras Veículos …" at bounding box center [621, 284] width 1243 height 569
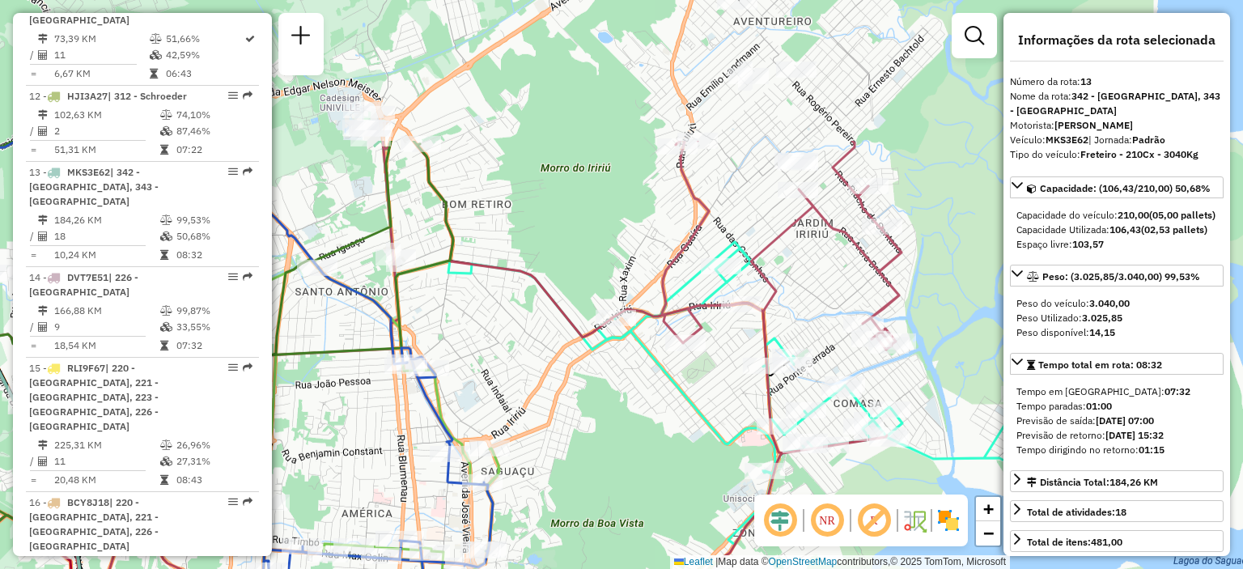
drag, startPoint x: 624, startPoint y: 213, endPoint x: 650, endPoint y: 400, distance: 189.6
click at [654, 409] on div "Janela de atendimento Grade de atendimento Capacidade Transportadoras Veículos …" at bounding box center [621, 284] width 1243 height 569
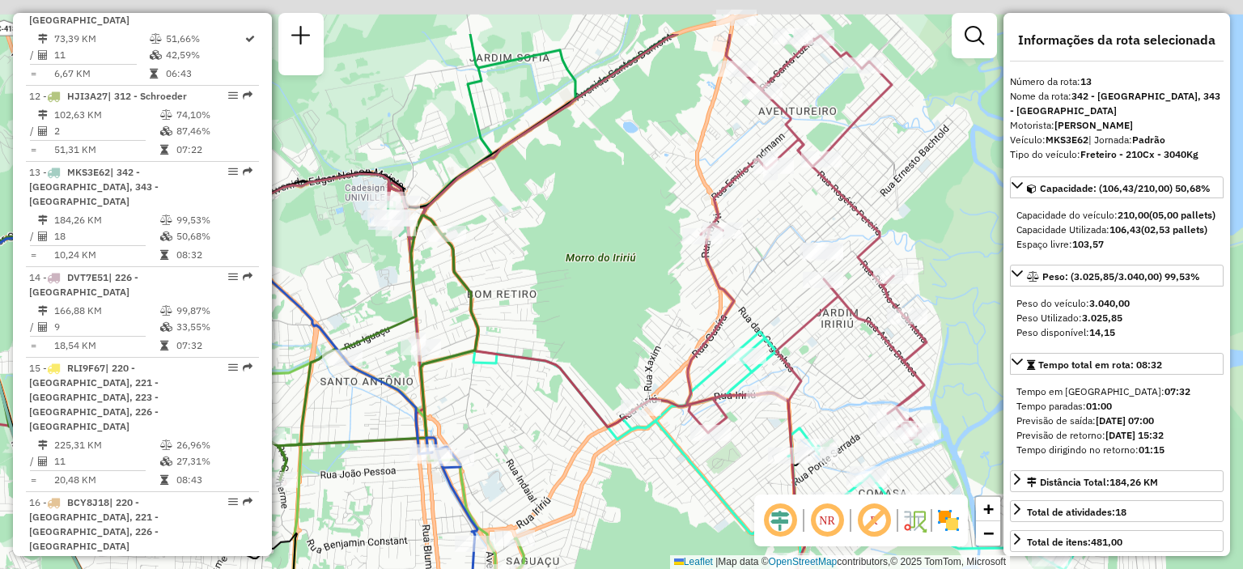
drag, startPoint x: 565, startPoint y: 118, endPoint x: 593, endPoint y: 274, distance: 158.7
click at [595, 269] on div "Janela de atendimento Grade de atendimento Capacidade Transportadoras Veículos …" at bounding box center [621, 284] width 1243 height 569
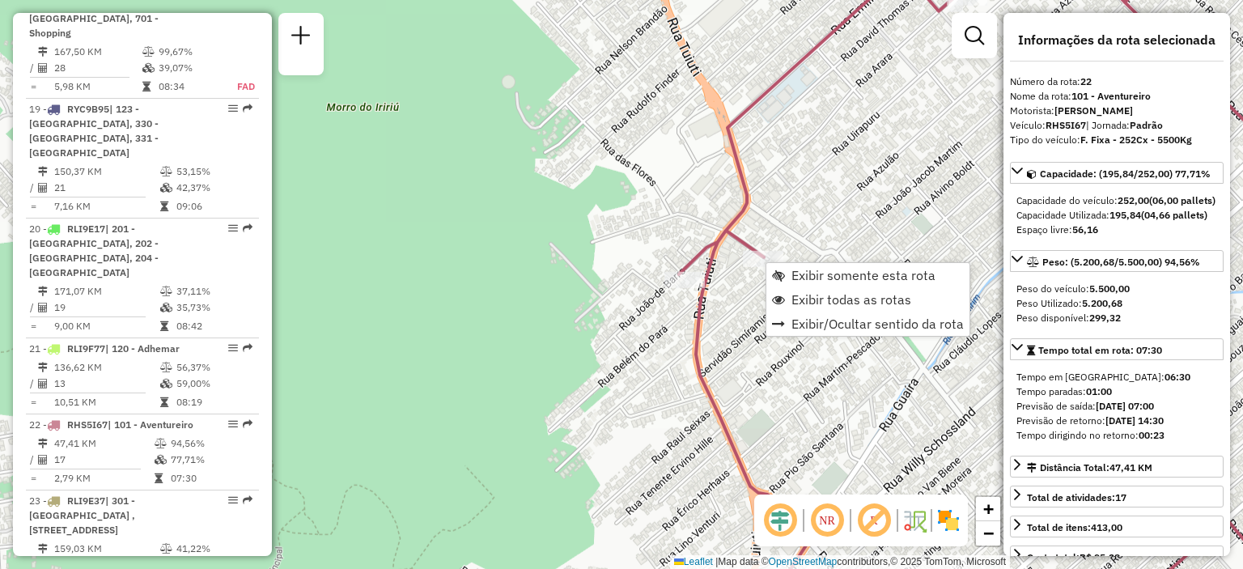
scroll to position [2750, 0]
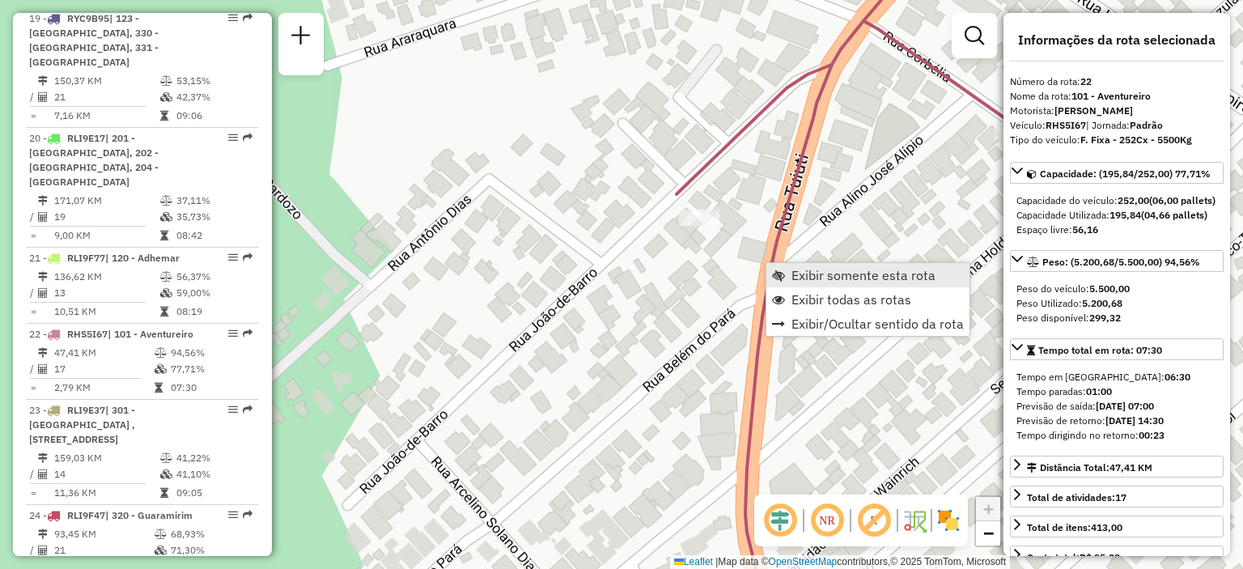
click at [809, 265] on link "Exibir somente esta rota" at bounding box center [867, 275] width 203 height 24
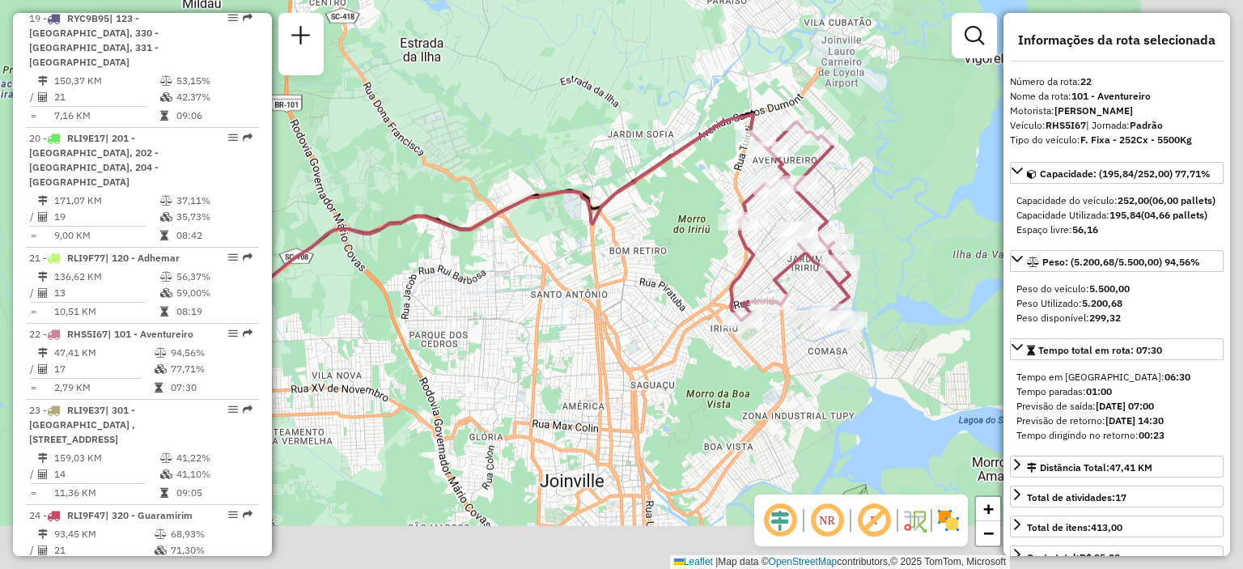
drag, startPoint x: 808, startPoint y: 355, endPoint x: 550, endPoint y: 274, distance: 270.4
click at [550, 274] on div "Janela de atendimento Grade de atendimento Capacidade Transportadoras Veículos …" at bounding box center [621, 284] width 1243 height 569
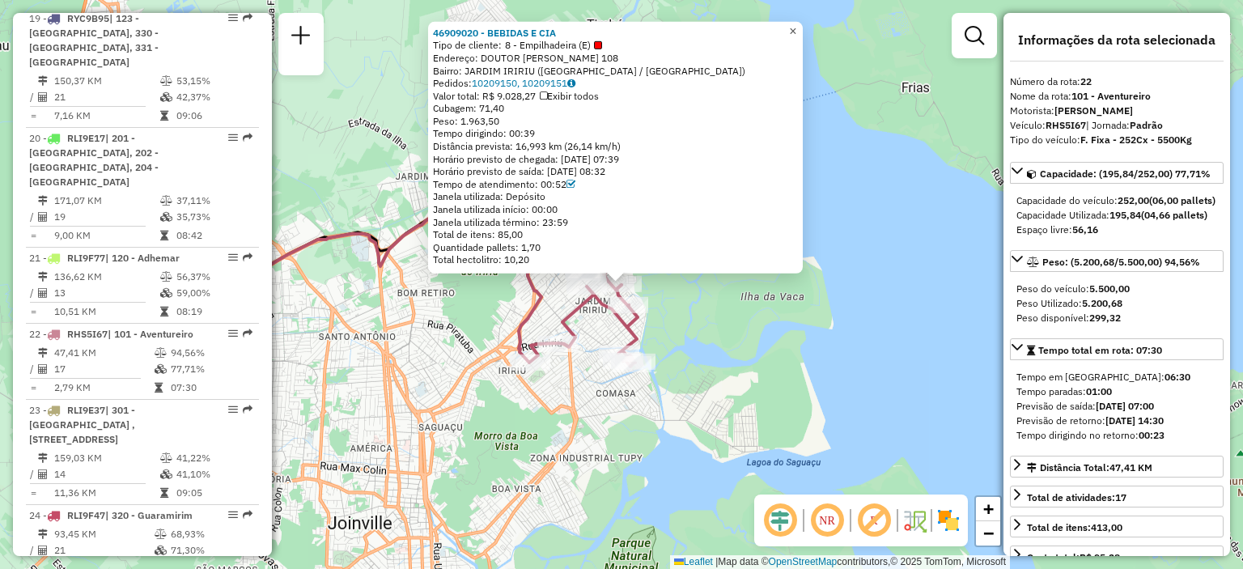
click at [796, 26] on span "×" at bounding box center [792, 31] width 7 height 14
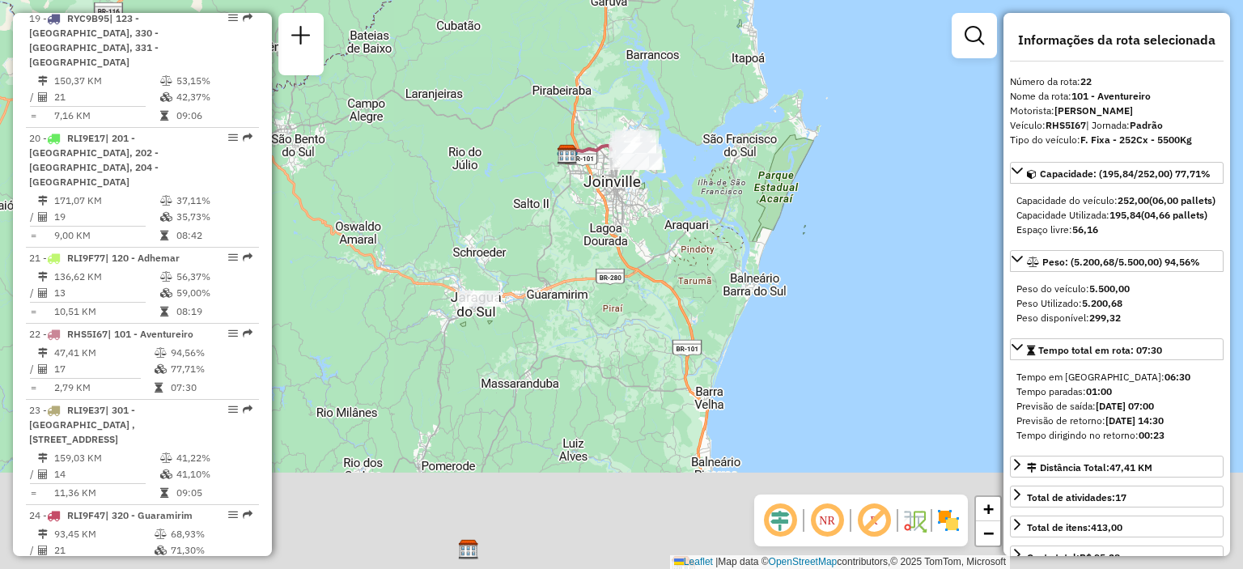
drag, startPoint x: 472, startPoint y: 511, endPoint x: 538, endPoint y: 224, distance: 294.7
click at [536, 224] on div "Janela de atendimento Grade de atendimento Capacidade Transportadoras Veículos …" at bounding box center [621, 284] width 1243 height 569
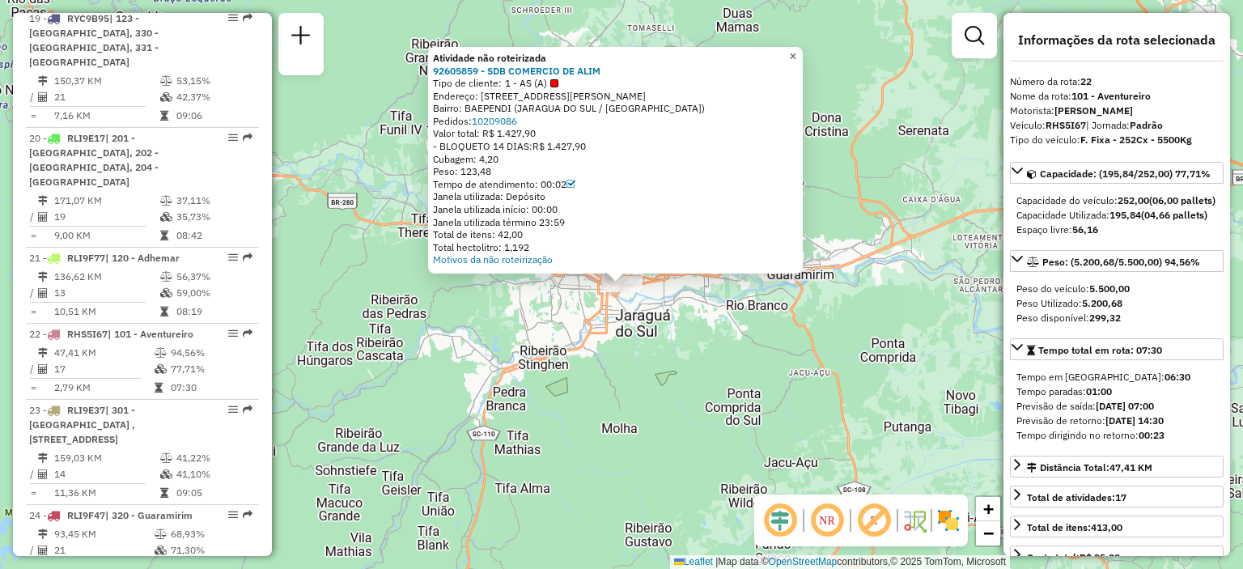
click at [796, 54] on span "×" at bounding box center [792, 56] width 7 height 14
